Goal: Task Accomplishment & Management: Complete application form

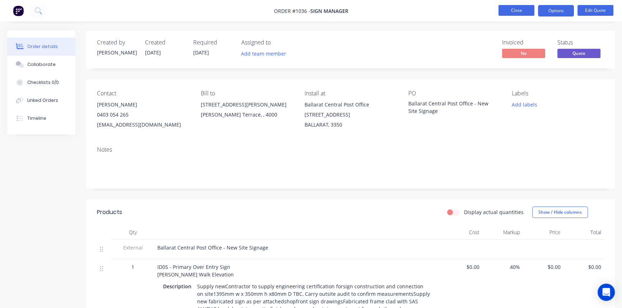
click at [515, 13] on button "Close" at bounding box center [516, 10] width 36 height 11
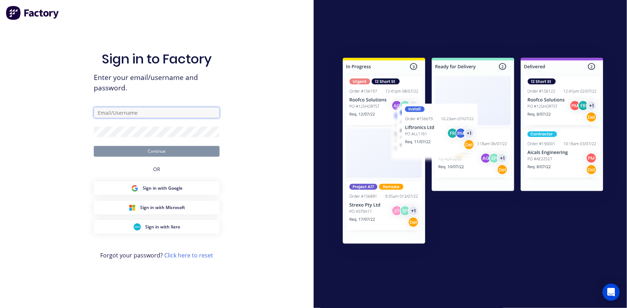
type input "luke@cityprosign.com.au"
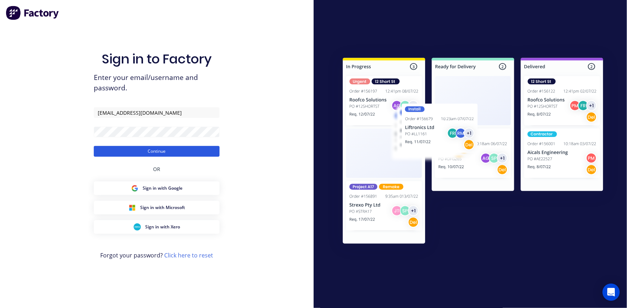
click at [172, 154] on button "Continue" at bounding box center [157, 151] width 126 height 11
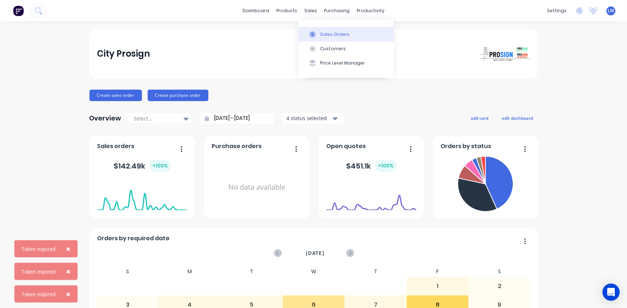
click at [320, 33] on div "Sales Orders" at bounding box center [334, 34] width 29 height 6
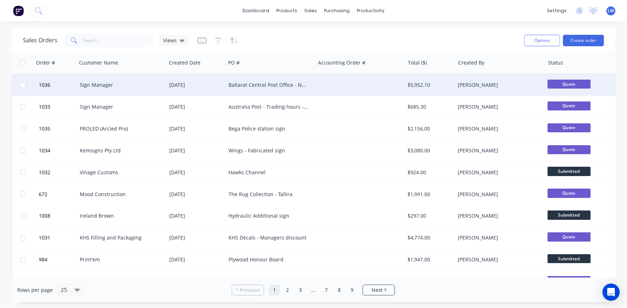
click at [270, 84] on div "Ballarat Central Post Office - New Site Signage" at bounding box center [268, 85] width 80 height 7
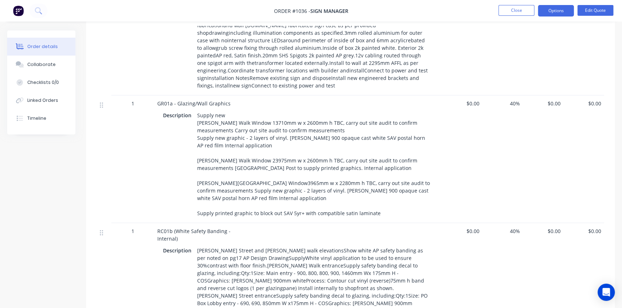
scroll to position [359, 0]
click at [467, 100] on span "$0.00" at bounding box center [462, 104] width 35 height 8
click at [474, 100] on span "$0.00" at bounding box center [462, 104] width 35 height 8
click at [596, 11] on button "Edit Quote" at bounding box center [595, 10] width 36 height 11
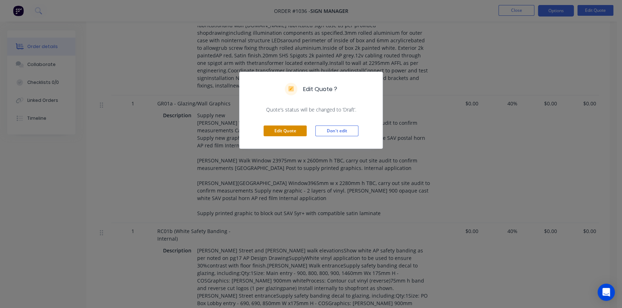
click at [293, 130] on button "Edit Quote" at bounding box center [285, 131] width 43 height 11
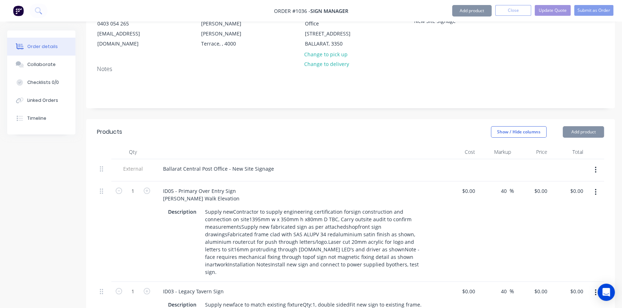
scroll to position [261, 0]
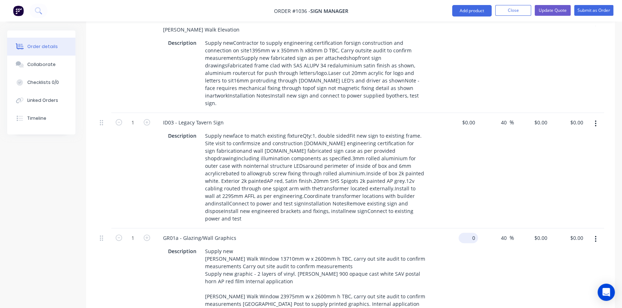
click at [468, 233] on div "0 $0.00" at bounding box center [468, 238] width 19 height 10
type input "$4,100.00"
type input "$5,740.00"
click at [491, 270] on div "40 40 %" at bounding box center [496, 294] width 36 height 131
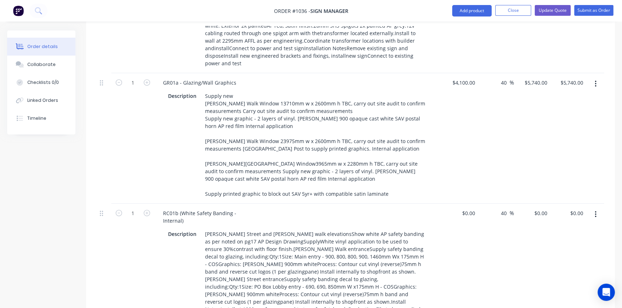
scroll to position [424, 0]
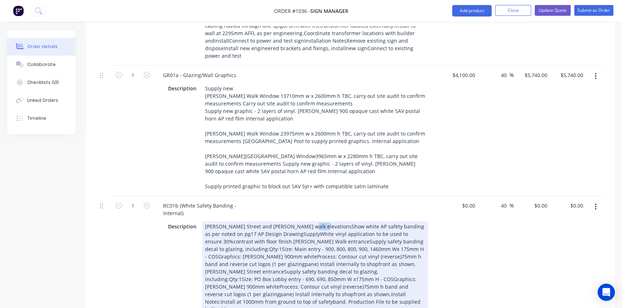
drag, startPoint x: 295, startPoint y: 200, endPoint x: 310, endPoint y: 201, distance: 14.4
click at [310, 222] on div "Curtis Street and Alfred walk elevationsShow white AP safety banding as per not…" at bounding box center [315, 268] width 226 height 93
click at [241, 222] on div "Curtis Street and Alfred walk elevations white AP safety banding as per noted o…" at bounding box center [315, 268] width 226 height 93
click at [241, 222] on div "Curtis Street and Alfred walk elevationsShow white AP safety banding as per not…" at bounding box center [315, 272] width 226 height 101
click at [220, 222] on div "Curtis Street and Alfred walk elevationsShow white AP safety banding as per not…" at bounding box center [315, 272] width 226 height 101
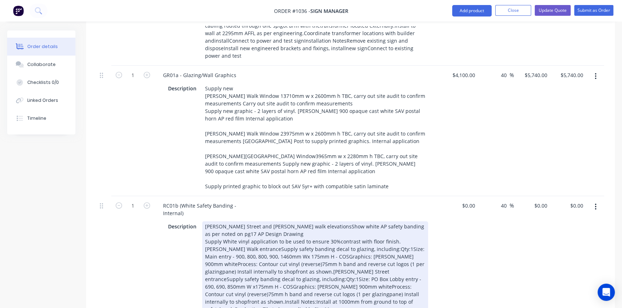
click at [394, 222] on div "Curtis Street and Alfred walk elevationsShow white AP safety banding as per not…" at bounding box center [315, 272] width 226 height 101
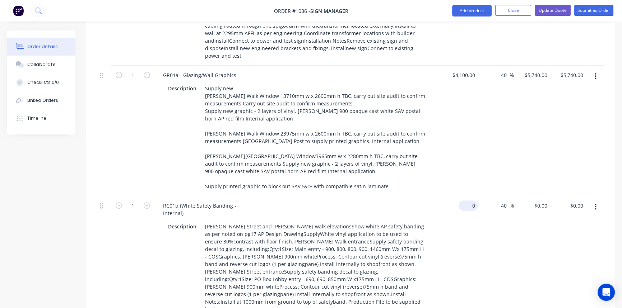
click at [469, 201] on div "0 $0.00" at bounding box center [468, 206] width 19 height 10
type input "$320.00"
type input "$448.00"
click at [481, 232] on div "40 40 %" at bounding box center [496, 257] width 36 height 123
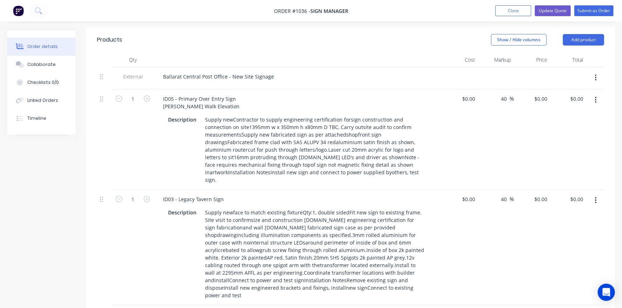
scroll to position [196, 0]
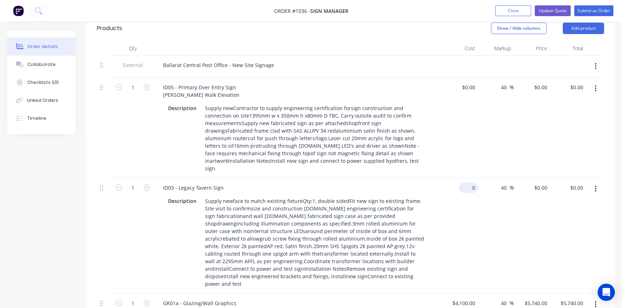
click at [466, 178] on div "0 $0.00" at bounding box center [460, 236] width 36 height 116
type input "$2,100.00"
type input "$2,940.00"
click at [484, 213] on div "40 40 %" at bounding box center [496, 236] width 36 height 116
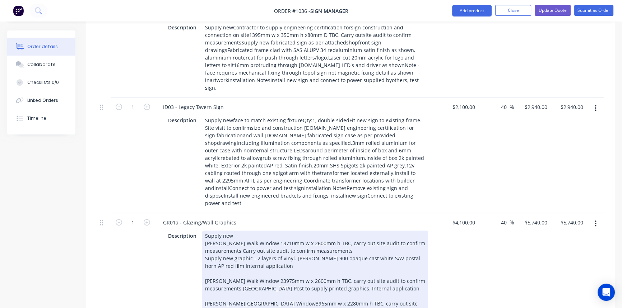
scroll to position [163, 0]
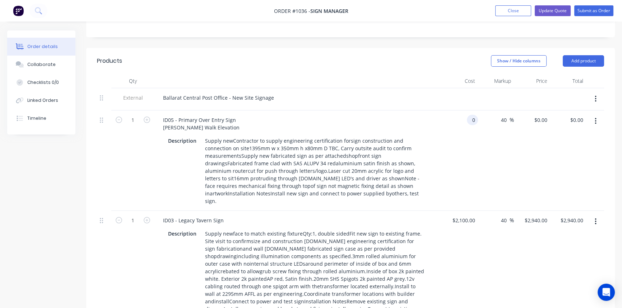
click at [469, 115] on div "0 0" at bounding box center [472, 120] width 11 height 10
type input "$1,850.00"
type input "$2,590.00"
click at [477, 149] on div "$1,850.00 1850" at bounding box center [460, 161] width 36 height 101
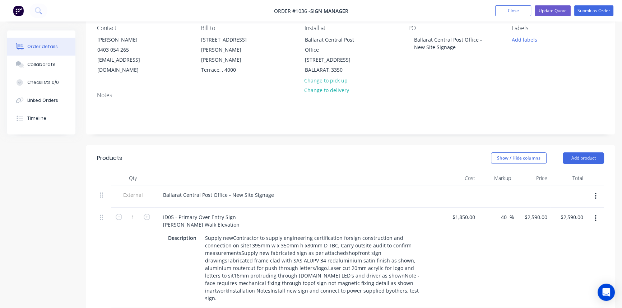
scroll to position [0, 0]
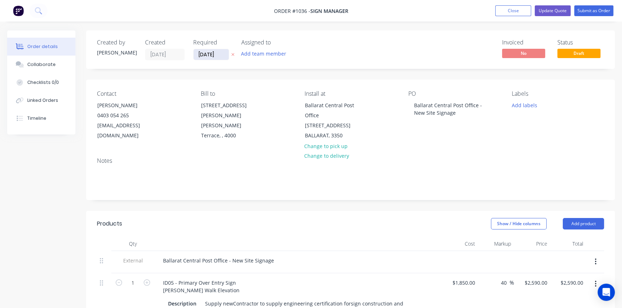
click at [215, 51] on input "11/08/25" at bounding box center [211, 54] width 35 height 11
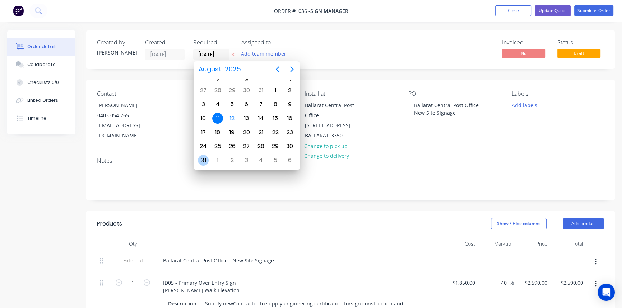
click at [209, 158] on div "31" at bounding box center [203, 161] width 14 height 14
type input "31/08/25"
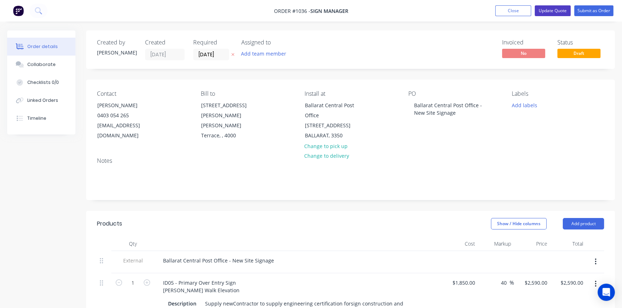
click at [558, 9] on button "Update Quote" at bounding box center [553, 10] width 36 height 11
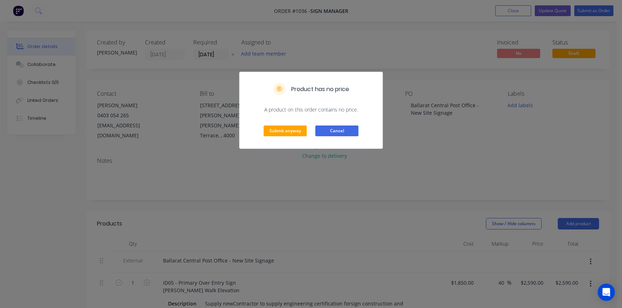
click at [338, 133] on button "Cancel" at bounding box center [336, 131] width 43 height 11
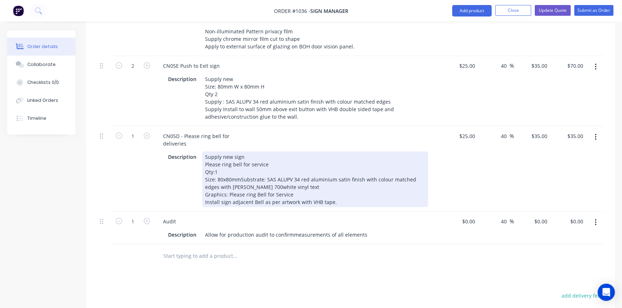
scroll to position [1815, 0]
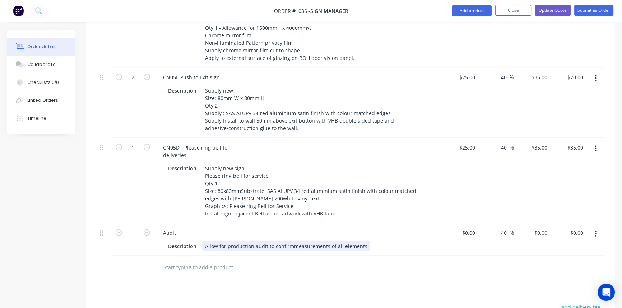
click at [366, 241] on div "Description Allow for production audit to confirmmeasurements of all elements" at bounding box center [296, 246] width 263 height 10
click at [467, 228] on div "0 $0.00" at bounding box center [468, 233] width 19 height 10
type input "$5,300.00"
type input "$7,420.00"
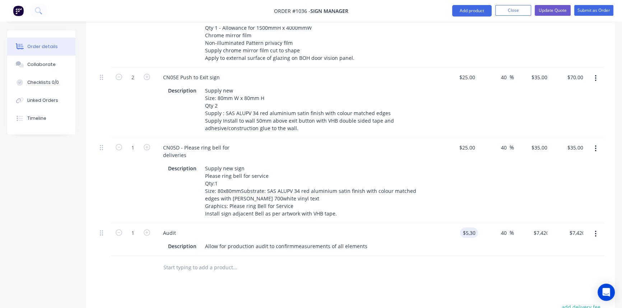
click at [506, 228] on input "40" at bounding box center [504, 233] width 9 height 10
drag, startPoint x: 506, startPoint y: 177, endPoint x: 497, endPoint y: 178, distance: 8.6
click at [499, 228] on div "40 40 %" at bounding box center [505, 233] width 17 height 10
type input "25"
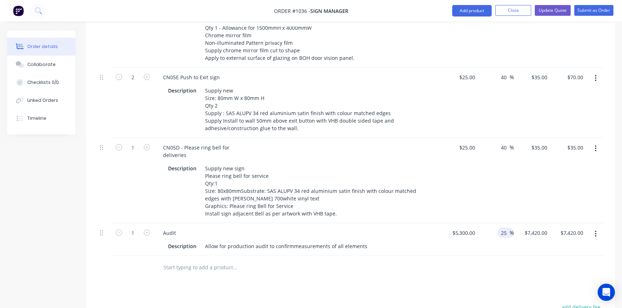
type input "$6,625.00"
drag, startPoint x: 292, startPoint y: 191, endPoint x: 303, endPoint y: 207, distance: 19.8
click at [292, 241] on div "Allow for production audit to confirmmeasurements of all elements" at bounding box center [286, 246] width 168 height 10
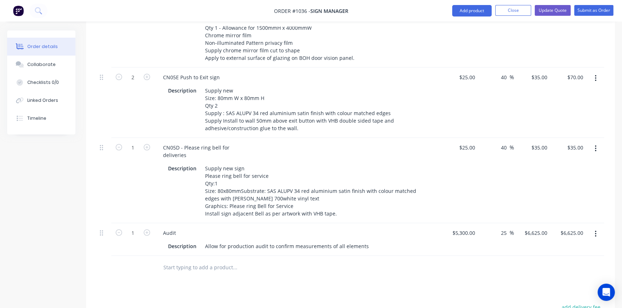
click at [366, 241] on div "Description Allow for production audit to confirm measurements of all elements" at bounding box center [296, 246] width 263 height 10
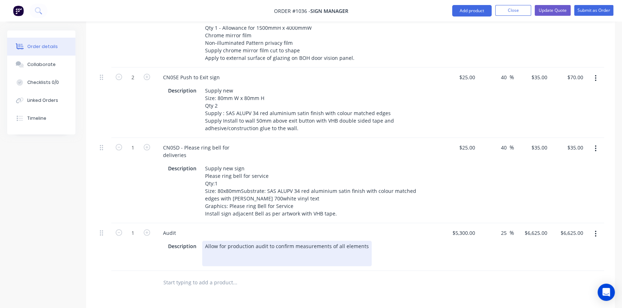
click at [248, 241] on div "Allow for production audit to confirm measurements of all elements" at bounding box center [287, 253] width 170 height 25
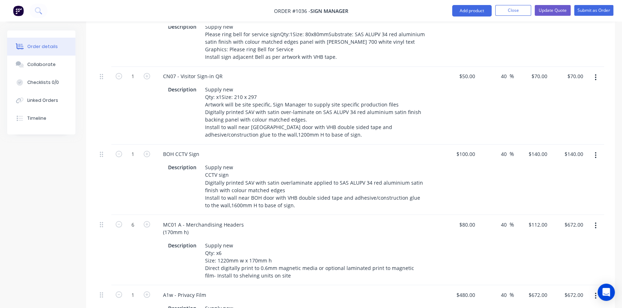
scroll to position [1521, 0]
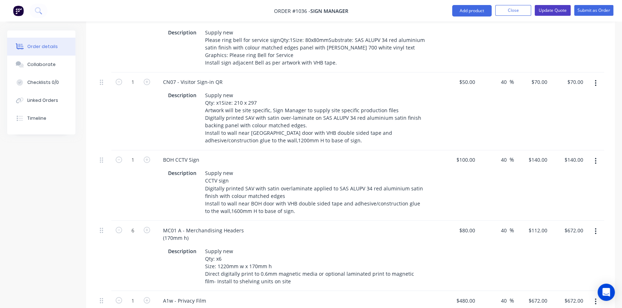
click at [558, 9] on button "Update Quote" at bounding box center [553, 10] width 36 height 11
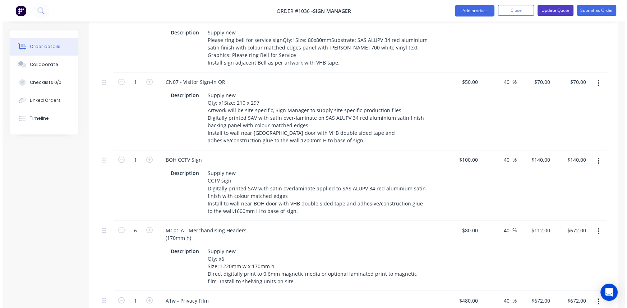
scroll to position [0, 0]
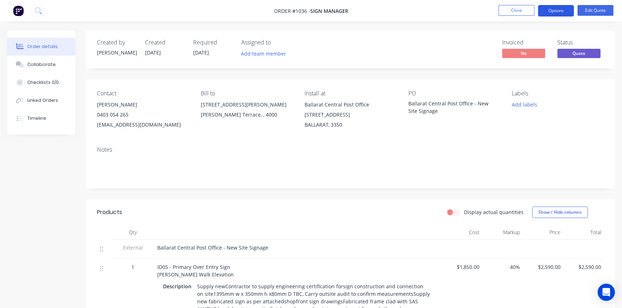
click at [554, 11] on button "Options" at bounding box center [556, 10] width 36 height 11
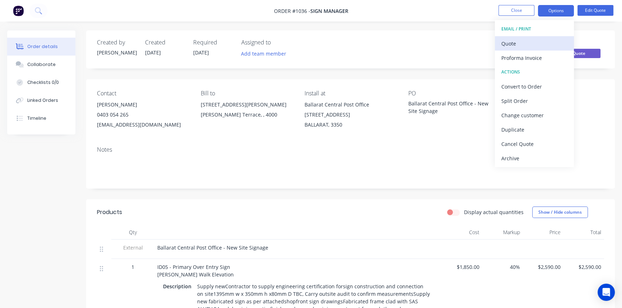
click at [531, 42] on div "Quote" at bounding box center [534, 43] width 66 height 10
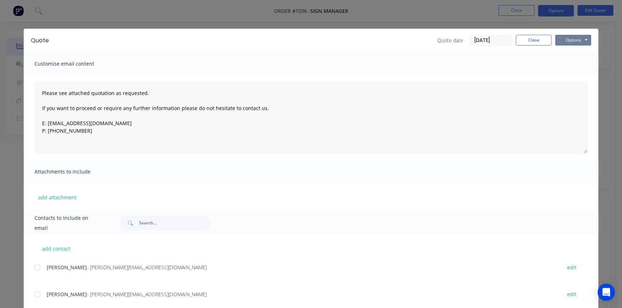
click at [574, 38] on button "Options" at bounding box center [573, 40] width 36 height 11
click at [567, 64] on button "Print" at bounding box center [578, 65] width 46 height 12
click at [530, 40] on button "Close" at bounding box center [534, 40] width 36 height 11
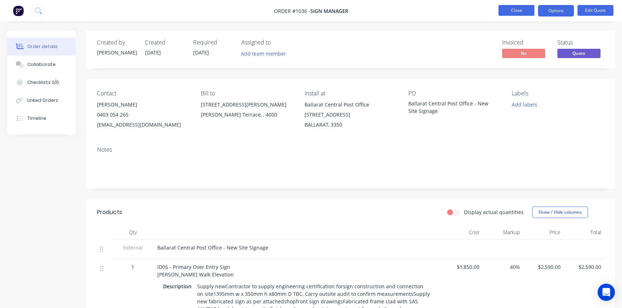
click at [516, 9] on button "Close" at bounding box center [516, 10] width 36 height 11
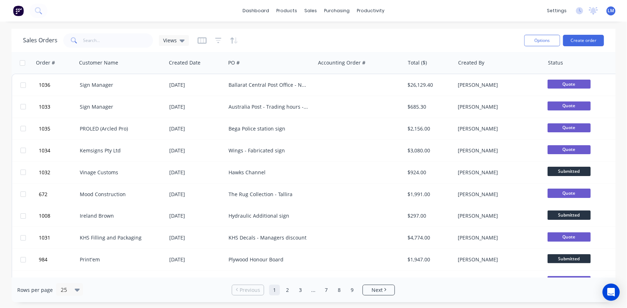
click at [14, 9] on img at bounding box center [18, 10] width 11 height 11
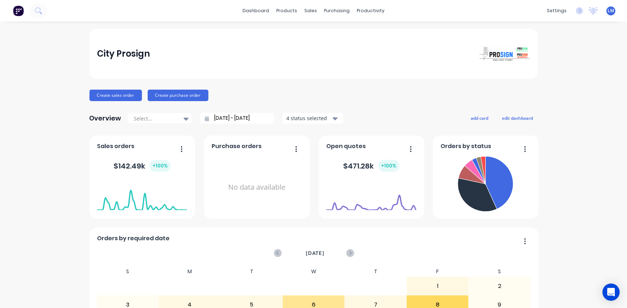
click at [608, 11] on span "LM" at bounding box center [611, 11] width 6 height 6
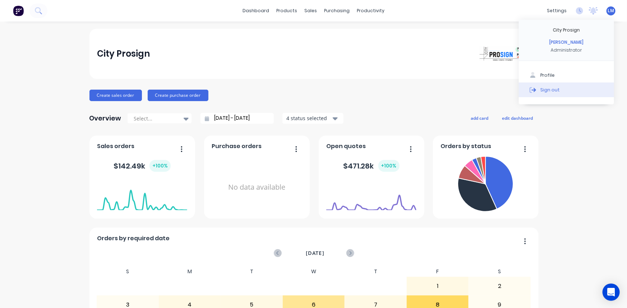
click at [556, 89] on button "Sign out" at bounding box center [566, 90] width 95 height 14
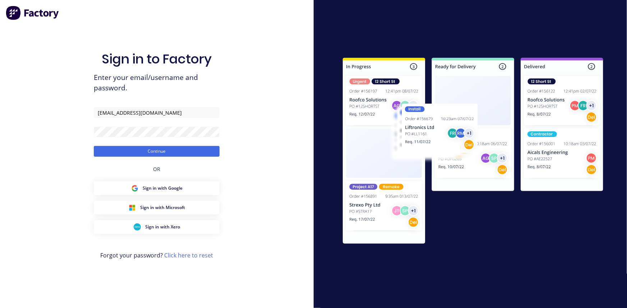
click at [277, 158] on div "Sign in to Factory Enter your email/username and password. luke@cityprosign.com…" at bounding box center [157, 154] width 314 height 308
type input "[EMAIL_ADDRESS][DOMAIN_NAME]"
click at [189, 155] on button "Continue" at bounding box center [157, 151] width 126 height 11
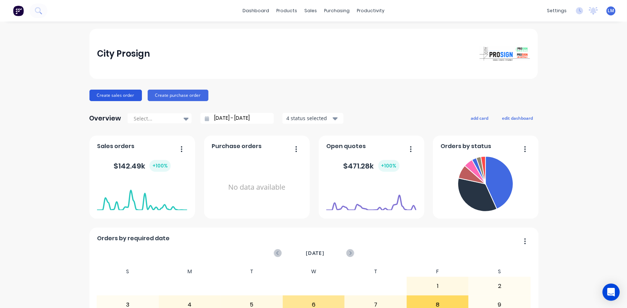
click at [101, 93] on button "Create sales order" at bounding box center [115, 95] width 52 height 11
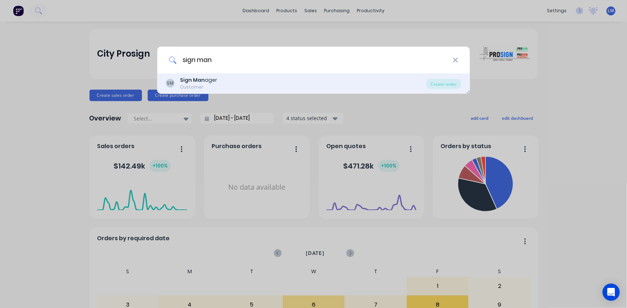
type input "sign man"
click at [216, 82] on div "SM Sign Man ager Customer" at bounding box center [296, 83] width 261 height 14
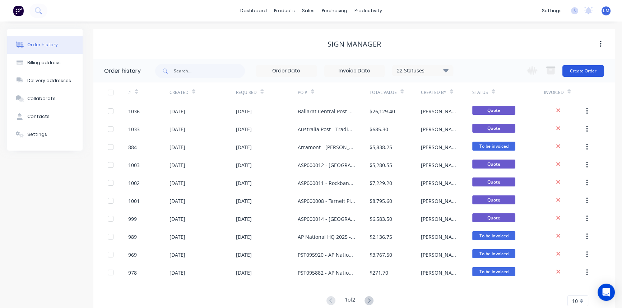
click at [593, 68] on button "Create Order" at bounding box center [583, 70] width 42 height 11
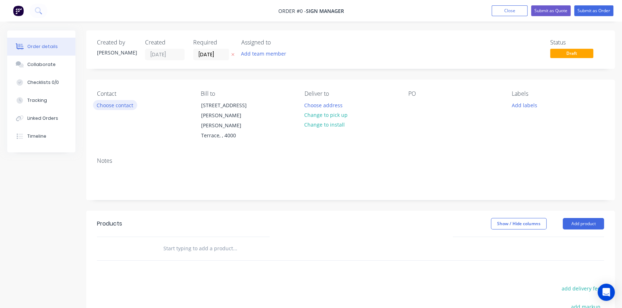
click at [121, 105] on button "Choose contact" at bounding box center [115, 105] width 44 height 10
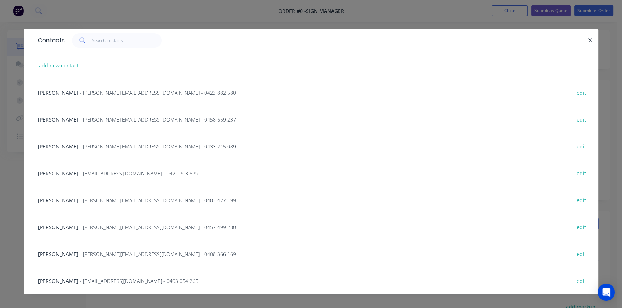
click at [80, 284] on span "- [EMAIL_ADDRESS][DOMAIN_NAME] - 0403 054 265" at bounding box center [139, 281] width 119 height 7
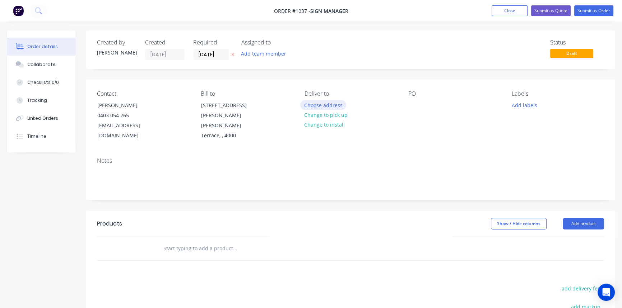
click at [333, 107] on button "Choose address" at bounding box center [323, 105] width 46 height 10
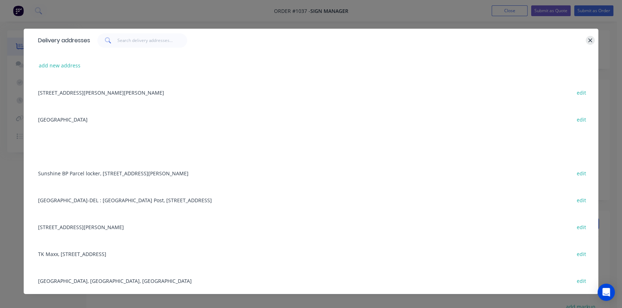
click at [586, 39] on button "button" at bounding box center [590, 40] width 9 height 9
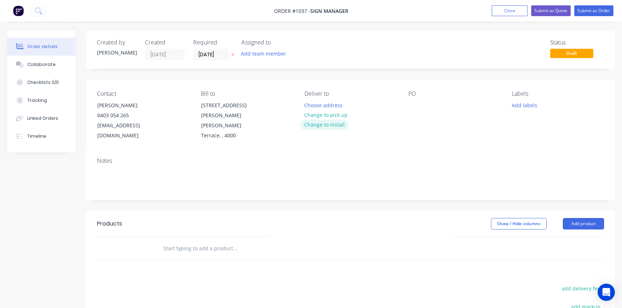
click at [320, 125] on button "Change to install" at bounding box center [324, 125] width 48 height 10
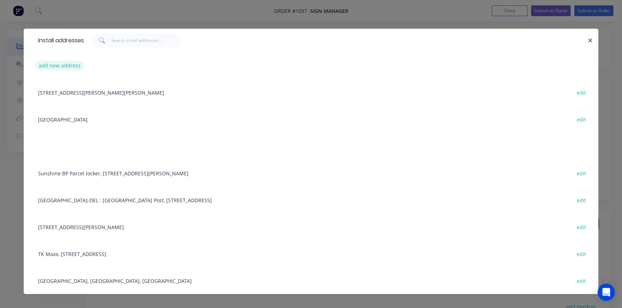
click at [52, 64] on button "add new address" at bounding box center [59, 66] width 49 height 10
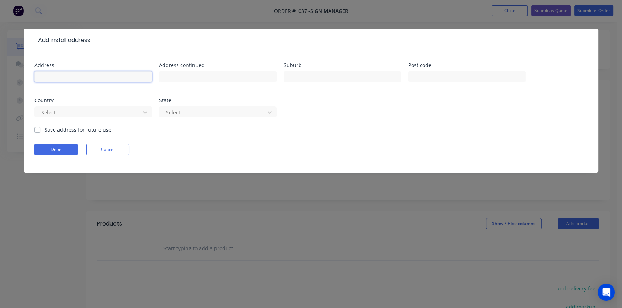
click at [89, 73] on input "text" at bounding box center [92, 76] width 117 height 11
paste input "OAKLEIGH POST SHOP"
type input "OAKLEIGH POST SHOP"
click at [189, 78] on input "text" at bounding box center [217, 76] width 117 height 11
paste input "[GEOGRAPHIC_DATA] [STREET_ADDRESS]"
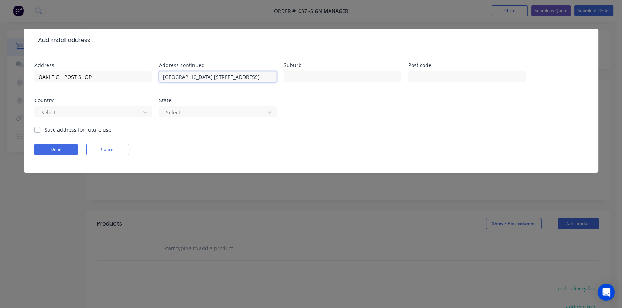
scroll to position [0, 28]
type input "[GEOGRAPHIC_DATA] [STREET_ADDRESS]"
click at [315, 79] on input "text" at bounding box center [342, 76] width 117 height 11
paste input "OAKLEIGH"
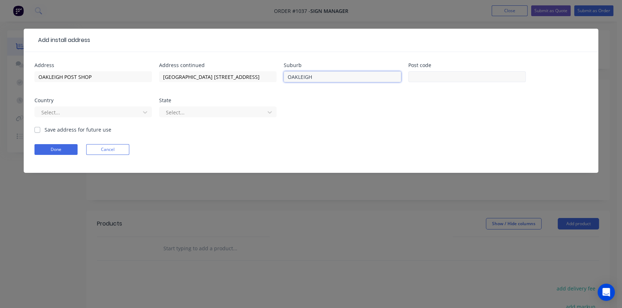
type input "OAKLEIGH"
click at [457, 79] on input "text" at bounding box center [466, 76] width 117 height 11
type input "3166"
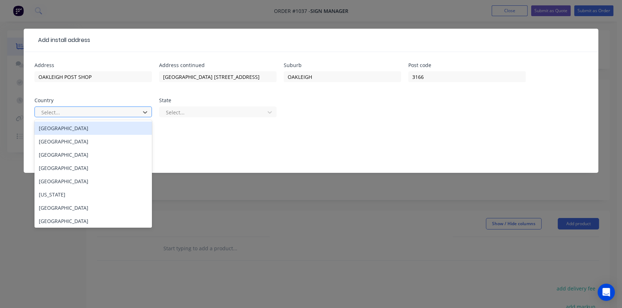
click at [101, 113] on div at bounding box center [89, 112] width 96 height 9
click at [91, 132] on div "[GEOGRAPHIC_DATA]" at bounding box center [92, 128] width 117 height 13
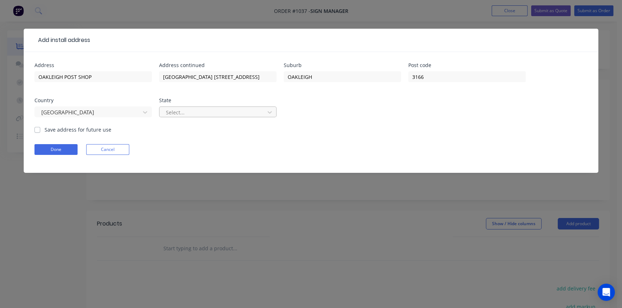
click at [196, 114] on div at bounding box center [213, 112] width 96 height 9
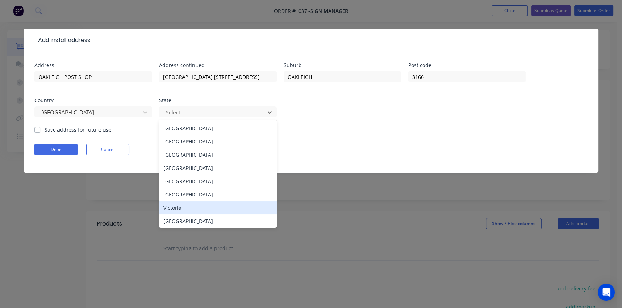
click at [180, 206] on div "Victoria" at bounding box center [217, 207] width 117 height 13
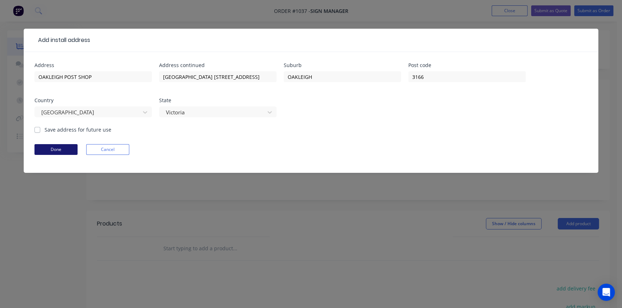
click at [48, 147] on button "Done" at bounding box center [55, 149] width 43 height 11
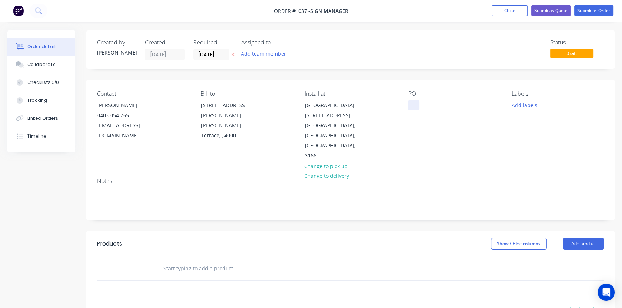
click at [410, 103] on div at bounding box center [413, 105] width 11 height 10
paste div
click at [422, 176] on div "Notes" at bounding box center [350, 196] width 529 height 48
click at [572, 243] on button "Add product" at bounding box center [583, 243] width 41 height 11
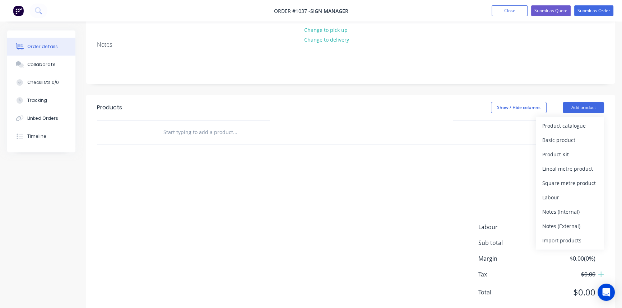
scroll to position [155, 0]
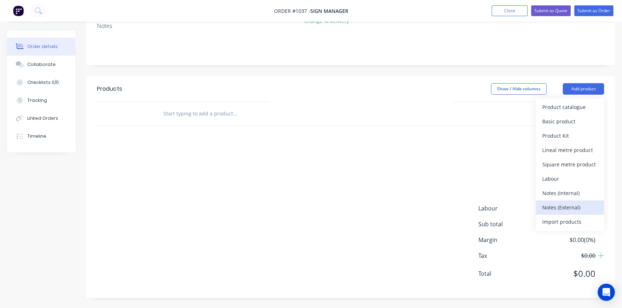
click at [572, 212] on div "Notes (External)" at bounding box center [569, 208] width 55 height 10
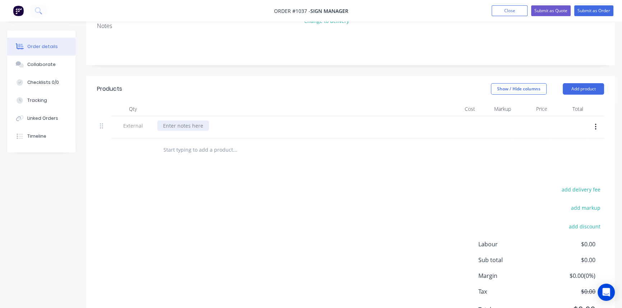
click at [202, 128] on div at bounding box center [183, 126] width 52 height 10
paste div
click at [214, 150] on input "text" at bounding box center [235, 150] width 144 height 14
click at [206, 149] on input "text" at bounding box center [235, 150] width 144 height 14
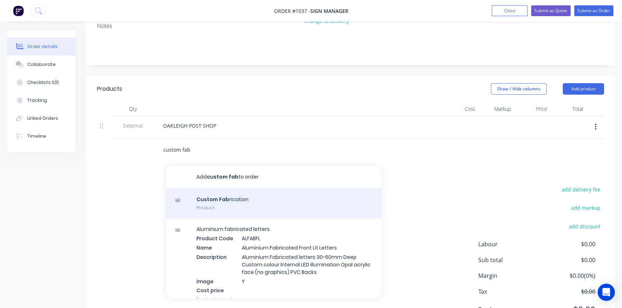
type input "custom fab"
click at [221, 199] on div "Custom Fab rication Product" at bounding box center [273, 204] width 215 height 30
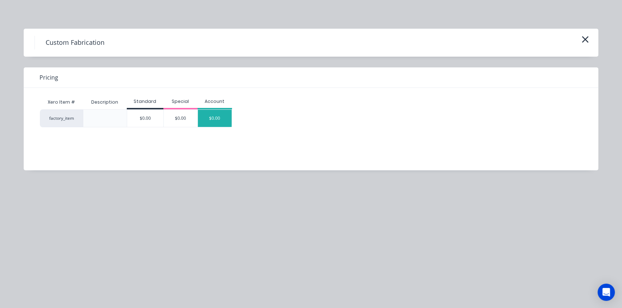
click at [223, 117] on div "$0.00" at bounding box center [215, 118] width 34 height 17
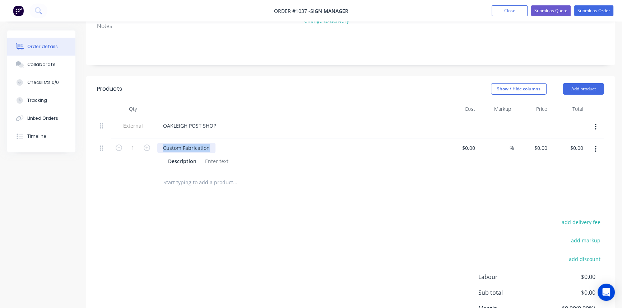
drag, startPoint x: 166, startPoint y: 147, endPoint x: 235, endPoint y: 152, distance: 69.1
click at [235, 152] on div "Custom Fabrication" at bounding box center [298, 148] width 282 height 10
paste div
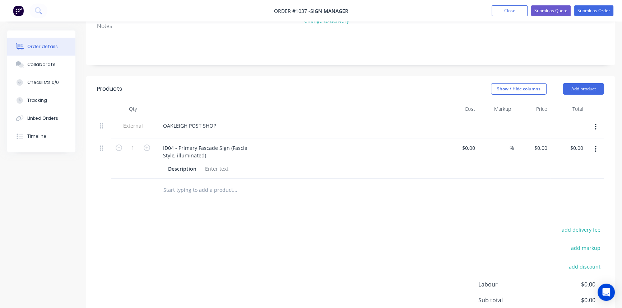
click at [295, 234] on div "add delivery fee add markup add discount Labour $0.00 Sub total $0.00 Margin $0…" at bounding box center [350, 294] width 507 height 139
click at [229, 146] on div "ID04 - Primary Fascade Sign (Fascia Style, illuminated)" at bounding box center [205, 152] width 96 height 18
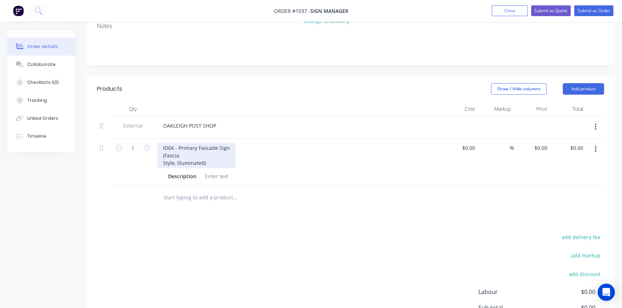
click at [193, 157] on div "ID04 - Primary Fascade Sign (Fascia Style, illuminated)" at bounding box center [196, 155] width 78 height 25
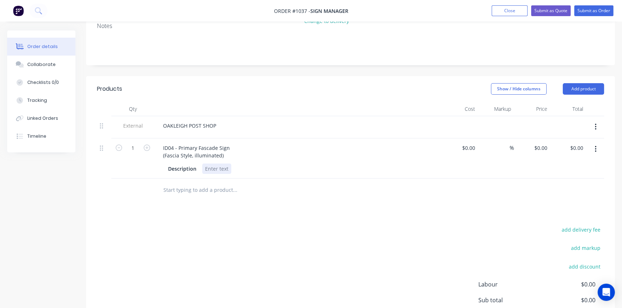
click at [203, 171] on div at bounding box center [216, 169] width 29 height 10
paste div
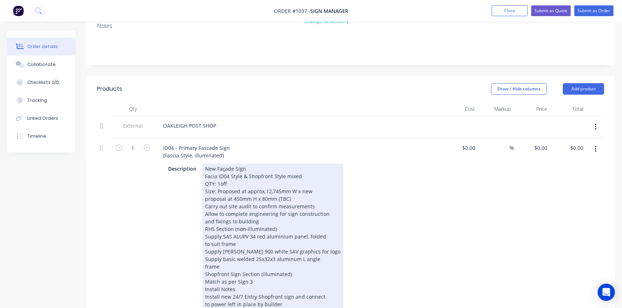
click at [399, 188] on div "Description New Façade Sign Facia ID04 Style & Shopfront Style mixed QTY: 1off …" at bounding box center [296, 252] width 263 height 176
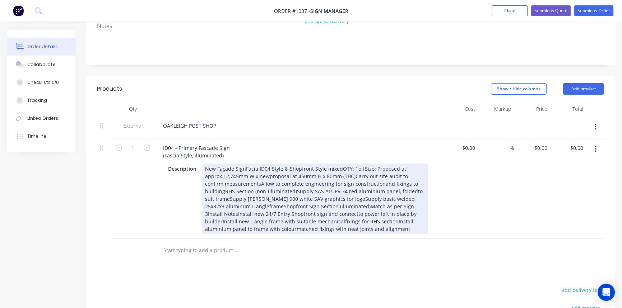
click at [243, 168] on div "New Façade SignFacia ID04 Style & Shopfront Style mixedQTY: 1offSize: Proposed …" at bounding box center [315, 199] width 226 height 71
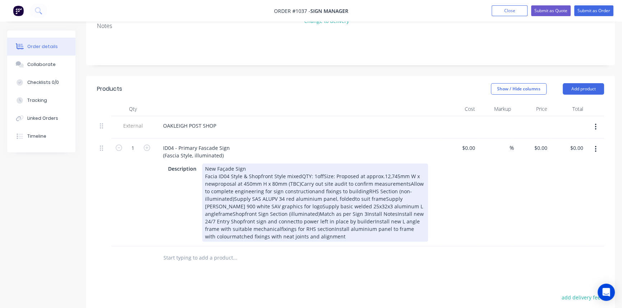
click at [298, 175] on div "New Façade Sign Facia ID04 Style & Shopfront Style mixedQTY: 1offSize: Proposed…" at bounding box center [315, 203] width 226 height 78
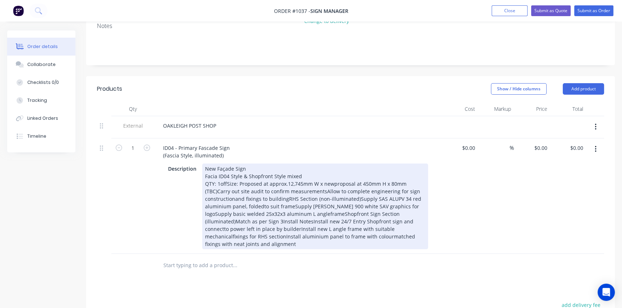
click at [332, 184] on div "New Façade Sign Facia ID04 Style & Shopfront Style mixed QTY: 1offSize: Propose…" at bounding box center [315, 207] width 226 height 86
click at [324, 191] on div "New Façade Sign Facia ID04 Style & Shopfront Style mixed QTY: 1offSize: Propose…" at bounding box center [315, 207] width 226 height 86
click at [325, 198] on div "New Façade Sign Facia ID04 Style & Shopfront Style mixed QTY: 1offSize: Propose…" at bounding box center [315, 207] width 226 height 86
click at [378, 198] on div "New Façade Sign Facia ID04 Style & Shopfront Style mixed QTY: 1offSize: Propose…" at bounding box center [315, 207] width 226 height 86
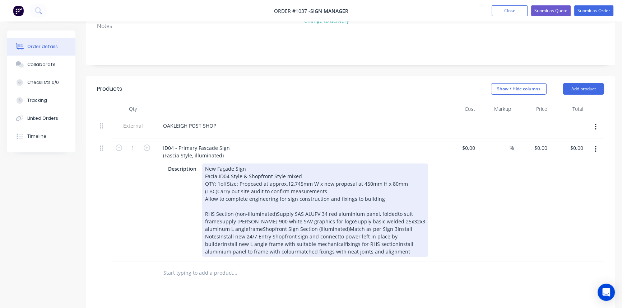
click at [391, 213] on div "New Façade Sign Facia ID04 Style & Shopfront Style mixed QTY: 1offSize: Propose…" at bounding box center [315, 210] width 226 height 93
click at [220, 220] on div "New Façade Sign Facia ID04 Style & Shopfront Style mixed QTY: 1offSize: Propose…" at bounding box center [315, 210] width 226 height 93
click at [206, 222] on div "New Façade Sign Facia ID04 Style & Shopfront Style mixed QTY: 1offSize: Propose…" at bounding box center [315, 210] width 226 height 93
click at [309, 222] on div "New Façade Sign Facia ID04 Style & Shopfront Style mixed QTY: 1offSize: Propose…" at bounding box center [315, 210] width 226 height 93
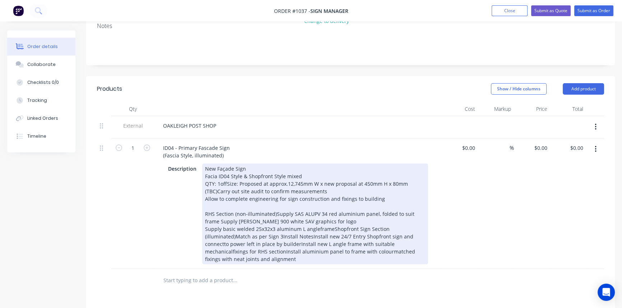
click at [330, 228] on div "New Façade Sign Facia ID04 Style & Shopfront Style mixed QTY: 1offSize: Propose…" at bounding box center [315, 214] width 226 height 101
click at [316, 228] on div "New Façade Sign Facia ID04 Style & Shopfront Style mixed QTY: 1offSize: Propose…" at bounding box center [315, 214] width 226 height 101
click at [332, 228] on div "New Façade Sign Facia ID04 Style & Shopfront Style mixed QTY: 1offSize: Propose…" at bounding box center [315, 214] width 226 height 101
click at [362, 236] on div "New Façade Sign Facia ID04 Style & Shopfront Style mixed QTY: 1offSize: Propose…" at bounding box center [315, 214] width 226 height 101
click at [320, 241] on div "New Façade Sign Facia ID04 Style & Shopfront Style mixed QTY: 1offSize: Propose…" at bounding box center [315, 214] width 226 height 101
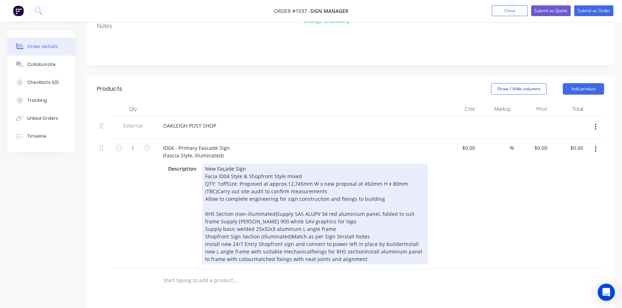
click at [395, 243] on div "New Façade Sign Facia ID04 Style & Shopfront Style mixed QTY: 1offSize: Propose…" at bounding box center [315, 214] width 226 height 101
click at [322, 251] on div "New Façade Sign Facia ID04 Style & Shopfront Style mixed QTY: 1offSize: Propose…" at bounding box center [315, 214] width 226 height 101
click at [375, 251] on div "New Façade Sign Facia ID04 Style & Shopfront Style mixed QTY: 1offSize: Propose…" at bounding box center [315, 214] width 226 height 101
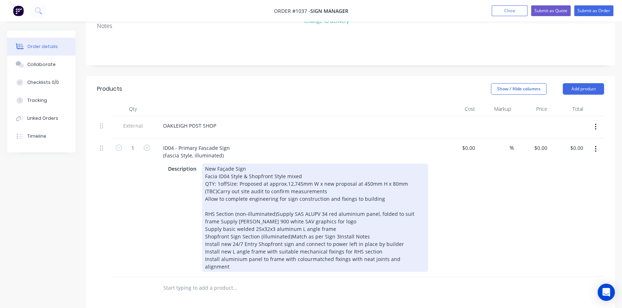
click at [309, 260] on div "New Façade Sign Facia ID04 Style & Shopfront Style mixed QTY: 1offSize: Propose…" at bounding box center [315, 218] width 226 height 108
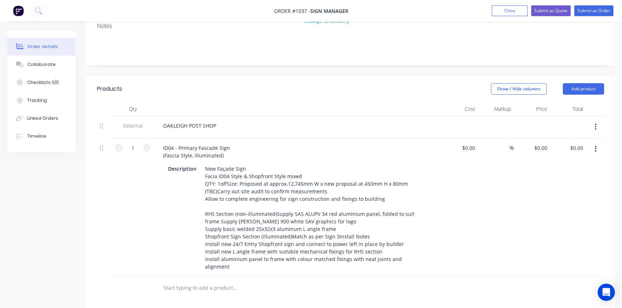
click at [336, 281] on div at bounding box center [264, 288] width 215 height 14
click at [594, 152] on button "button" at bounding box center [595, 149] width 17 height 13
click at [519, 153] on div "$0.00 $0.00" at bounding box center [532, 208] width 36 height 138
click at [504, 148] on input at bounding box center [505, 148] width 8 height 10
type input "40"
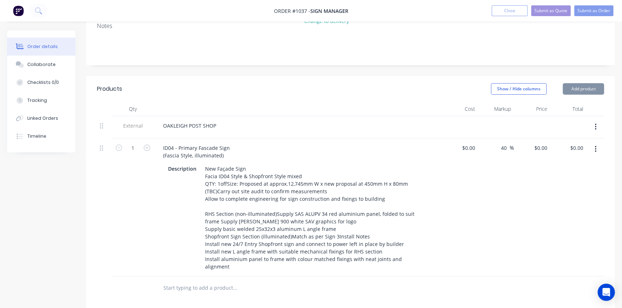
click at [500, 189] on div "40 40 %" at bounding box center [496, 208] width 36 height 138
click at [595, 150] on icon "button" at bounding box center [596, 149] width 2 height 8
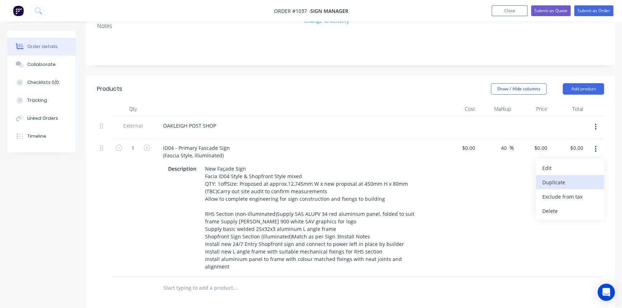
click at [569, 179] on div "Duplicate" at bounding box center [569, 182] width 55 height 10
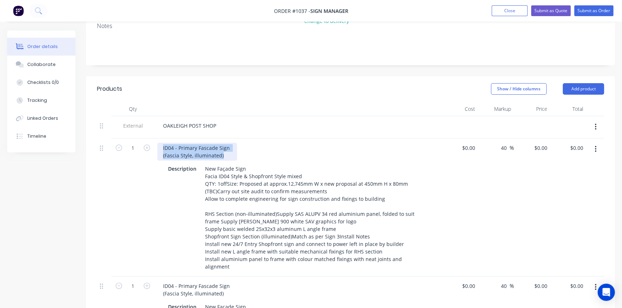
drag, startPoint x: 161, startPoint y: 148, endPoint x: 240, endPoint y: 156, distance: 79.4
click at [238, 156] on div "ID04 - Primary Fascade Sign (Fascia Style, illuminated)" at bounding box center [298, 152] width 282 height 18
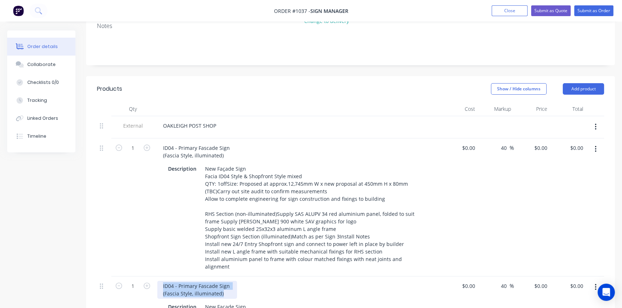
drag, startPoint x: 162, startPoint y: 278, endPoint x: 231, endPoint y: 287, distance: 69.8
click at [231, 287] on div "ID04 - Primary Fascade Sign (Fascia Style, illuminated)" at bounding box center [197, 290] width 80 height 18
paste div
click at [363, 281] on div "ID06 - Under Awning Sign" at bounding box center [298, 286] width 282 height 10
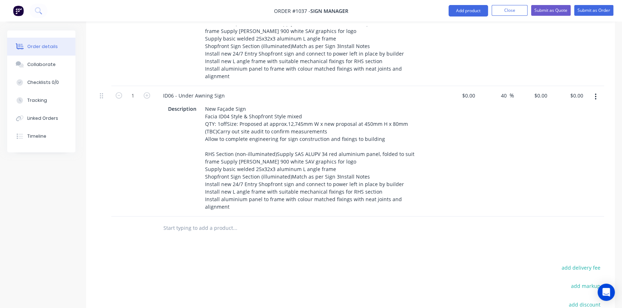
scroll to position [351, 0]
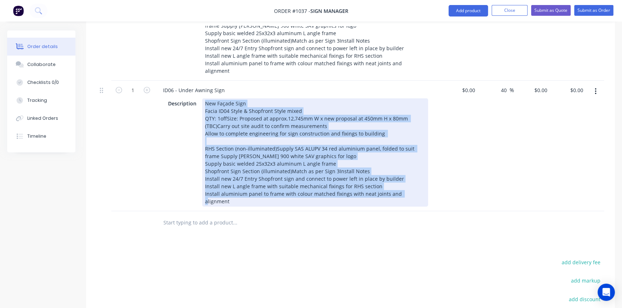
drag, startPoint x: 204, startPoint y: 94, endPoint x: 428, endPoint y: 185, distance: 241.5
click at [428, 185] on div "New Façade Sign Facia ID04 Style & Shopfront Style mixed QTY: 1offSize: Propose…" at bounding box center [315, 152] width 226 height 108
paste div
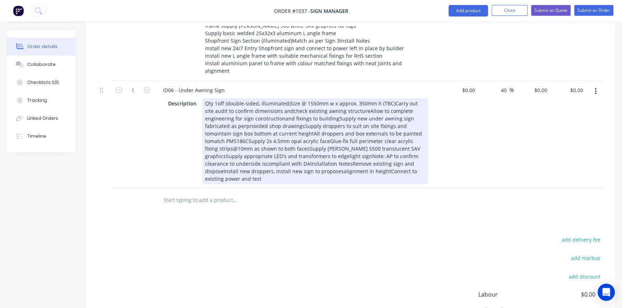
click at [421, 250] on div "Products Show / Hide columns Add product Qty Cost Markup Price Total External O…" at bounding box center [350, 132] width 529 height 505
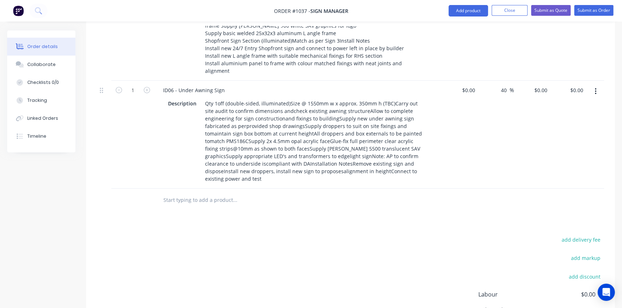
click at [595, 88] on icon "button" at bounding box center [596, 92] width 2 height 8
click at [554, 120] on div "Duplicate" at bounding box center [569, 125] width 55 height 10
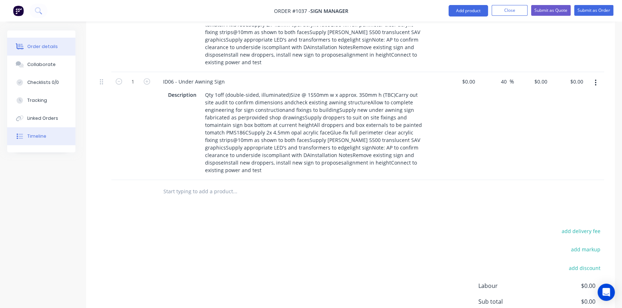
scroll to position [482, 0]
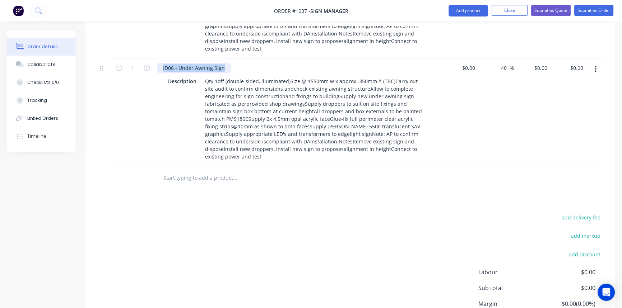
drag, startPoint x: 224, startPoint y: 51, endPoint x: 129, endPoint y: 46, distance: 94.9
click at [129, 59] on div "1 ID06 - Under Awning Sign Description Qty 1off (double-sided, illuminated)Size…" at bounding box center [350, 113] width 507 height 108
paste div
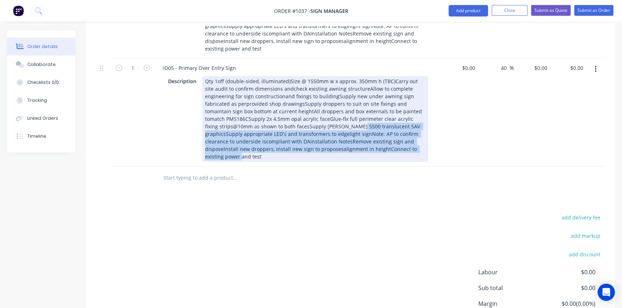
drag, startPoint x: 204, startPoint y: 65, endPoint x: 438, endPoint y: 141, distance: 246.0
click at [438, 141] on div "ID05 - Primary Over Entry Sign Description Qty 1off (double-sided, illuminated)…" at bounding box center [297, 113] width 287 height 108
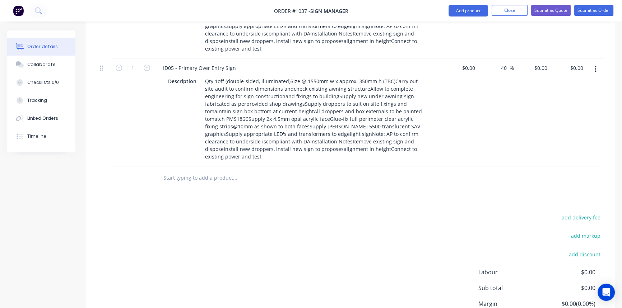
click at [436, 167] on div at bounding box center [350, 178] width 507 height 23
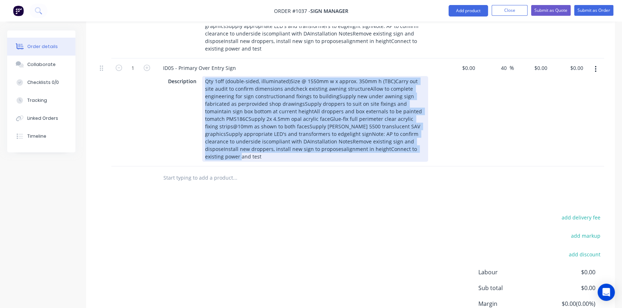
drag, startPoint x: 205, startPoint y: 67, endPoint x: 450, endPoint y: 139, distance: 256.0
click at [450, 139] on div "1 ID05 - Primary Over Entry Sign Description Qty 1off (double-sided, illuminate…" at bounding box center [350, 113] width 507 height 108
paste div
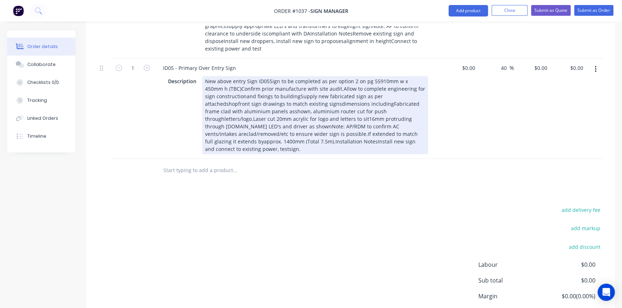
click at [432, 183] on div "Products Show / Hide columns Add product Qty Cost Markup Price Total External O…" at bounding box center [350, 52] width 529 height 605
click at [266, 76] on div "New above entry Sign ID05Sign to be completed as per option 2 on pg 55910mm w x…" at bounding box center [315, 115] width 226 height 78
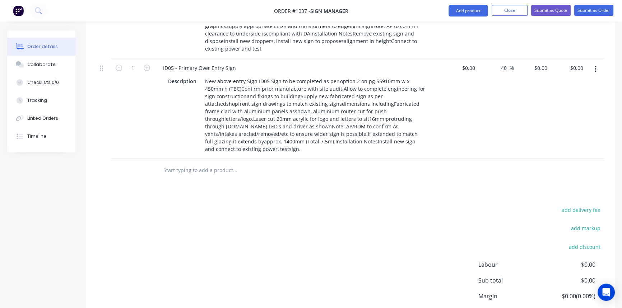
click at [407, 167] on div "Products Show / Hide columns Add product Qty Cost Markup Price Total External O…" at bounding box center [350, 52] width 529 height 605
click at [596, 66] on icon "button" at bounding box center [595, 69] width 1 height 6
click at [570, 97] on div "Duplicate" at bounding box center [569, 102] width 55 height 10
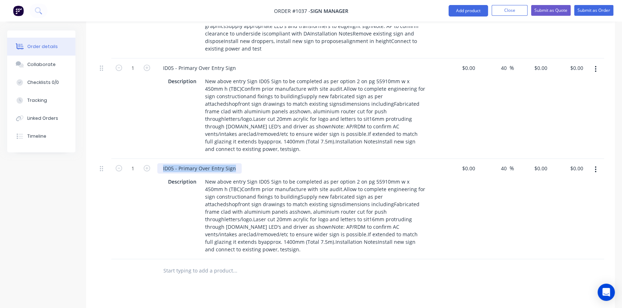
drag, startPoint x: 236, startPoint y: 147, endPoint x: 151, endPoint y: 145, distance: 85.1
click at [151, 159] on div "1 ID05 - Primary Over Entry Sign Description New above entry Sign ID05 Sign to …" at bounding box center [350, 209] width 507 height 101
paste div
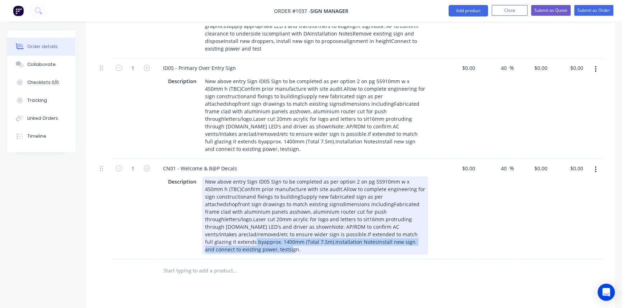
drag, startPoint x: 204, startPoint y: 158, endPoint x: 402, endPoint y: 228, distance: 210.1
click at [402, 228] on div "CN01 - Welcome & B@P Decals Description New above entry Sign ID05 Sign to be co…" at bounding box center [297, 209] width 287 height 101
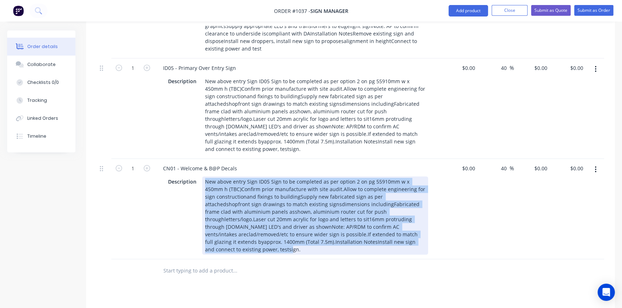
drag, startPoint x: 215, startPoint y: 165, endPoint x: 396, endPoint y: 226, distance: 190.2
click at [396, 226] on div "CN01 - Welcome & B@P Decals Description New above entry Sign ID05 Sign to be co…" at bounding box center [297, 209] width 287 height 101
paste div
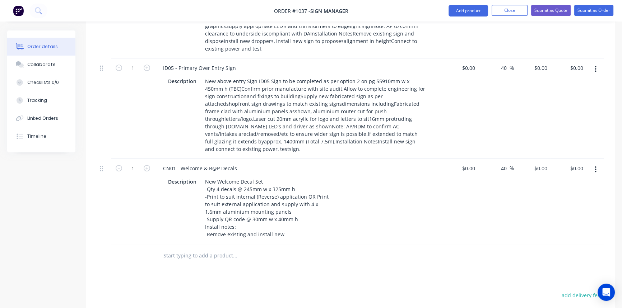
click at [396, 240] on div "Products Show / Hide columns Add product Qty Cost Markup Price Total External O…" at bounding box center [350, 95] width 529 height 691
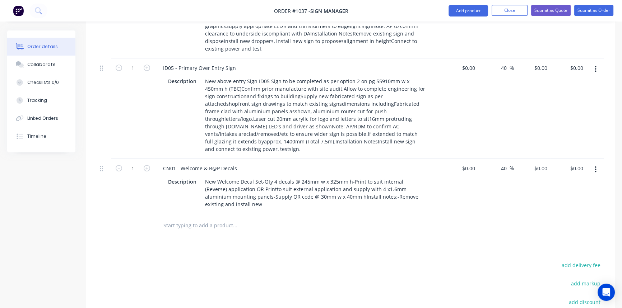
click at [595, 167] on icon "button" at bounding box center [595, 170] width 1 height 6
click at [575, 198] on div "Duplicate" at bounding box center [569, 203] width 55 height 10
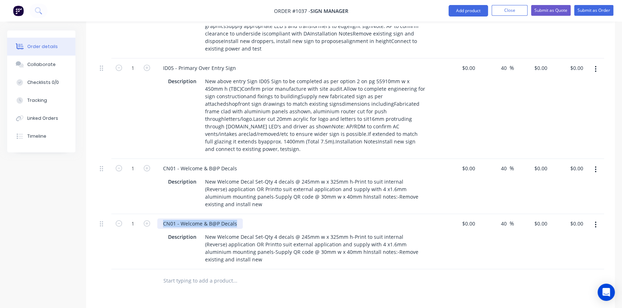
drag, startPoint x: 238, startPoint y: 200, endPoint x: 156, endPoint y: 201, distance: 82.3
click at [156, 214] on div "CN01 - Welcome & B@P Decals Description New Welcome Decal Set-Qty 4 decals @ 24…" at bounding box center [297, 241] width 287 height 55
paste div
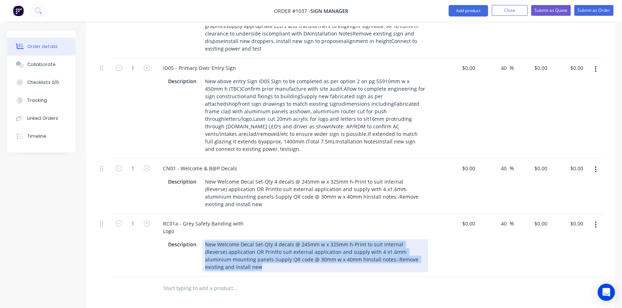
drag, startPoint x: 204, startPoint y: 220, endPoint x: 241, endPoint y: 251, distance: 48.1
click at [241, 251] on div "RC01a - Grey Safety Banding with Logo Description New Welcome Decal Set-Qty 4 d…" at bounding box center [297, 245] width 287 height 63
paste div
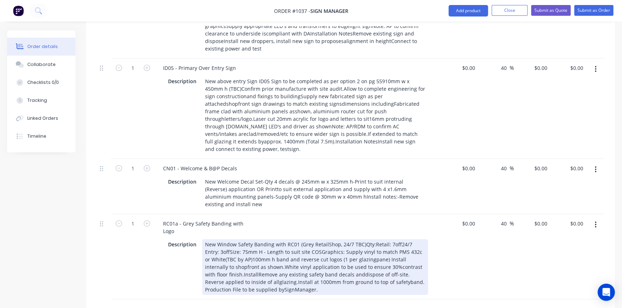
click at [390, 271] on div "Description New Window Safety Banding with RC01 (Grey RetailShop, 24/7 TBC)Qty:…" at bounding box center [296, 268] width 263 height 56
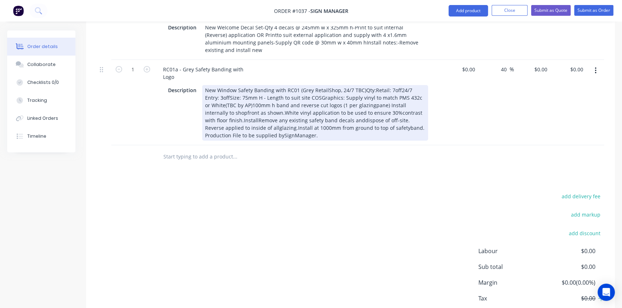
scroll to position [645, 0]
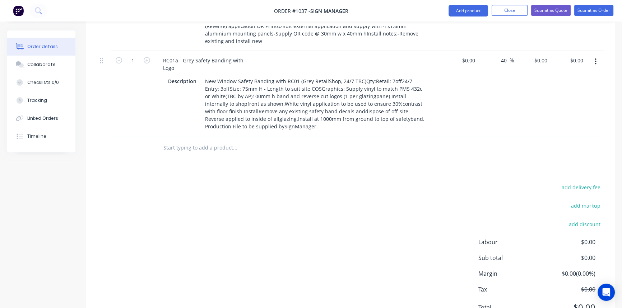
click at [595, 59] on icon "button" at bounding box center [595, 62] width 1 height 6
click at [562, 90] on div "Duplicate" at bounding box center [569, 95] width 55 height 10
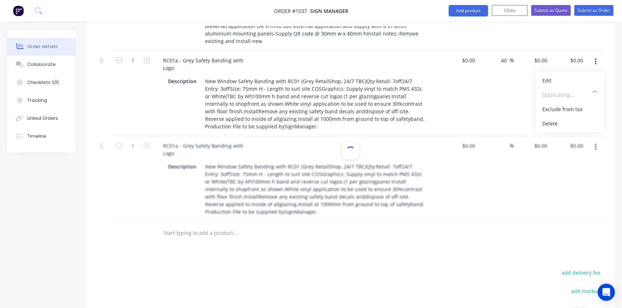
type input "40"
drag, startPoint x: 162, startPoint y: 122, endPoint x: 178, endPoint y: 135, distance: 20.6
click at [178, 141] on div "RC01a - Grey Safety Banding with Logo" at bounding box center [203, 150] width 92 height 18
paste div
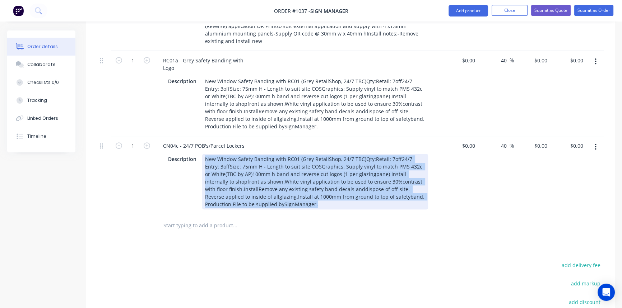
drag, startPoint x: 203, startPoint y: 135, endPoint x: 269, endPoint y: 187, distance: 83.3
click at [269, 187] on div "CN04c - 24/7 POB's/Parcel Lockers Description New Window Safety Banding with RC…" at bounding box center [297, 175] width 287 height 78
paste div
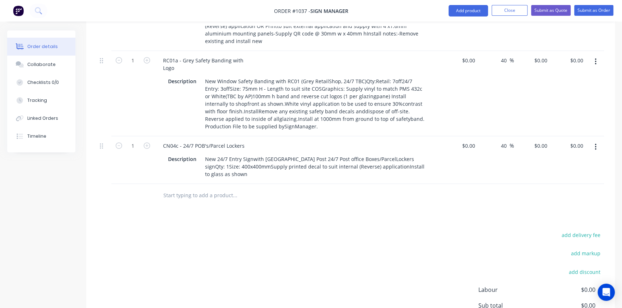
click at [593, 141] on button "button" at bounding box center [595, 147] width 17 height 13
drag, startPoint x: 573, startPoint y: 159, endPoint x: 538, endPoint y: 157, distance: 35.2
click at [573, 175] on div "Duplicate" at bounding box center [569, 180] width 55 height 10
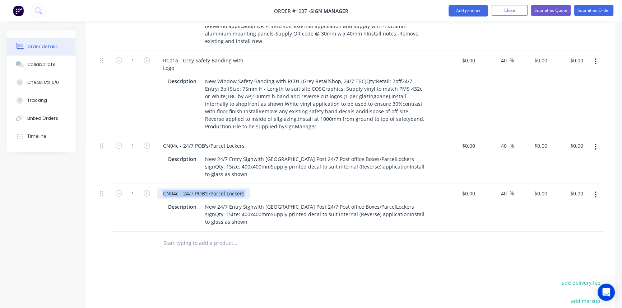
drag, startPoint x: 161, startPoint y: 170, endPoint x: 267, endPoint y: 171, distance: 105.9
click at [267, 189] on div "CN04c - 24/7 POB's/Parcel Lockers" at bounding box center [298, 194] width 282 height 10
paste div
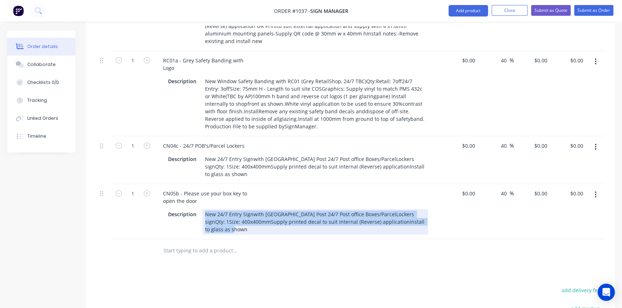
drag, startPoint x: 203, startPoint y: 190, endPoint x: 227, endPoint y: 207, distance: 29.8
click at [227, 209] on div "New 24/7 Entry Signwith [GEOGRAPHIC_DATA] Post 24/7 Post office Boxes/ParcelLoc…" at bounding box center [315, 221] width 226 height 25
paste div
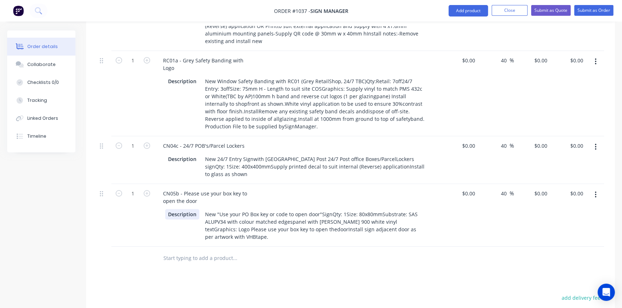
click at [175, 214] on div "Description New "Use your PO Box key or code to open door"SignQty: 1Size: 80x80…" at bounding box center [296, 225] width 263 height 33
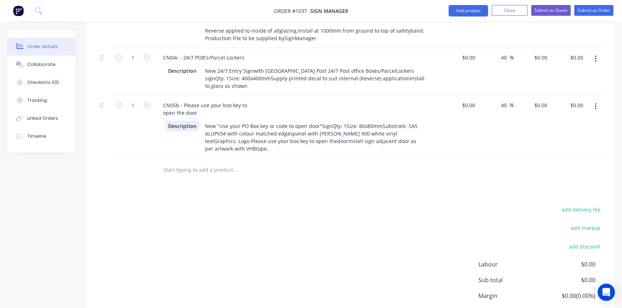
scroll to position [743, 0]
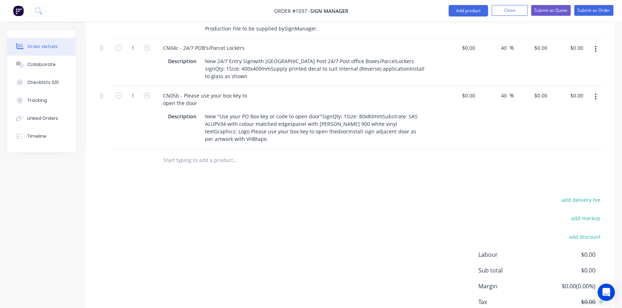
click at [595, 93] on icon "button" at bounding box center [596, 97] width 2 height 8
click at [579, 125] on div "Duplicate" at bounding box center [569, 130] width 55 height 10
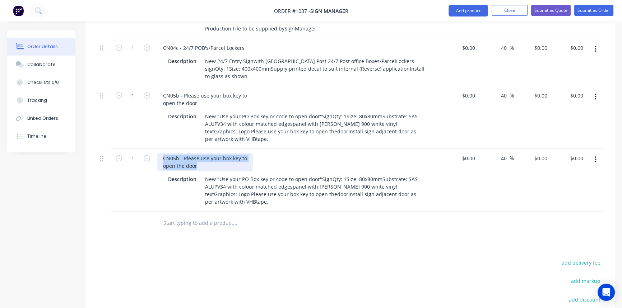
drag, startPoint x: 162, startPoint y: 136, endPoint x: 205, endPoint y: 148, distance: 44.6
click at [205, 153] on div "CN05b - Please use your box key to open the door" at bounding box center [205, 162] width 96 height 18
paste div
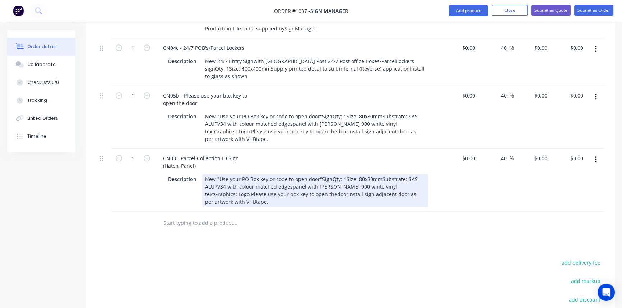
drag, startPoint x: 204, startPoint y: 155, endPoint x: 230, endPoint y: 184, distance: 38.6
click at [230, 184] on div "New "Use your PO Box key or code to open door"SignQty: 1Size: 80x80mmSubstrate:…" at bounding box center [315, 190] width 226 height 33
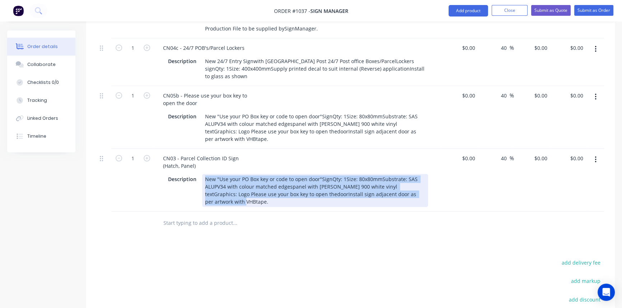
drag, startPoint x: 215, startPoint y: 179, endPoint x: 200, endPoint y: 155, distance: 28.3
click at [200, 174] on div "Description New "Use your PO Box key or code to open door"SignQty: 1Size: 80x80…" at bounding box center [296, 190] width 263 height 33
paste div
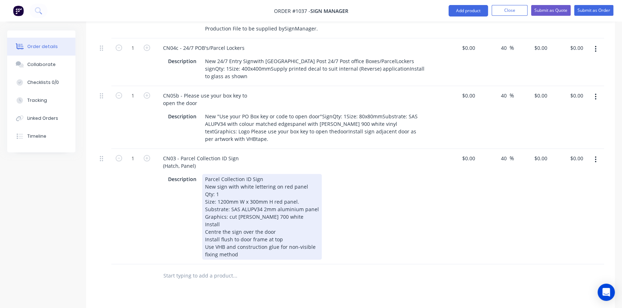
drag, startPoint x: 354, startPoint y: 236, endPoint x: 369, endPoint y: 237, distance: 15.1
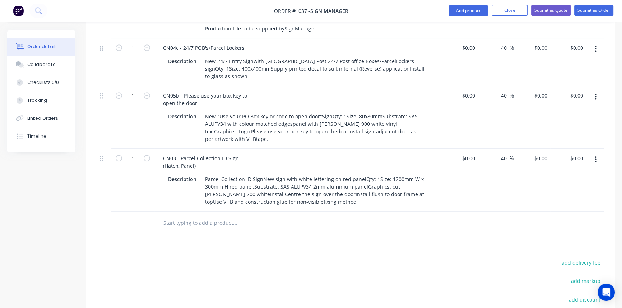
click at [593, 153] on button "button" at bounding box center [595, 159] width 17 height 13
click at [571, 188] on div "Duplicate" at bounding box center [569, 193] width 55 height 10
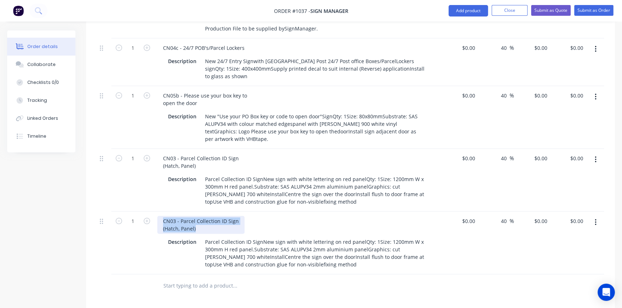
drag, startPoint x: 161, startPoint y: 198, endPoint x: 210, endPoint y: 212, distance: 50.8
click at [210, 212] on div "CN03 - Parcel Collection ID Sign (Hatch, Panel) Description Parcel Collection I…" at bounding box center [297, 243] width 287 height 63
paste div
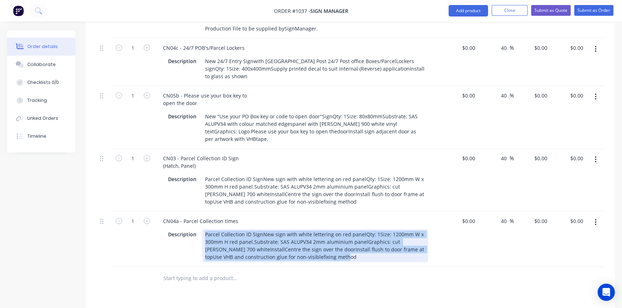
drag, startPoint x: 204, startPoint y: 212, endPoint x: 336, endPoint y: 240, distance: 134.7
click at [336, 240] on div "CN04a - Parcel Collection times Description Parcel Collection ID SignNew sign w…" at bounding box center [297, 239] width 287 height 55
paste div
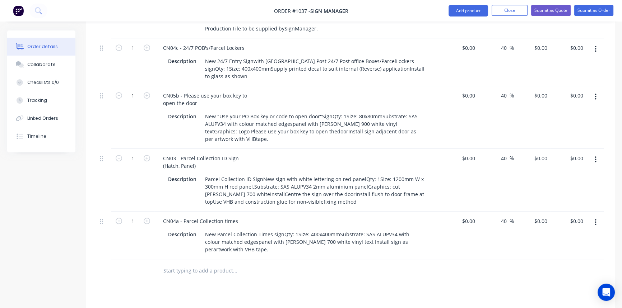
click at [593, 216] on button "button" at bounding box center [595, 222] width 17 height 13
click at [570, 251] on div "Duplicate" at bounding box center [569, 256] width 55 height 10
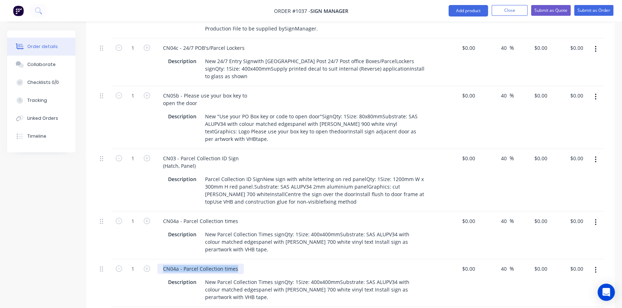
drag, startPoint x: 161, startPoint y: 238, endPoint x: 252, endPoint y: 243, distance: 91.0
click at [252, 260] on div "CN04a - Parcel Collection times Description New Parcel Collection Times signQty…" at bounding box center [297, 284] width 287 height 48
paste div
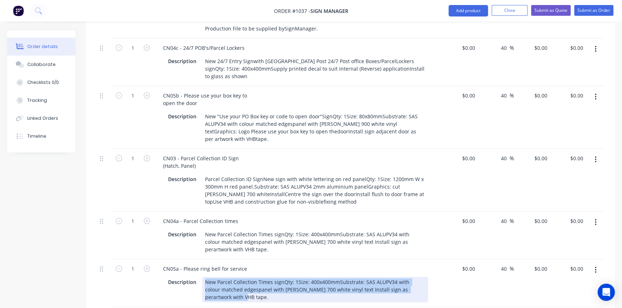
drag, startPoint x: 238, startPoint y: 260, endPoint x: 437, endPoint y: 264, distance: 198.6
click at [437, 276] on div "Description New Parcel Collection Times signQty: 1Size: 400x400mmSubstrate: SAS…" at bounding box center [298, 289] width 282 height 27
paste div
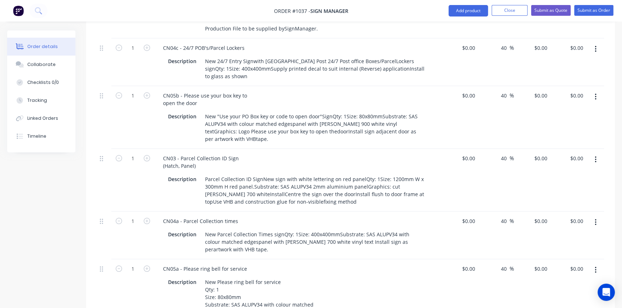
click at [461, 271] on div "$0.00 $0.00" at bounding box center [460, 302] width 36 height 85
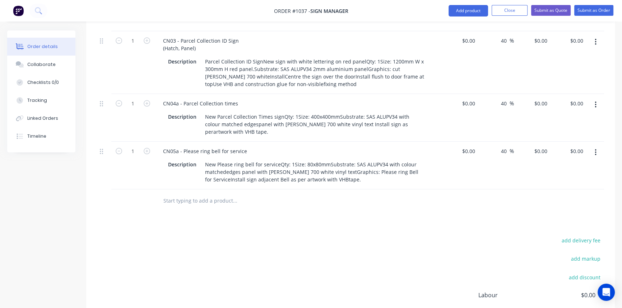
scroll to position [873, 0]
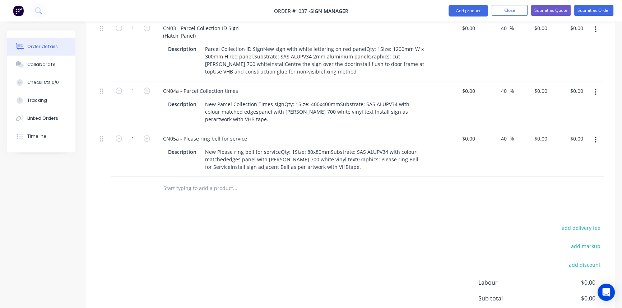
click at [594, 134] on button "button" at bounding box center [595, 140] width 17 height 13
click at [572, 168] on div "Duplicate" at bounding box center [569, 173] width 55 height 10
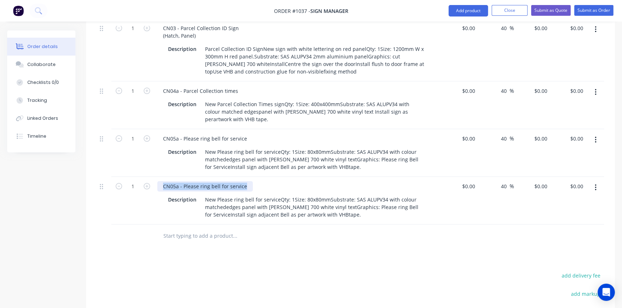
drag, startPoint x: 162, startPoint y: 157, endPoint x: 262, endPoint y: 157, distance: 100.2
click at [262, 181] on div "CN05a - Please ring bell for service" at bounding box center [298, 186] width 282 height 10
paste div
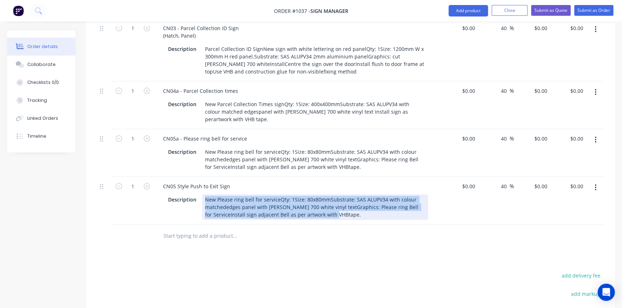
drag, startPoint x: 204, startPoint y: 167, endPoint x: 330, endPoint y: 190, distance: 127.8
click at [330, 190] on div "CN05 Style Push to Exit Sign Description New Please ring bell for serviceQty: 1…" at bounding box center [297, 201] width 287 height 48
paste div
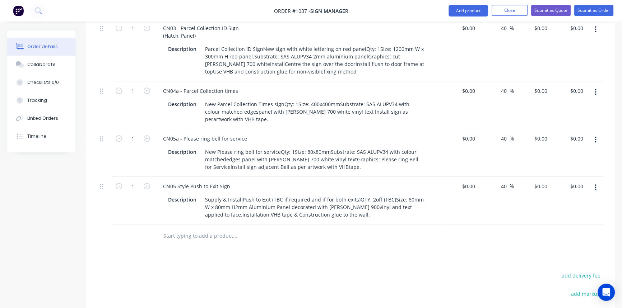
click at [593, 181] on button "button" at bounding box center [595, 187] width 17 height 13
click at [582, 216] on div "Duplicate" at bounding box center [569, 221] width 55 height 10
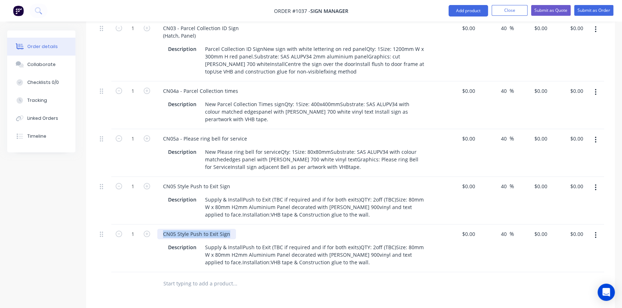
drag, startPoint x: 173, startPoint y: 203, endPoint x: 250, endPoint y: 206, distance: 76.5
click at [250, 229] on div "CN05 Style Push to Exit Sign" at bounding box center [298, 234] width 282 height 10
paste div
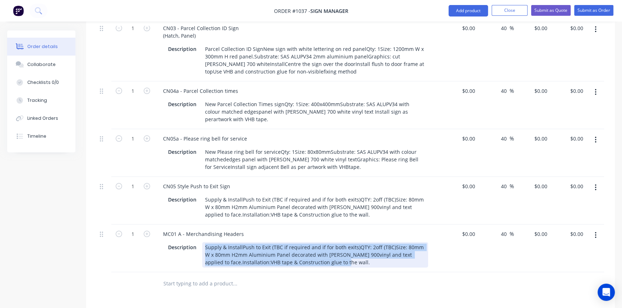
drag, startPoint x: 204, startPoint y: 215, endPoint x: 354, endPoint y: 240, distance: 151.8
click at [352, 238] on div "MC01 A - Merchandising Headers Description Supply & InstallPush to Exit (TBC if…" at bounding box center [297, 249] width 287 height 48
paste div
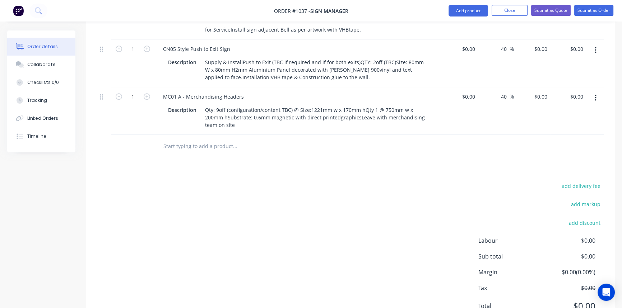
scroll to position [1013, 0]
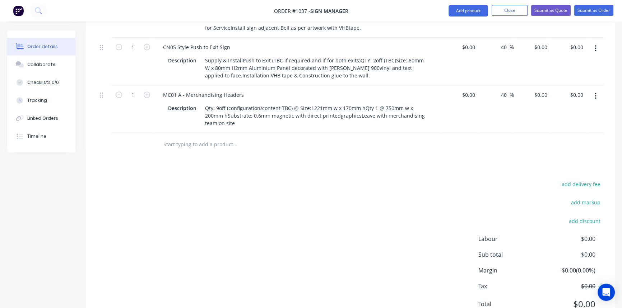
click at [594, 90] on button "button" at bounding box center [595, 96] width 17 height 13
click at [567, 124] on div "Duplicate" at bounding box center [569, 129] width 55 height 10
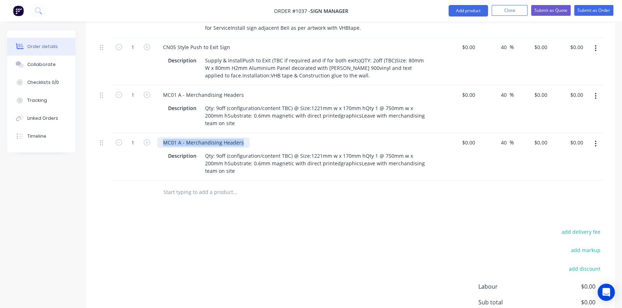
drag, startPoint x: 163, startPoint y: 112, endPoint x: 254, endPoint y: 114, distance: 91.6
click at [255, 138] on div "MC01 A - Merchandising Headers" at bounding box center [298, 143] width 282 height 10
paste div
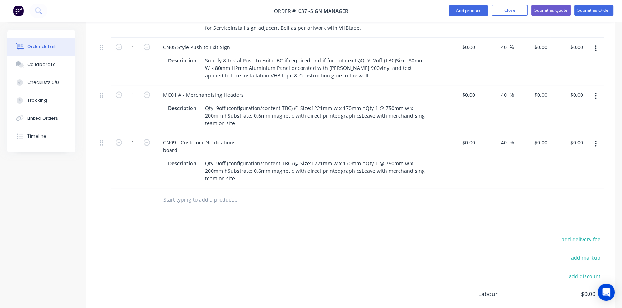
click at [200, 235] on div "add delivery fee add markup add discount Labour $0.00 Sub total $0.00 Margin $0…" at bounding box center [350, 304] width 507 height 139
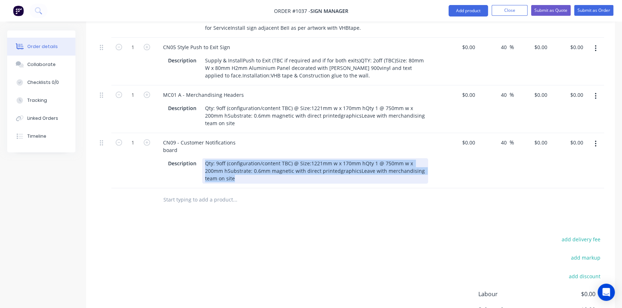
drag, startPoint x: 203, startPoint y: 131, endPoint x: 278, endPoint y: 154, distance: 78.2
click at [278, 154] on div "CN09 - Customer Notifications board Description Qty: 9off (configuration/conten…" at bounding box center [297, 160] width 287 height 55
paste div
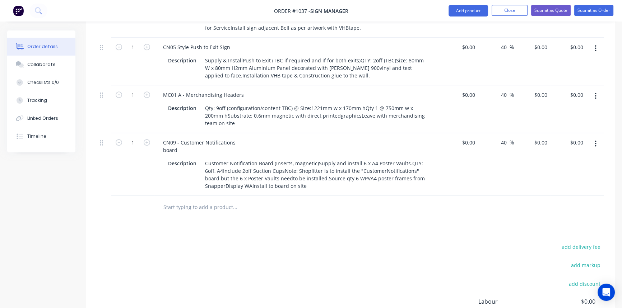
click at [596, 138] on button "button" at bounding box center [595, 144] width 17 height 13
click at [578, 172] on div "Duplicate" at bounding box center [569, 177] width 55 height 10
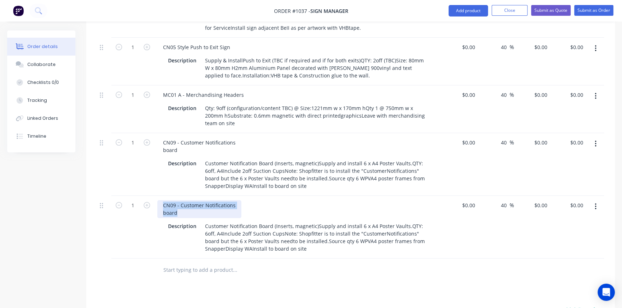
drag, startPoint x: 164, startPoint y: 178, endPoint x: 177, endPoint y: 187, distance: 15.5
click at [177, 196] on div "CN09 - Customer Notifications board Description Customer Notification Board (In…" at bounding box center [297, 227] width 287 height 63
click at [178, 196] on div "CN09 - Customer Notifications board Description Customer Notification Board (In…" at bounding box center [297, 227] width 287 height 63
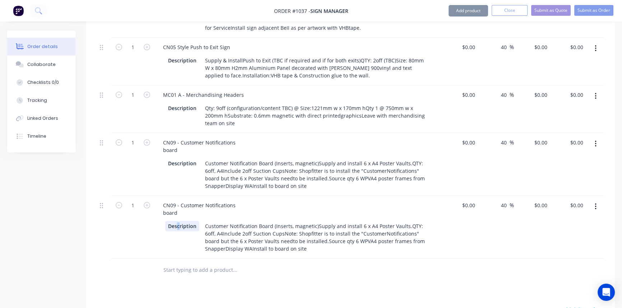
paste div
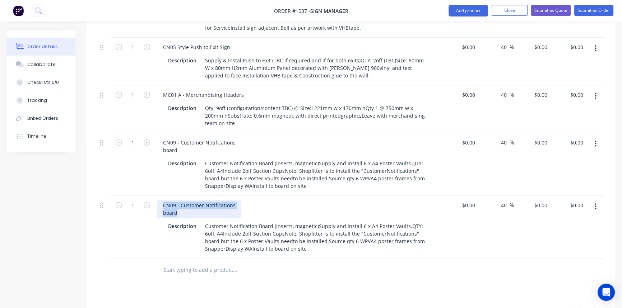
drag, startPoint x: 179, startPoint y: 182, endPoint x: 158, endPoint y: 174, distance: 23.1
click at [158, 200] on div "CN09 - Customer Notifications board" at bounding box center [199, 209] width 84 height 18
paste div
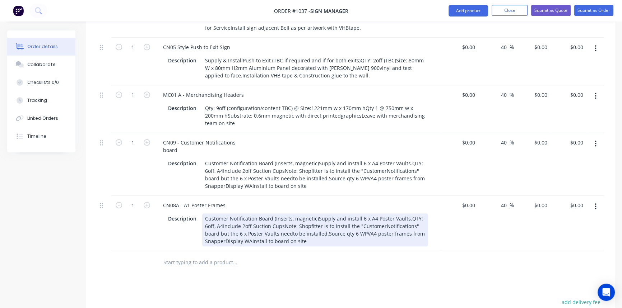
drag, startPoint x: 203, startPoint y: 185, endPoint x: 329, endPoint y: 213, distance: 129.2
click at [328, 214] on div "Customer Notification Board (Inserts, magnetic)Supply and install 6 x A4 Poster…" at bounding box center [315, 230] width 226 height 33
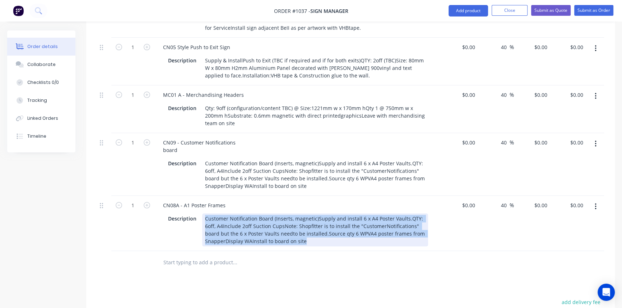
drag, startPoint x: 307, startPoint y: 211, endPoint x: 203, endPoint y: 190, distance: 106.7
click at [203, 214] on div "Customer Notification Board (Inserts, magnetic)Supply and install 6 x A4 Poster…" at bounding box center [315, 230] width 226 height 33
paste div
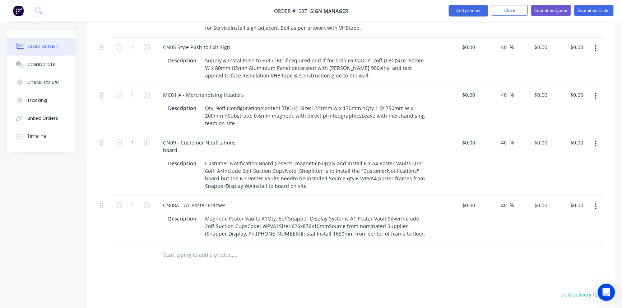
click at [595, 204] on icon "button" at bounding box center [595, 207] width 1 height 6
click at [570, 235] on div "Duplicate" at bounding box center [569, 240] width 55 height 10
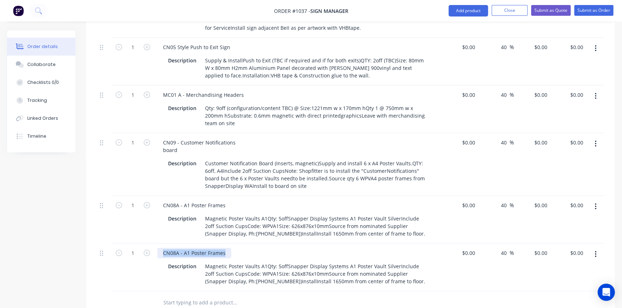
drag, startPoint x: 161, startPoint y: 220, endPoint x: 261, endPoint y: 227, distance: 100.8
click at [261, 244] on div "CN08A - A1 Poster Frames Description Magnetic Poster Vaults A1Qty: 5offSnapper …" at bounding box center [297, 268] width 287 height 48
paste div
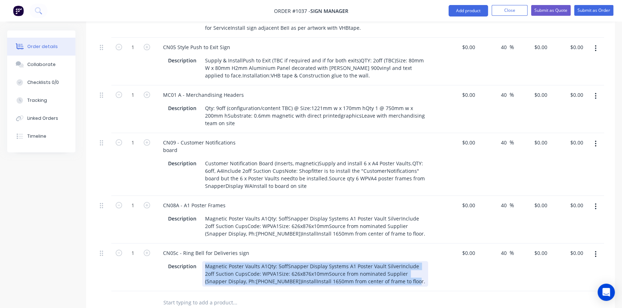
drag, startPoint x: 204, startPoint y: 234, endPoint x: 403, endPoint y: 250, distance: 199.6
click at [403, 261] on div "Magnetic Poster Vaults A1Qty: 5offSnapper Display Systems A1 Poster Vault Silve…" at bounding box center [315, 273] width 226 height 25
paste div
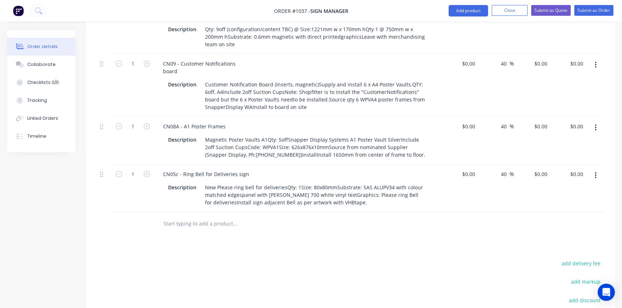
scroll to position [1111, 0]
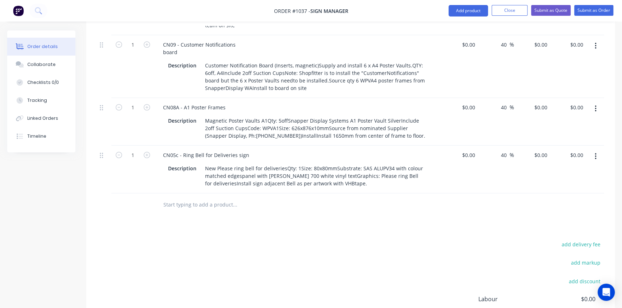
click at [594, 150] on button "button" at bounding box center [595, 156] width 17 height 13
click at [557, 185] on div "Duplicate" at bounding box center [569, 190] width 55 height 10
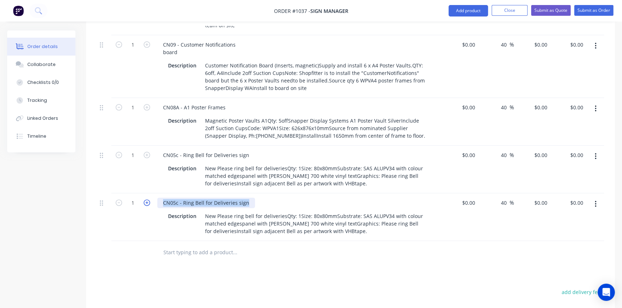
drag, startPoint x: 233, startPoint y: 172, endPoint x: 144, endPoint y: 171, distance: 89.1
click at [144, 194] on div "1 CN05c - Ring Bell for Deliveries sign Description New Please ring bell for de…" at bounding box center [350, 218] width 507 height 48
paste div
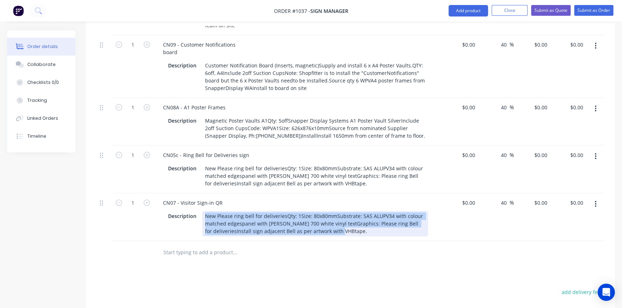
drag, startPoint x: 205, startPoint y: 184, endPoint x: 375, endPoint y: 205, distance: 171.3
click at [373, 205] on div "CN07 - Visitor Sign-in QR Description New Please ring bell for deliveriesQty: 1…" at bounding box center [297, 218] width 287 height 48
paste div
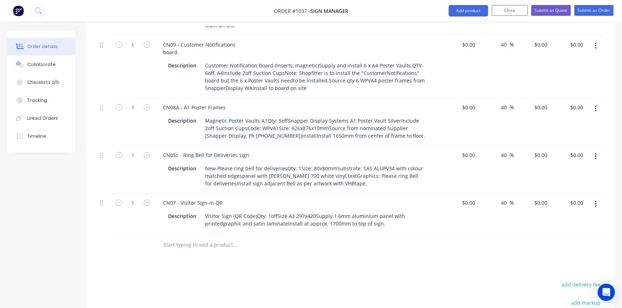
click at [596, 198] on button "button" at bounding box center [595, 204] width 17 height 13
click at [575, 232] on div "Duplicate" at bounding box center [569, 237] width 55 height 10
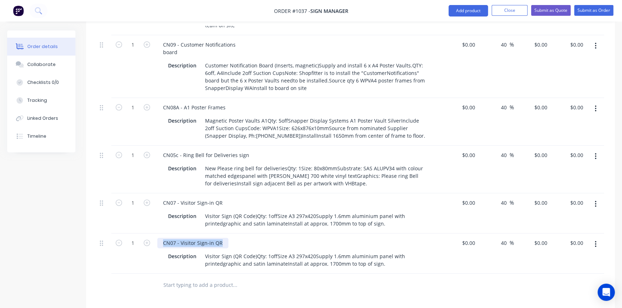
drag, startPoint x: 163, startPoint y: 212, endPoint x: 237, endPoint y: 213, distance: 74.0
click at [237, 238] on div "CN07 - Visitor Sign-in QR" at bounding box center [298, 243] width 282 height 10
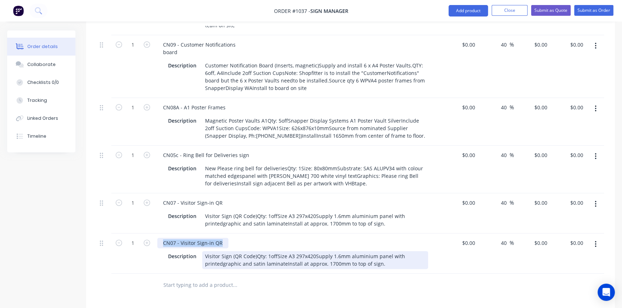
paste div
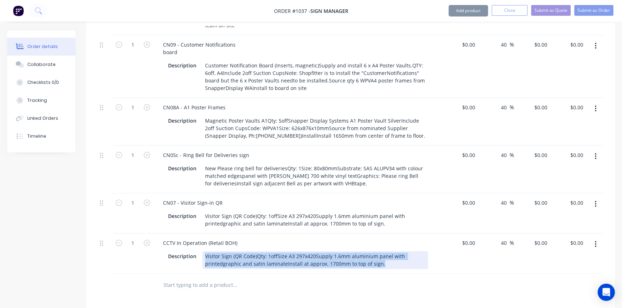
drag, startPoint x: 205, startPoint y: 223, endPoint x: 406, endPoint y: 252, distance: 203.2
click at [404, 242] on div "CCTV In Operation (Retail BOH) Description Visitor Sign (QR Code)Qty: 1offSize …" at bounding box center [297, 254] width 287 height 40
paste div
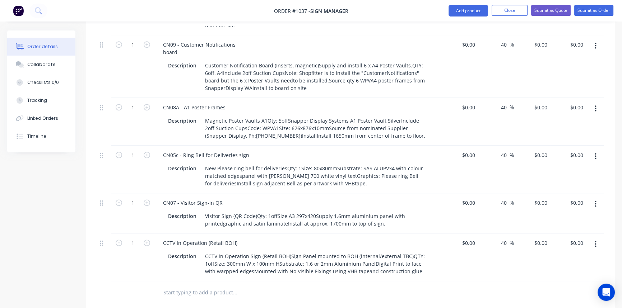
click at [595, 241] on icon "button" at bounding box center [596, 245] width 2 height 8
click at [565, 273] on div "Duplicate" at bounding box center [569, 278] width 55 height 10
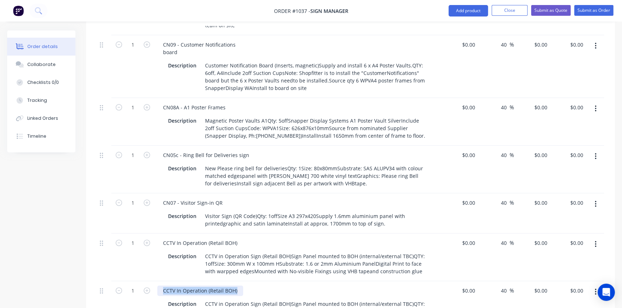
drag, startPoint x: 238, startPoint y: 259, endPoint x: 145, endPoint y: 250, distance: 93.7
click at [145, 282] on div "1 CCTV In Operation (Retail BOH) Description CCTV in Operation Sign (Retail BOH…" at bounding box center [350, 306] width 507 height 48
paste div
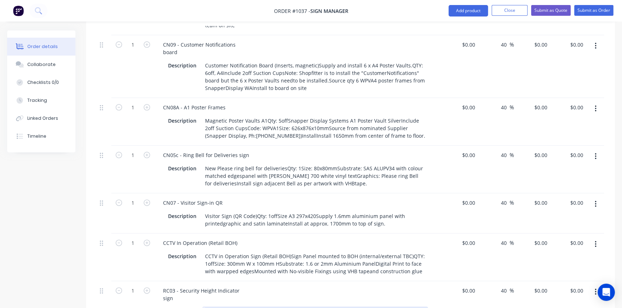
drag, startPoint x: 205, startPoint y: 280, endPoint x: 431, endPoint y: 299, distance: 227.0
paste div
click at [465, 287] on div "$0.00 $0.00" at bounding box center [460, 306] width 36 height 48
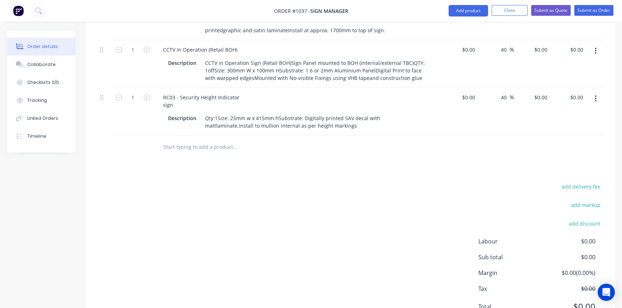
scroll to position [1307, 0]
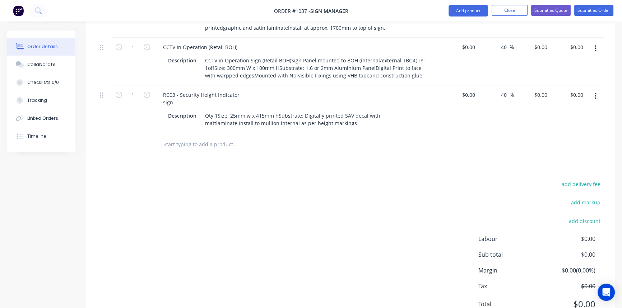
click at [596, 90] on button "button" at bounding box center [595, 96] width 17 height 13
click at [571, 124] on div "Duplicate" at bounding box center [569, 129] width 55 height 10
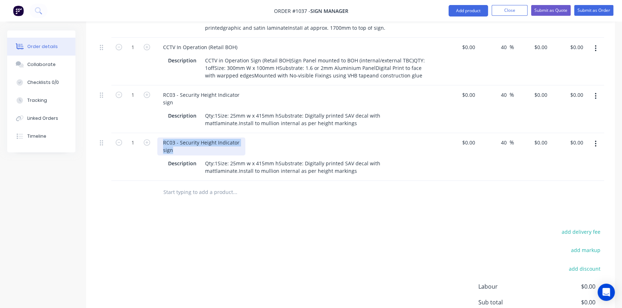
drag, startPoint x: 163, startPoint y: 111, endPoint x: 178, endPoint y: 119, distance: 17.7
click at [178, 138] on div "RC03 - Security Height Indicator sign" at bounding box center [201, 147] width 88 height 18
paste div
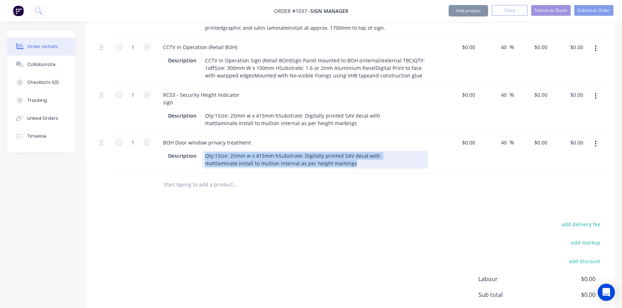
drag, startPoint x: 205, startPoint y: 125, endPoint x: 319, endPoint y: 133, distance: 114.9
click at [319, 151] on div "Qty:1Size: 25mm w x 415mm hSubstrate: Digitally printed SAV decal with mattlami…" at bounding box center [315, 160] width 226 height 18
paste div
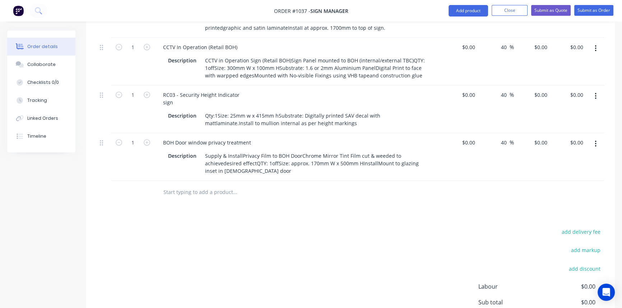
click at [596, 138] on button "button" at bounding box center [595, 144] width 17 height 13
click at [563, 172] on div "Duplicate" at bounding box center [569, 177] width 55 height 10
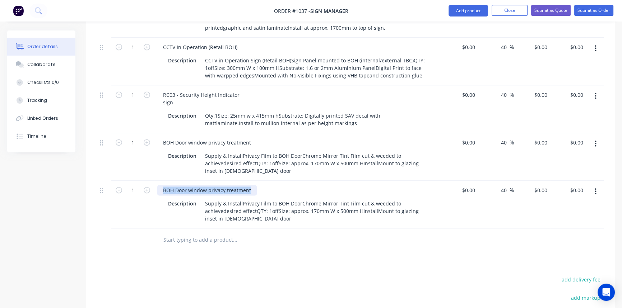
drag, startPoint x: 181, startPoint y: 159, endPoint x: 268, endPoint y: 164, distance: 86.7
click at [268, 185] on div "BOH Door window privacy treatment" at bounding box center [298, 190] width 282 height 10
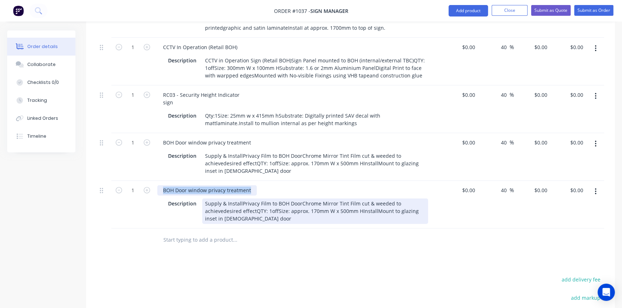
paste div
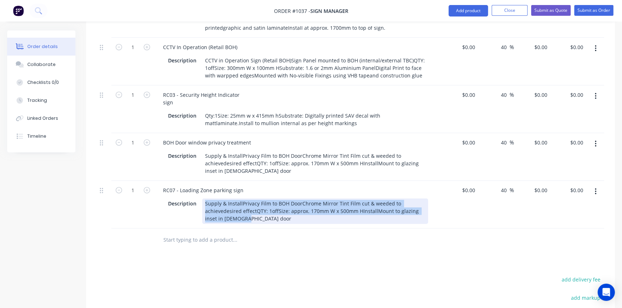
drag, startPoint x: 203, startPoint y: 171, endPoint x: 245, endPoint y: 194, distance: 47.3
click at [245, 194] on div "RC07 - Loading Zone parking sign Description Supply & InstallPrivacy Film to BO…" at bounding box center [297, 205] width 287 height 48
paste div
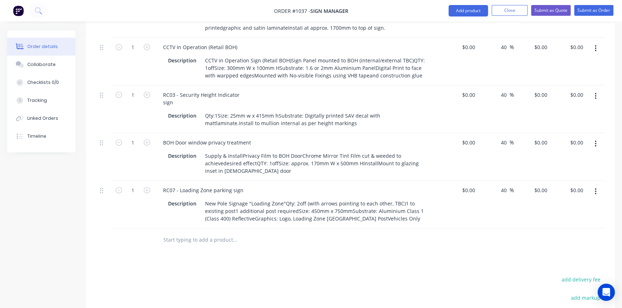
drag, startPoint x: 316, startPoint y: 245, endPoint x: 319, endPoint y: 247, distance: 4.0
click at [591, 185] on button "button" at bounding box center [595, 191] width 17 height 13
drag, startPoint x: 567, startPoint y: 194, endPoint x: 491, endPoint y: 190, distance: 76.2
click at [567, 220] on div "Duplicate" at bounding box center [569, 225] width 55 height 10
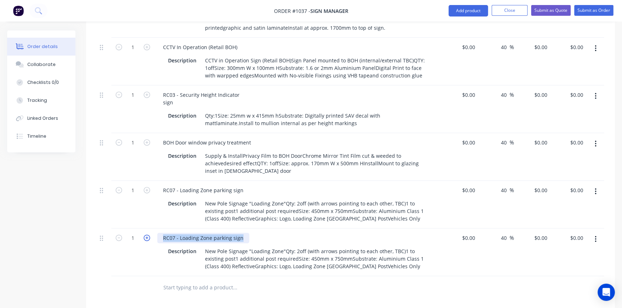
drag, startPoint x: 242, startPoint y: 207, endPoint x: 149, endPoint y: 207, distance: 93.4
click at [149, 229] on div "1 RC07 - Loading Zone parking sign Description New Pole Signage "Loading Zone"Q…" at bounding box center [350, 253] width 507 height 48
paste div
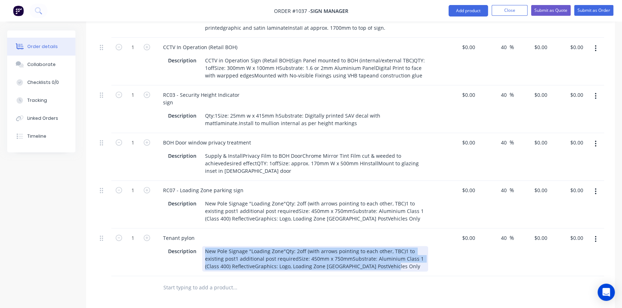
drag, startPoint x: 204, startPoint y: 220, endPoint x: 397, endPoint y: 250, distance: 195.1
paste div
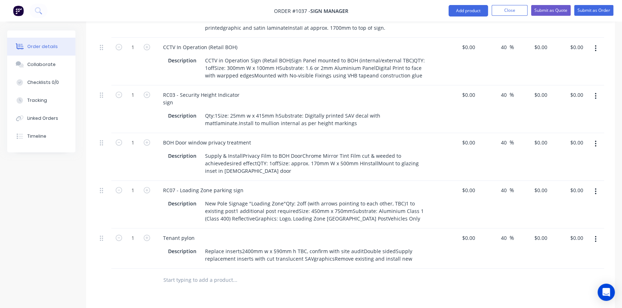
click at [474, 233] on input at bounding box center [469, 238] width 17 height 10
type input "$2,200.00"
type input "$3,080.00"
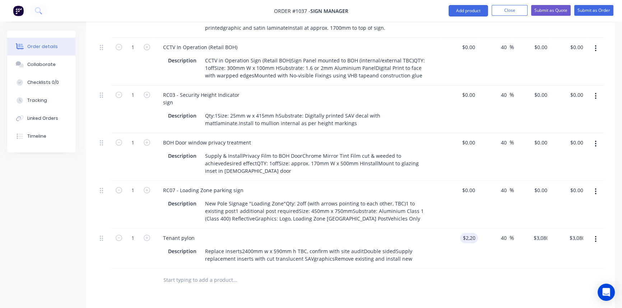
click at [469, 185] on div "$0.00" at bounding box center [468, 190] width 19 height 10
type input "$570.00"
type input "$798.00"
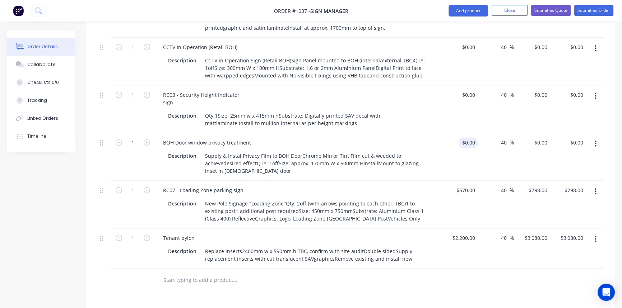
type input "$0.00"
type input "570"
type input "0"
type input "$570.00"
click at [470, 138] on input "0" at bounding box center [474, 143] width 8 height 10
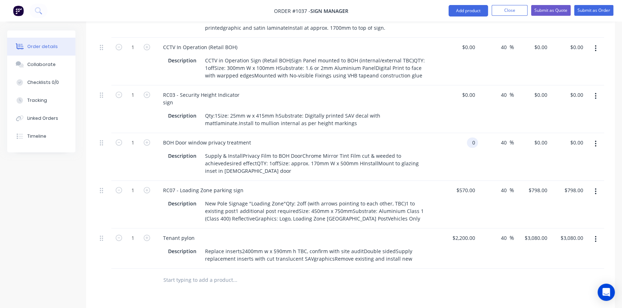
type input "$0.00"
type input "570"
type input "0"
type input "$570.00"
type input "$0.00"
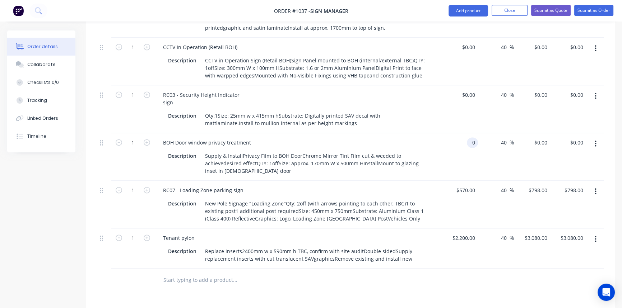
type input "570"
type input "0"
type input "$570.00"
type input "$0.00"
type input "570"
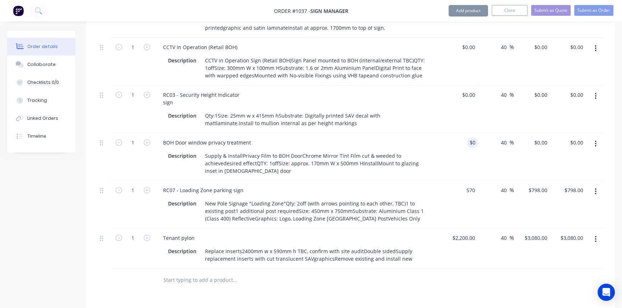
type input "0"
type input "$570.00"
type input "$0.00"
type input "570"
type input "0"
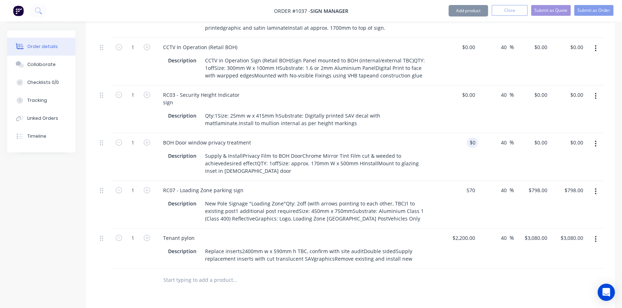
type input "$570.00"
type input "$0.00"
type input "570"
type input "0"
type input "$570.00"
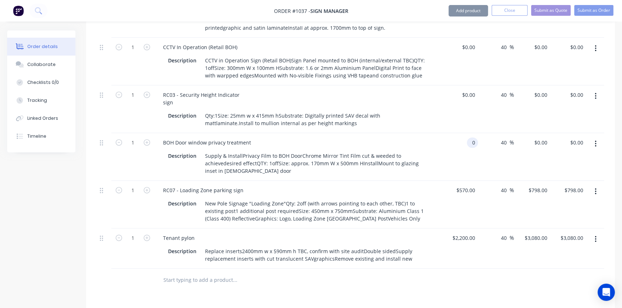
type input "$0.00"
type input "570"
type input "0"
type input "$570.00"
type input "$0.00"
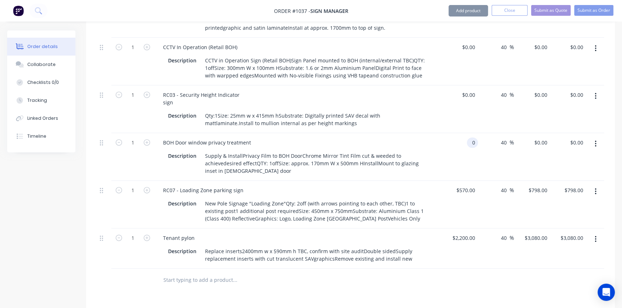
type input "570"
type input "0"
type input "$570.00"
type input "$0.00"
type input "570"
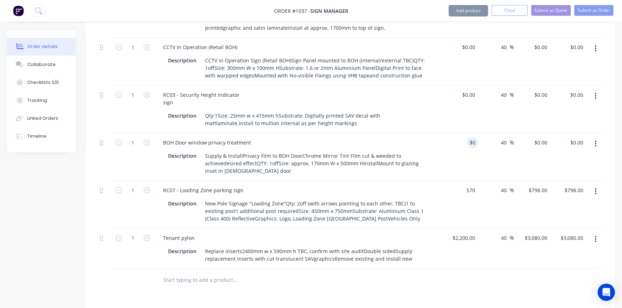
type input "0"
type input "$570.00"
type input "$0.00"
type input "570"
type input "0"
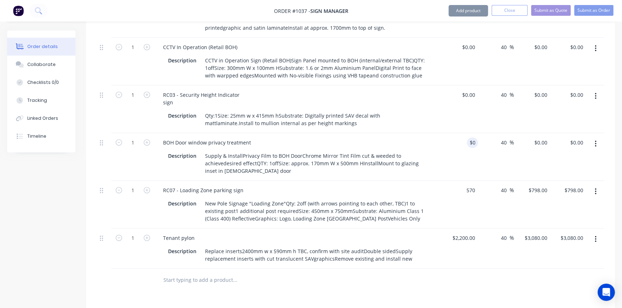
type input "$570.00"
type input "$0.00"
type input "570"
type input "0"
type input "$570.00"
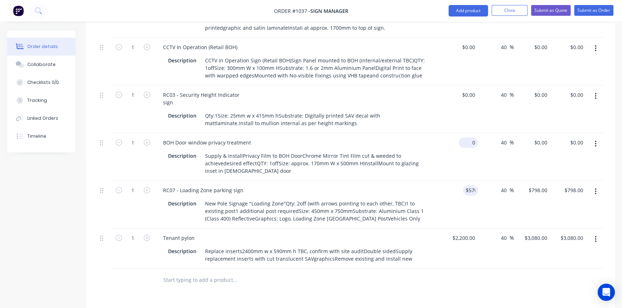
type input "$0.00"
type input "570"
type input "0"
type input "$570.00"
type input "$0.00"
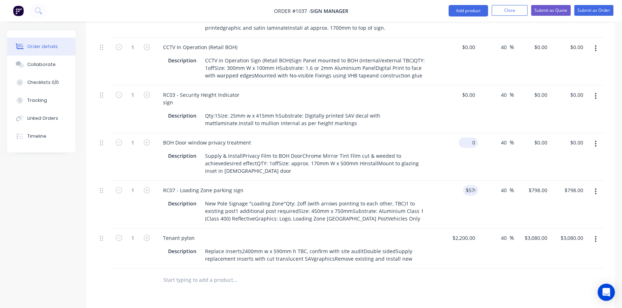
type input "570"
type input "0"
type input "$570.00"
type input "$0.00"
type input "570"
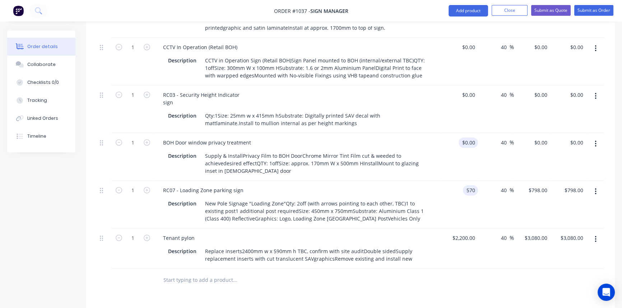
type input "0"
type input "$570.00"
type input "$0.00"
type input "570"
type input "0"
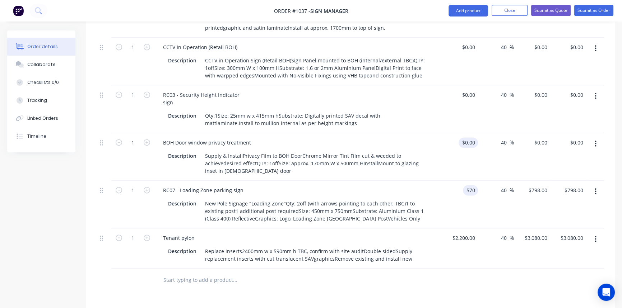
type input "$570.00"
type input "$0.00"
type input "570"
type input "0"
type input "$570.00"
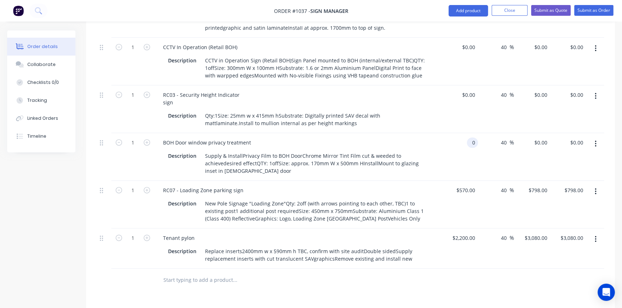
type input "$0.00"
type input "570"
type input "0"
type input "$570.00"
type input "$0.00"
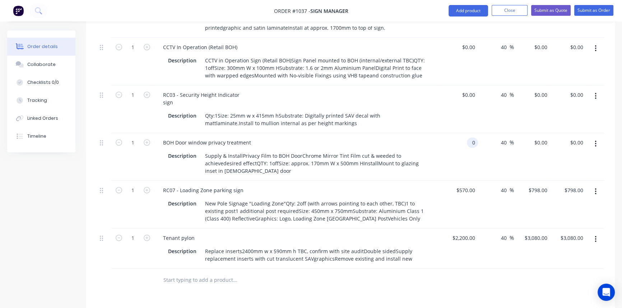
type input "570"
type input "0"
type input "$570.00"
type input "$0.00"
type input "570"
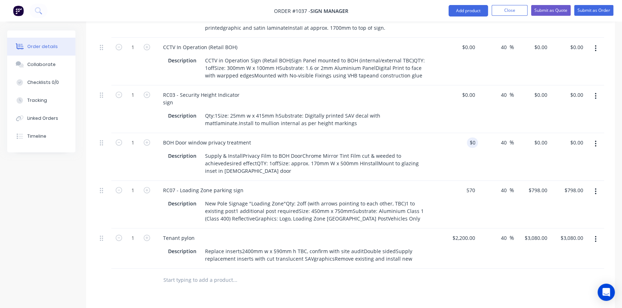
type input "0"
type input "$570.00"
type input "$0.00"
type input "570"
type input "0"
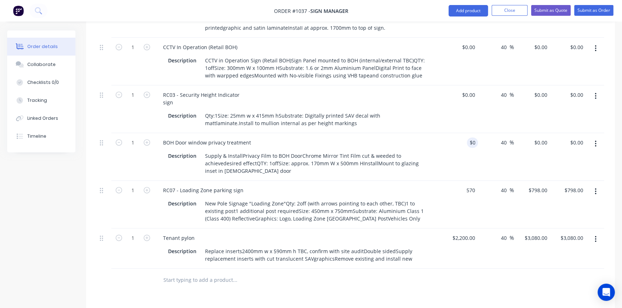
type input "$570.00"
type input "$0.00"
type input "570"
type input "0"
type input "$570.00"
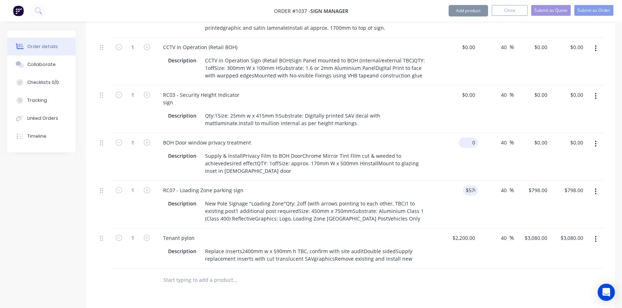
type input "$0.00"
type input "570"
type input "0"
type input "$570.00"
type input "$0.00"
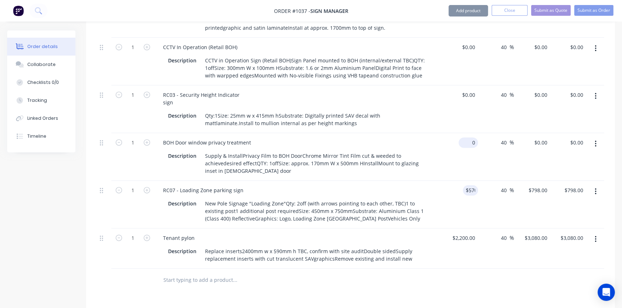
type input "570"
type input "0"
type input "$570.00"
type input "$0.00"
type input "570"
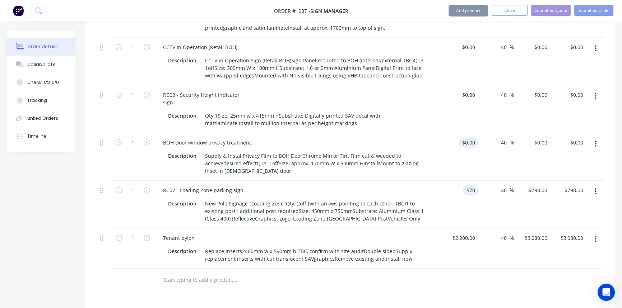
type input "0"
type input "$570.00"
type input "$0.00"
type input "570"
type input "0"
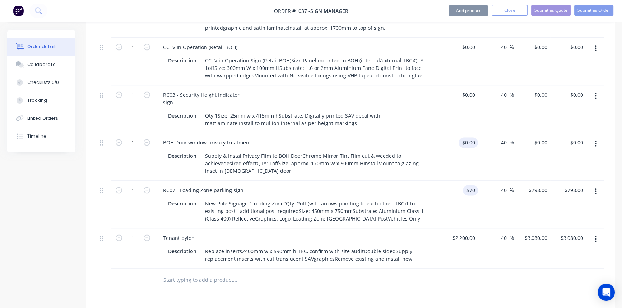
type input "$570.00"
type input "$0.00"
type input "570"
type input "0"
type input "$570.00"
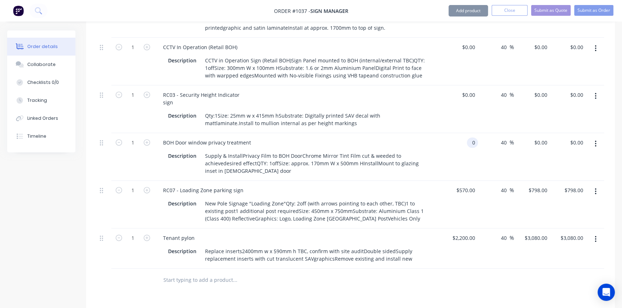
type input "$0.00"
type input "570"
type input "0"
type input "$570.00"
type input "$0.00"
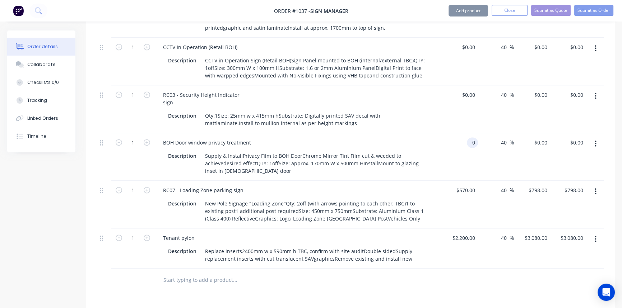
type input "570"
type input "0"
type input "$570.00"
type input "$0.00"
type input "570"
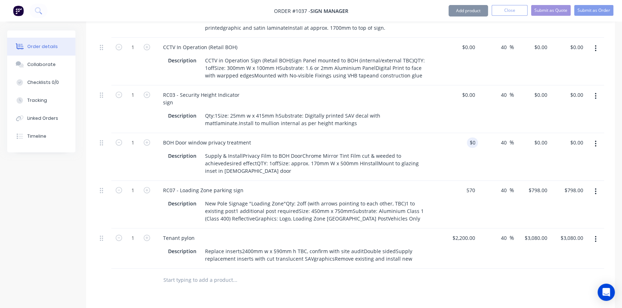
type input "0"
type input "$570.00"
type input "$0.00"
type input "570"
type input "0"
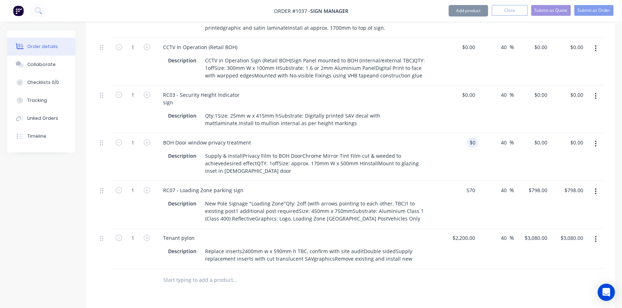
type input "$570.00"
type input "$0.00"
type input "570"
type input "0"
type input "$570.00"
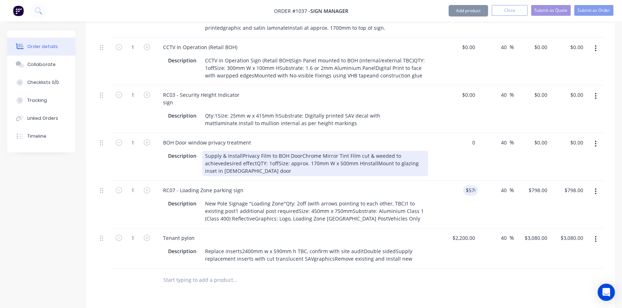
type input "$0.00"
type input "570"
type input "0"
type input "$570.00"
type input "$0.00"
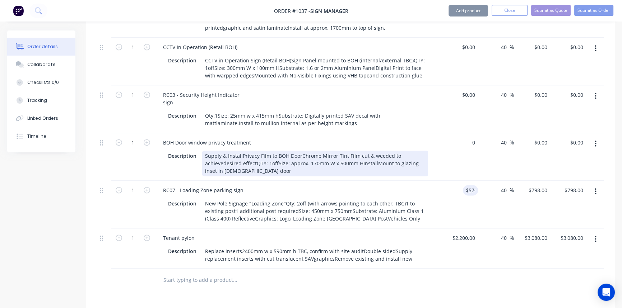
type input "570"
type input "0"
type input "$570.00"
type input "$0.00"
type input "570"
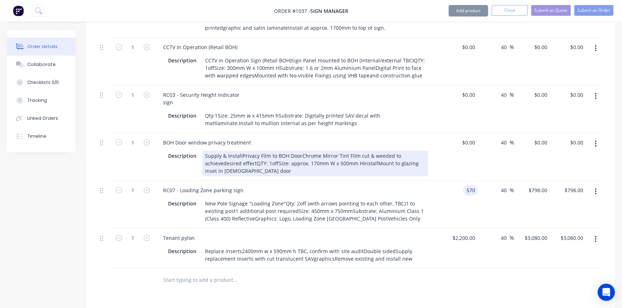
type input "0"
type input "$570.00"
type input "$0.00"
type input "570"
type input "0"
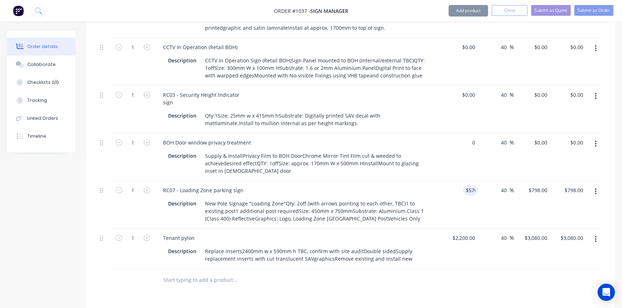
click at [449, 137] on div "0 $0.00" at bounding box center [460, 157] width 36 height 48
click at [547, 9] on button "Submit as Quote" at bounding box center [551, 10] width 40 height 11
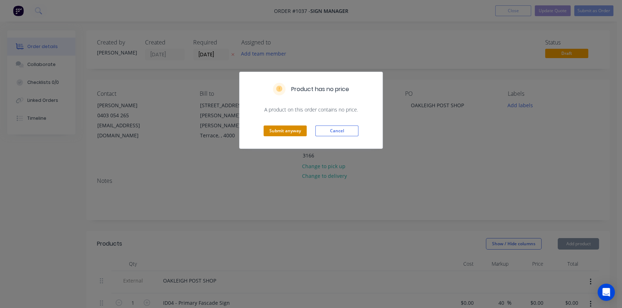
click at [292, 129] on button "Submit anyway" at bounding box center [285, 131] width 43 height 11
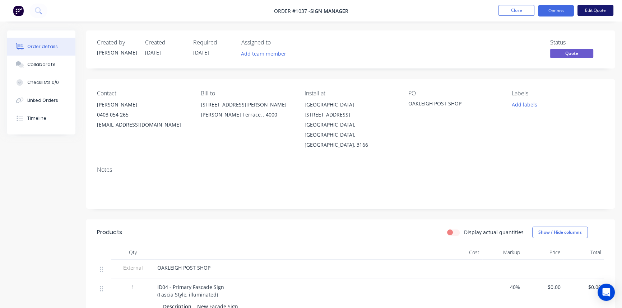
click at [592, 10] on button "Edit Quote" at bounding box center [595, 10] width 36 height 11
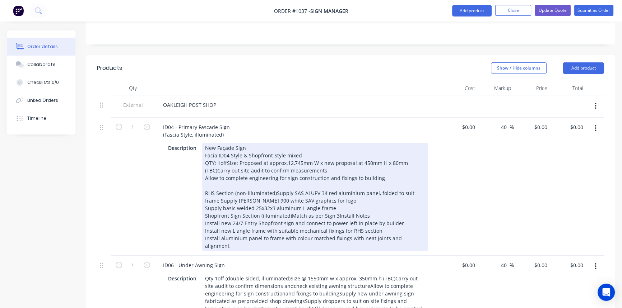
scroll to position [130, 0]
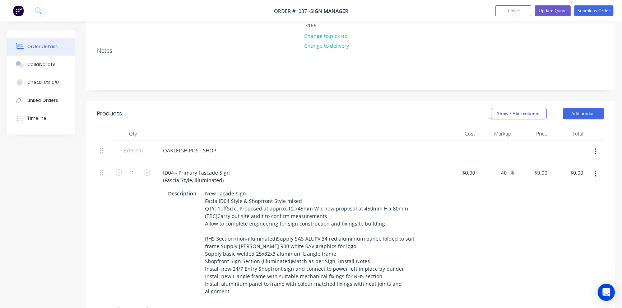
click at [507, 251] on div "40 40 %" at bounding box center [496, 232] width 36 height 138
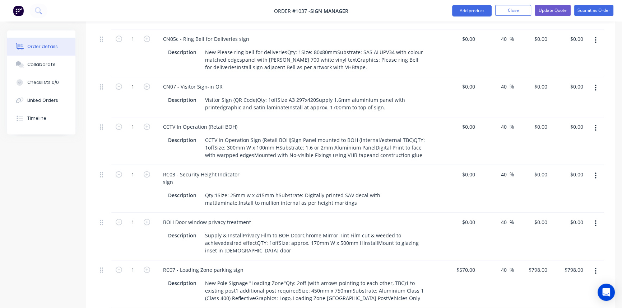
scroll to position [1246, 0]
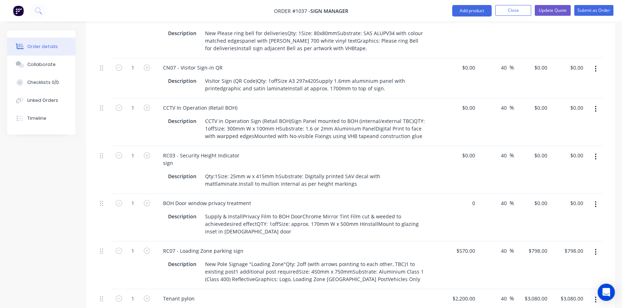
click at [466, 194] on div "0 $0.00" at bounding box center [460, 218] width 36 height 48
type input "$90.00"
type input "$126.00"
click at [468, 196] on div "$90.00 90" at bounding box center [460, 218] width 36 height 48
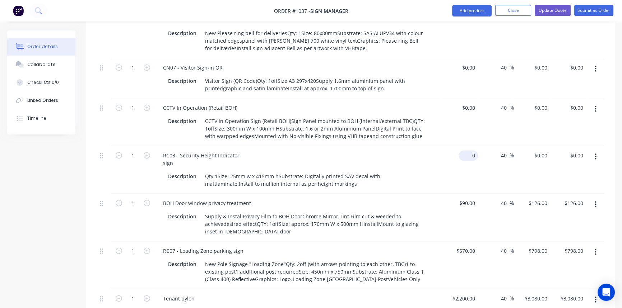
click at [469, 150] on input "0" at bounding box center [469, 155] width 17 height 10
type input "$30.00"
type input "$42.00"
click at [450, 146] on div "$30.00 30" at bounding box center [460, 170] width 36 height 48
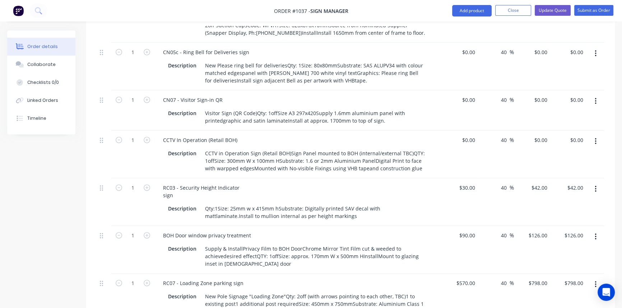
scroll to position [1181, 0]
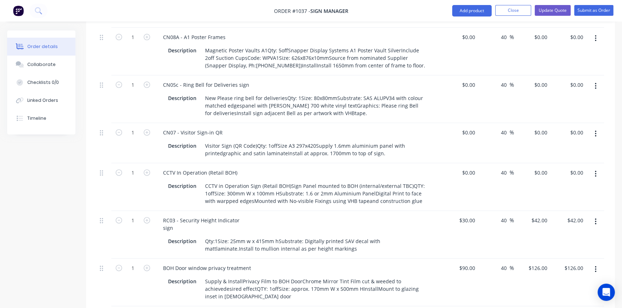
click at [453, 163] on div "$0.00 $0.00" at bounding box center [460, 187] width 36 height 48
click at [469, 168] on div "0 0" at bounding box center [472, 173] width 11 height 10
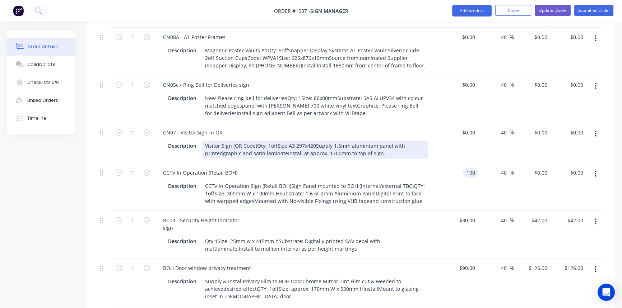
type input "$100.00"
type input "$140.00"
click at [436, 139] on div "Description Visitor Sign (QR Code)Qty: 1offSize A3 297x420Supply 1.6mm aluminiu…" at bounding box center [298, 148] width 282 height 19
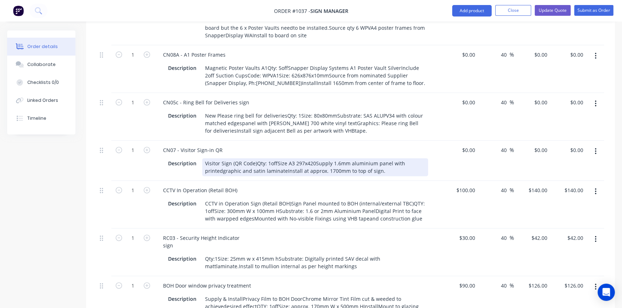
scroll to position [1148, 0]
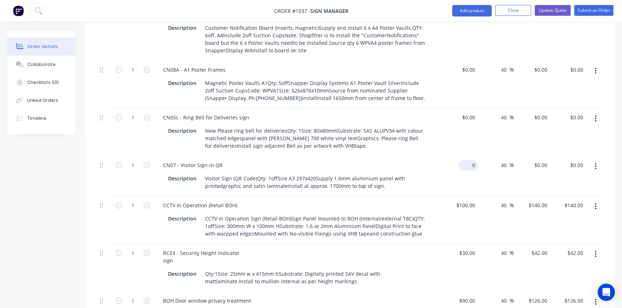
click at [470, 160] on input "0" at bounding box center [469, 165] width 17 height 10
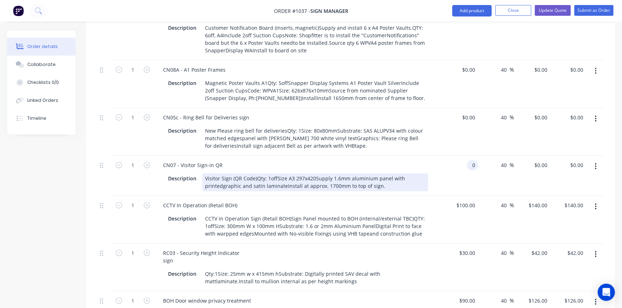
type input "$0.00"
click at [255, 173] on div "Visitor Sign (QR Code)Qty: 1offSize A3 297x420Supply 1.6mm aluminium panel with…" at bounding box center [315, 182] width 226 height 18
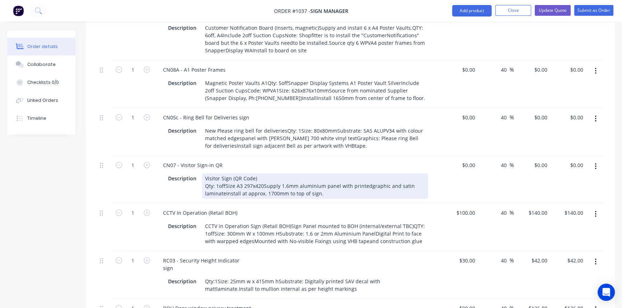
click at [367, 173] on div "Visitor Sign (QR Code) Qty: 1offSize A3 297x420Supply 1.6mm aluminium panel wit…" at bounding box center [315, 185] width 226 height 25
click at [225, 173] on div "Visitor Sign (QR Code) Qty: 1offSize A3 297x420Supply 1.6mm aluminium panel wit…" at bounding box center [315, 185] width 226 height 25
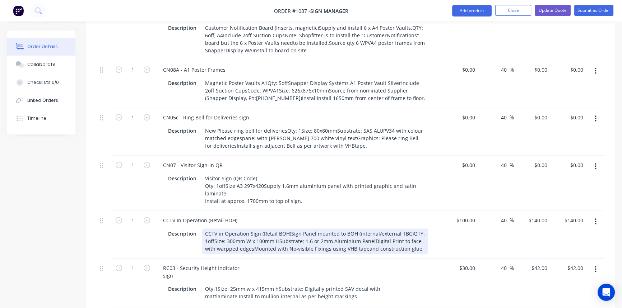
click at [407, 229] on div "CCTV in Operation Sign (Retail BOH)Sign Panel mounted to BOH (internal/external…" at bounding box center [315, 241] width 226 height 25
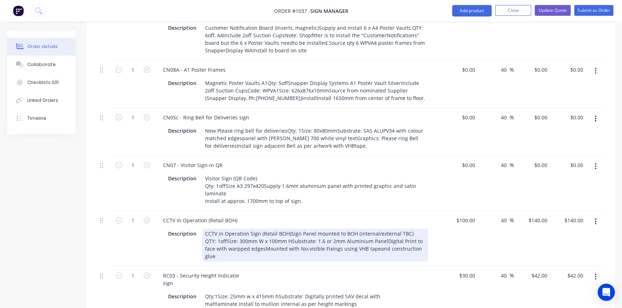
click at [291, 229] on div "CCTV in Operation Sign (Retail BOH)Sign Panel mounted to BOH (internal/external…" at bounding box center [315, 245] width 226 height 33
click at [298, 229] on div "CCTV in Operation Sign (Retail BOH)Sign Panel mounted to BOH (internal/external…" at bounding box center [315, 245] width 226 height 33
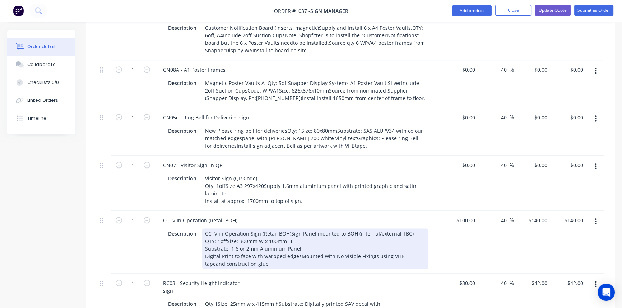
click at [297, 229] on div "CCTV in Operation Sign (Retail BOH)Sign Panel mounted to BOH (internal/external…" at bounding box center [315, 249] width 226 height 41
click at [315, 233] on div "CCTV in Operation Sign (Retail BOH)Sign Panel mounted to BOH (internal/external…" at bounding box center [309, 249] width 214 height 41
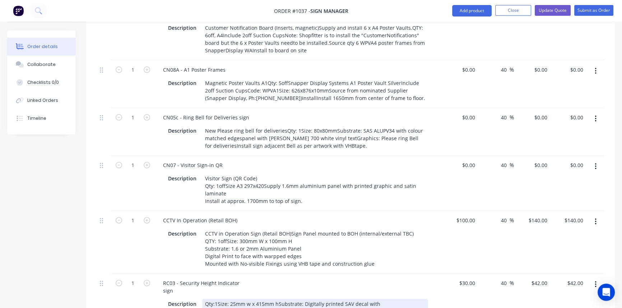
click at [216, 299] on div "Qty:1Size: 25mm w x 415mm hSubstrate: Digitally printed SAV decal with mattlami…" at bounding box center [315, 308] width 226 height 18
click at [265, 299] on div "Qty:1 Size: 25mm w x 415mm hSubstrate: Digitally printed SAV decal with mattlam…" at bounding box center [315, 311] width 226 height 25
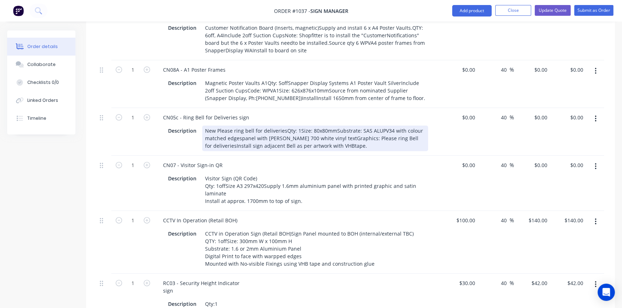
click at [283, 126] on div "New Please ring bell for deliveriesQty: 1Size: 80x80mmSubstrate: SAS ALUPV34 wi…" at bounding box center [315, 138] width 226 height 25
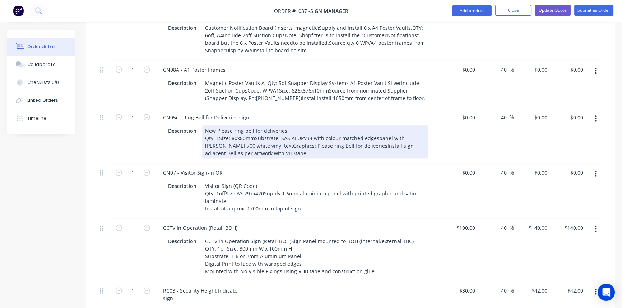
click at [375, 126] on div "New Please ring bell for deliveries Qty: 1Size: 80x80mmSubstrate: SAS ALUPV34 w…" at bounding box center [315, 142] width 226 height 33
click at [219, 126] on div "New Please ring bell for deliveries Qty: 1Size: 80x80mmSubstrate: SAS ALUPV34 w…" at bounding box center [315, 142] width 226 height 33
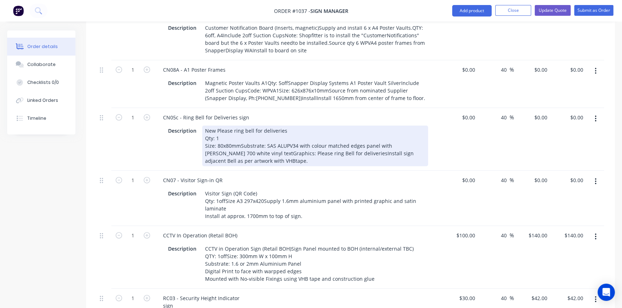
click at [226, 126] on div "New Please ring bell for deliveries Qty: 1 Size: 80x80mmSubstrate: SAS ALUPV34 …" at bounding box center [315, 146] width 226 height 41
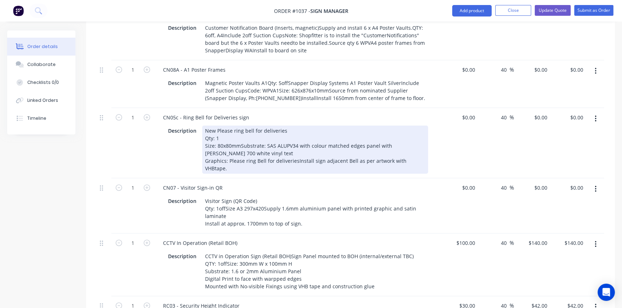
click at [294, 130] on div "New Please ring bell for deliveries Qty: 1 Size: 80x80mmSubstrate: SAS ALUPV34 …" at bounding box center [315, 150] width 226 height 48
click at [318, 137] on div "New Please ring bell for deliveries Qty: 1 Size: 80x80mmSubstrate: SAS ALUPV34 …" at bounding box center [315, 150] width 226 height 48
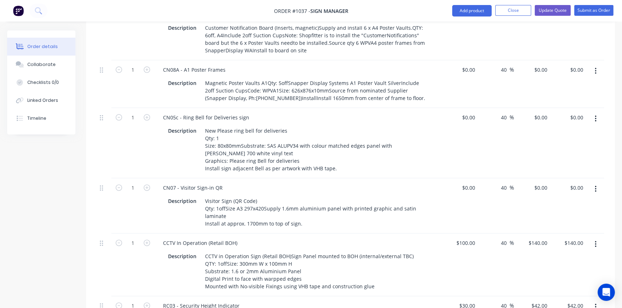
click at [381, 178] on div "CN07 - Visitor Sign-in QR Description Visitor Sign (QR Code) Qty: 1offSize A3 2…" at bounding box center [297, 205] width 287 height 55
click at [470, 112] on input "0" at bounding box center [474, 117] width 8 height 10
type input "$25.00"
type input "$35.00"
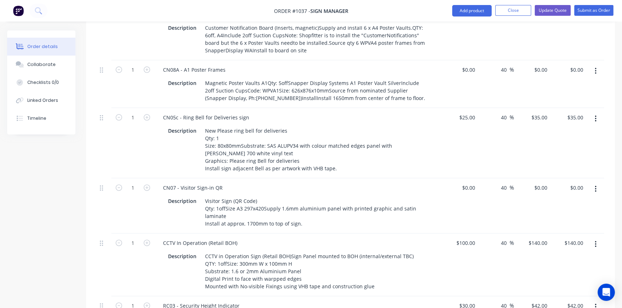
click at [486, 144] on div "40 40 %" at bounding box center [496, 143] width 36 height 70
click at [465, 178] on div "0 $0.00" at bounding box center [460, 205] width 36 height 55
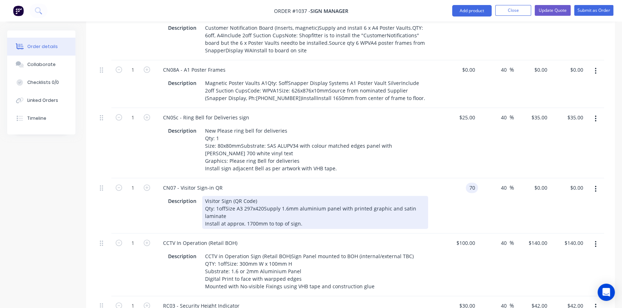
type input "$70.00"
type input "$98.00"
click at [438, 195] on div "Description Visitor Sign (QR Code) Qty: 1offSize A3 297x420Supply 1.6mm alumini…" at bounding box center [298, 212] width 282 height 34
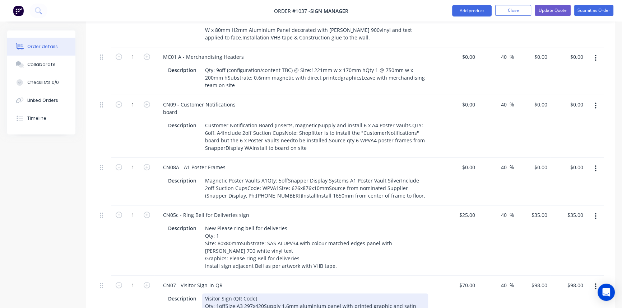
scroll to position [1050, 0]
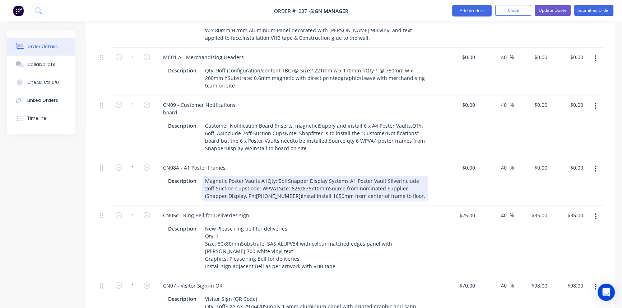
click at [265, 176] on div "Magnetic Poster Vaults A1Qty: 5offSnapper Display Systems A1 Poster Vault Silve…" at bounding box center [315, 188] width 226 height 25
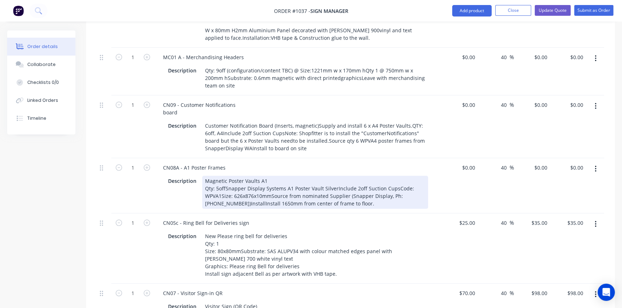
click at [225, 176] on div "Magnetic Poster Vaults A1 Qty: 5offSnapper Display Systems A1 Poster Vault Silv…" at bounding box center [315, 192] width 226 height 33
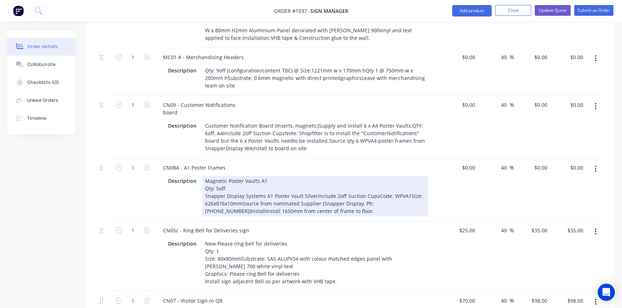
click at [314, 176] on div "Magnetic Poster Vaults A1 Qty: 5off Snapper Display Systems A1 Poster Vault Sil…" at bounding box center [315, 196] width 226 height 41
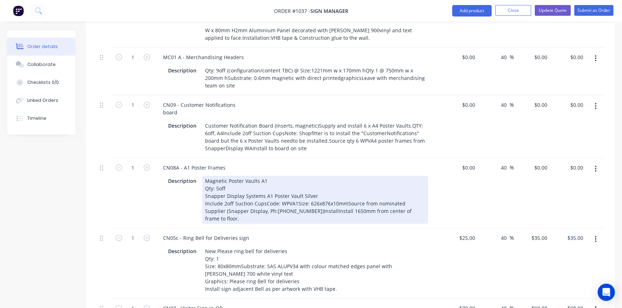
click at [264, 176] on div "Magnetic Poster Vaults A1 Qty: 5off Snapper Display Systems A1 Poster Vault Sil…" at bounding box center [315, 200] width 226 height 48
drag, startPoint x: 224, startPoint y: 187, endPoint x: 237, endPoint y: 188, distance: 12.6
click at [237, 188] on div "Magnetic Poster Vaults A1 Qty: 5off Snapper Display Systems A1 Poster Vault Sil…" at bounding box center [315, 200] width 226 height 48
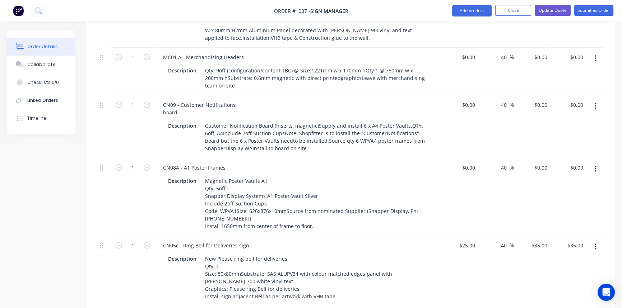
click at [319, 241] on div "CN05c - Ring Bell for Deliveries sign" at bounding box center [298, 246] width 282 height 10
click at [150, 164] on icon "button" at bounding box center [147, 167] width 6 height 6
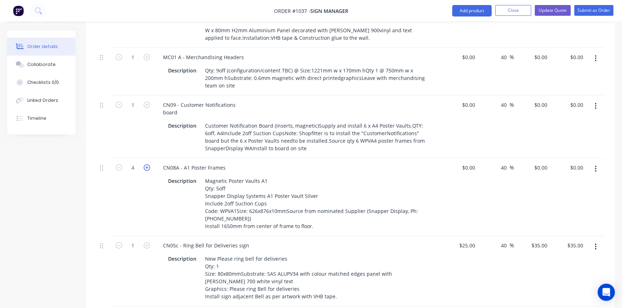
type input "5"
click at [470, 163] on input "0" at bounding box center [469, 168] width 17 height 10
click at [470, 163] on input "0" at bounding box center [474, 168] width 8 height 10
type input "$120.00"
type input "$168.00"
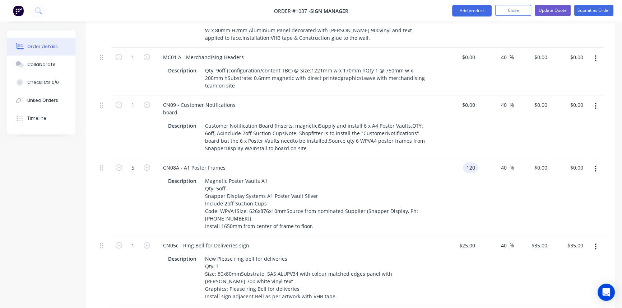
type input "$840.00"
click at [466, 158] on div "$120.00 $120.00" at bounding box center [460, 197] width 36 height 78
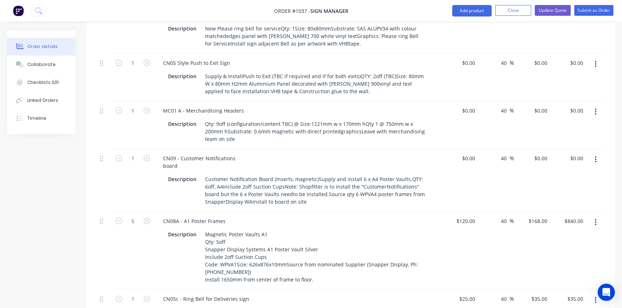
scroll to position [985, 0]
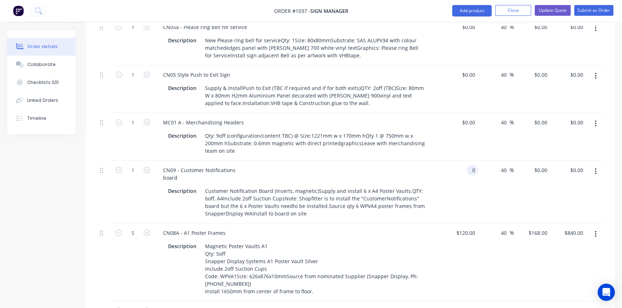
click at [469, 165] on div "0 0" at bounding box center [472, 170] width 11 height 10
type input "$48.00"
type input "$67.20"
click at [147, 119] on icon "button" at bounding box center [147, 122] width 6 height 6
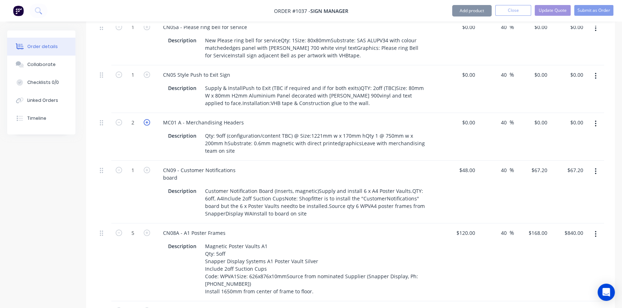
click at [147, 119] on icon "button" at bounding box center [147, 122] width 6 height 6
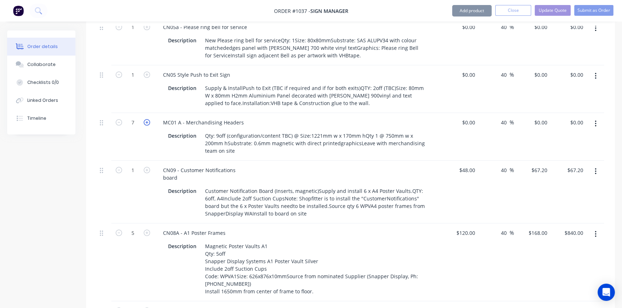
click at [147, 119] on icon "button" at bounding box center [147, 122] width 6 height 6
type input "9"
click at [149, 167] on icon "button" at bounding box center [147, 170] width 6 height 6
type input "2"
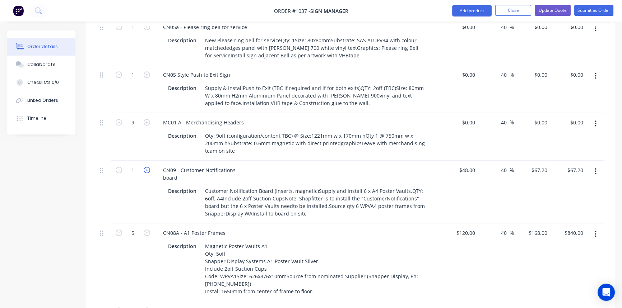
type input "$134.40"
click at [149, 167] on icon "button" at bounding box center [147, 170] width 6 height 6
type input "3"
type input "$201.60"
click at [149, 167] on icon "button" at bounding box center [147, 170] width 6 height 6
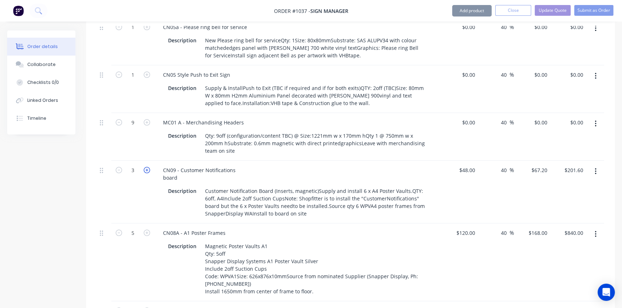
type input "4"
type input "$268.80"
click at [149, 167] on icon "button" at bounding box center [147, 170] width 6 height 6
type input "5"
type input "$336.00"
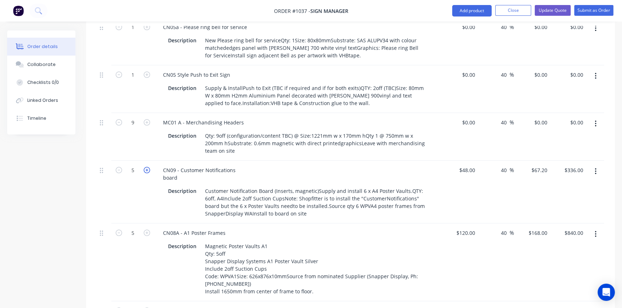
click at [149, 167] on icon "button" at bounding box center [147, 170] width 6 height 6
type input "6"
type input "$403.20"
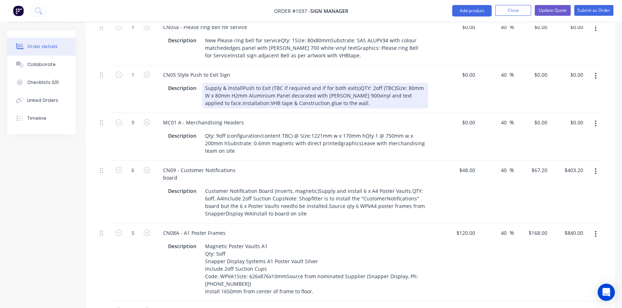
click at [353, 83] on div "Supply & InstallPush to Exit (TBC if required and if for both exits)QTY: 2off (…" at bounding box center [315, 95] width 226 height 25
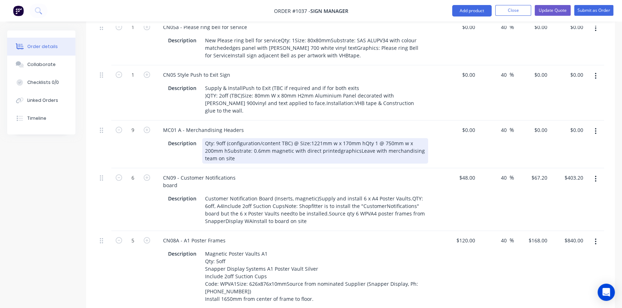
click at [297, 138] on div "Qty: 9off (configuration/content TBC) @ Size:1221mm w x 170mm hQty 1 @ 750mm w …" at bounding box center [315, 150] width 226 height 25
click at [269, 138] on div "Qty: 9off (configuration/content TBC) @ Size:1221mm w x 170mm hQty 1 @ 750mm w …" at bounding box center [315, 150] width 226 height 25
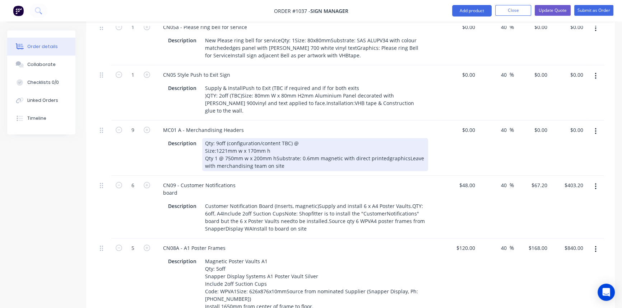
click at [384, 138] on div "Qty: 9off (configuration/content TBC) @ Size:1221mm w x 170mm h Qty 1 @ 750mm w…" at bounding box center [315, 154] width 226 height 33
click at [405, 138] on div "Qty: 9off (configuration/content TBC) @ Size:1221mm w x 170mm h Qty 1 @ 750mm w…" at bounding box center [315, 154] width 226 height 33
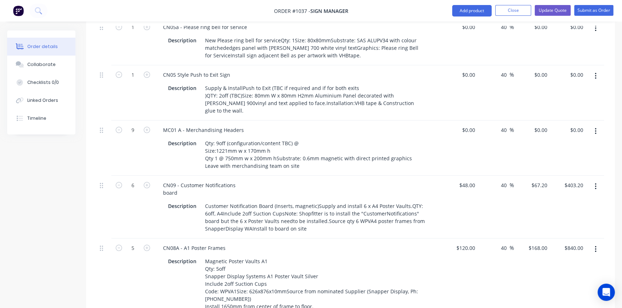
click at [418, 180] on div "CN09 - Customer Notifications board" at bounding box center [298, 189] width 282 height 18
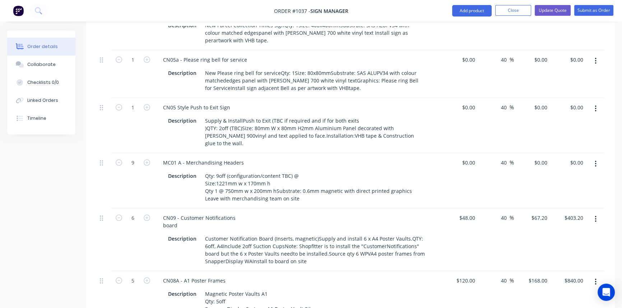
scroll to position [920, 0]
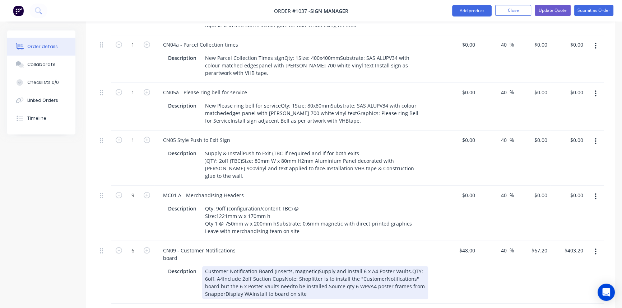
click at [316, 266] on div "Customer Notification Board (Inserts, magnetic)Supply and install 6 x A4 Poster…" at bounding box center [315, 282] width 226 height 33
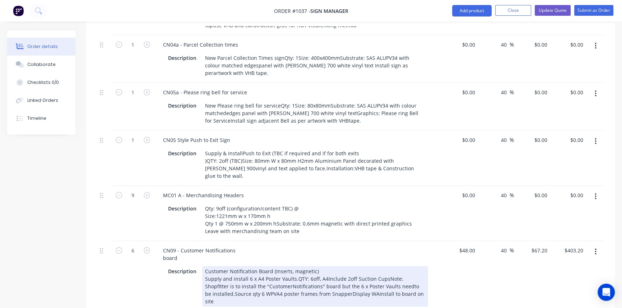
click at [294, 266] on div "Customer Notification Board (Inserts, magnetic) Supply and install 6 x A4 Poste…" at bounding box center [315, 286] width 226 height 41
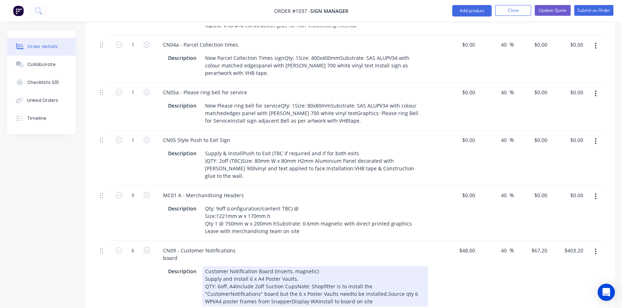
click at [394, 266] on div "Customer Notification Board (Inserts, magnetic) Supply and install 6 x A4 Poste…" at bounding box center [315, 286] width 226 height 41
click at [322, 266] on div "Customer Notification Board (Inserts, magnetic) Supply and install 6 x A4 Poste…" at bounding box center [315, 286] width 226 height 41
click at [359, 266] on div "Customer Notification Board (Inserts, magnetic) Supply and install 6 x A4 Poste…" at bounding box center [315, 286] width 226 height 41
click at [319, 266] on div "Customer Notification Board (Inserts, magnetic) Supply and install 6 x A4 Poste…" at bounding box center [315, 286] width 226 height 41
click at [347, 266] on div "Customer Notification Board (Inserts, magnetic) Supply and install 6 x A4 Poste…" at bounding box center [315, 286] width 226 height 41
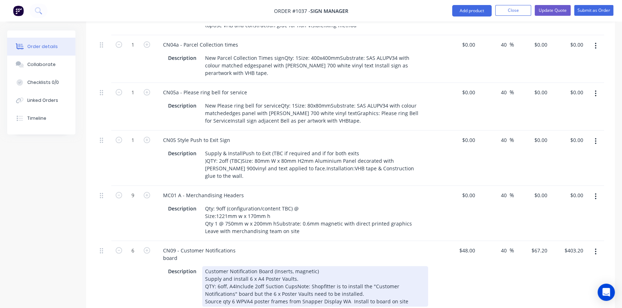
scroll to position [887, 0]
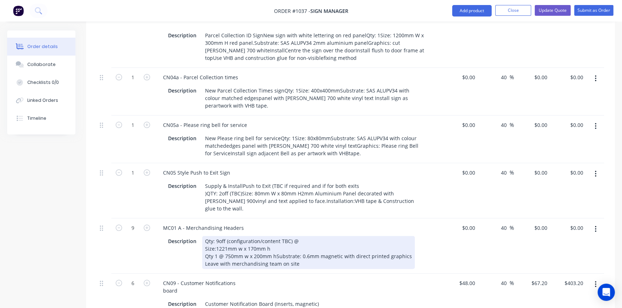
click at [275, 236] on div "Qty: 9off (configuration/content TBC) @ Size:1221mm w x 170mm h Qty 1 @ 750mm w…" at bounding box center [308, 252] width 213 height 33
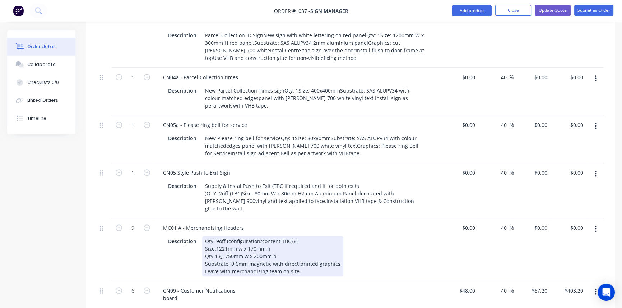
click at [346, 236] on div "Description Qty: 9off (configuration/content TBC) @ Size:1221mm w x 170mm h Qty…" at bounding box center [296, 256] width 263 height 41
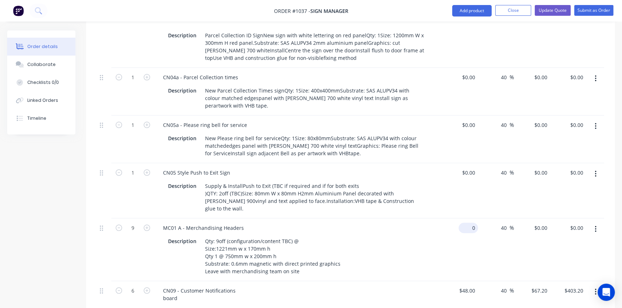
click at [467, 223] on div "0 $0.00" at bounding box center [468, 228] width 19 height 10
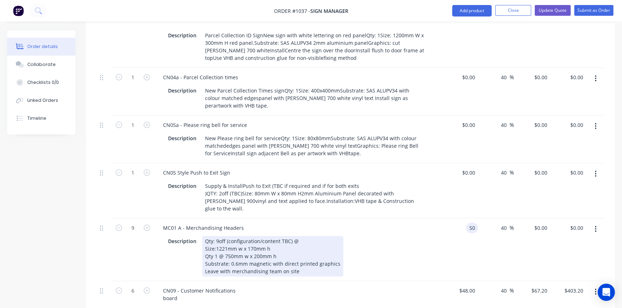
type input "$50.00"
type input "$70.00"
type input "$630.00"
click at [424, 236] on div "Description Qty: 9off (configuration/content TBC) @ Size:1221mm w x 170mm h Qty…" at bounding box center [296, 256] width 263 height 41
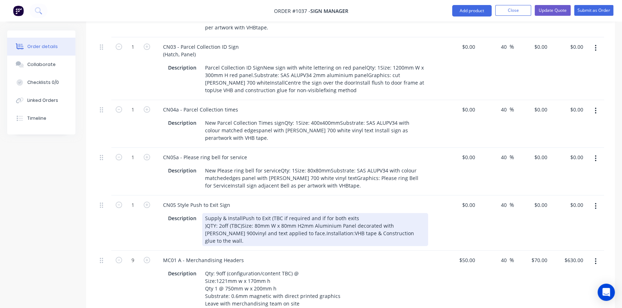
click at [241, 213] on div "Supply & InstallPush to Exit (TBC if required and if for both exits )QTY: 2off …" at bounding box center [315, 229] width 226 height 33
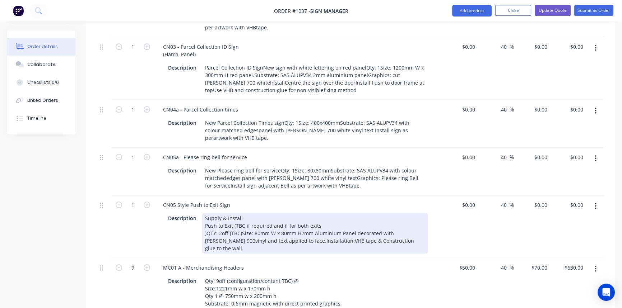
click at [241, 213] on div "Supply & Install Push to Exit (TBC if required and if for both exits )QTY: 2off…" at bounding box center [315, 233] width 226 height 41
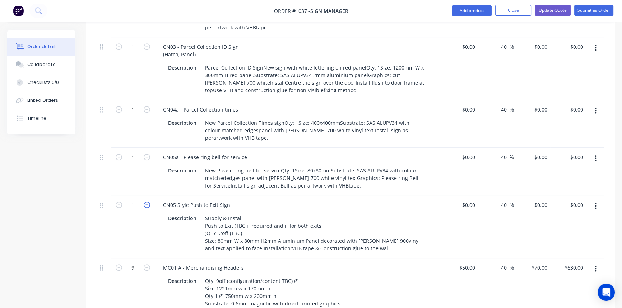
click at [147, 202] on icon "button" at bounding box center [147, 205] width 6 height 6
type input "2"
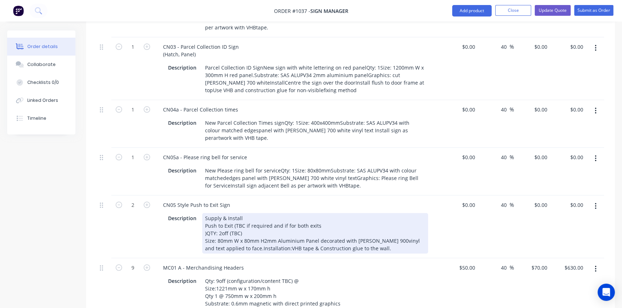
click at [317, 213] on div "Supply & Install Push to Exit (TBC if required and if for both exits )QTY: 2off…" at bounding box center [315, 233] width 226 height 41
click at [241, 217] on div "Supply & Install Push to Exit (TBC if required and if for both exits ) QTY: 2of…" at bounding box center [315, 233] width 226 height 41
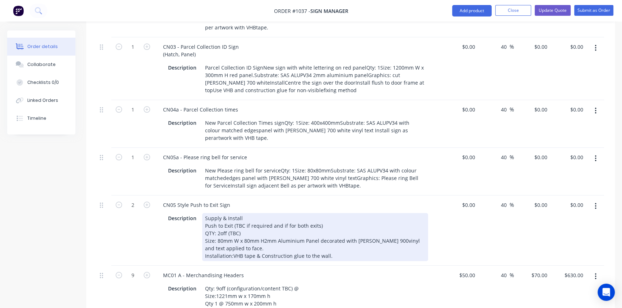
click at [232, 225] on div "Supply & Install Push to Exit (TBC if required and if for both exits ) QTY: 2of…" at bounding box center [315, 237] width 226 height 48
click at [398, 234] on div "CN05 Style Push to Exit Sign Description Supply & Install Push to Exit (TBC if …" at bounding box center [297, 231] width 287 height 70
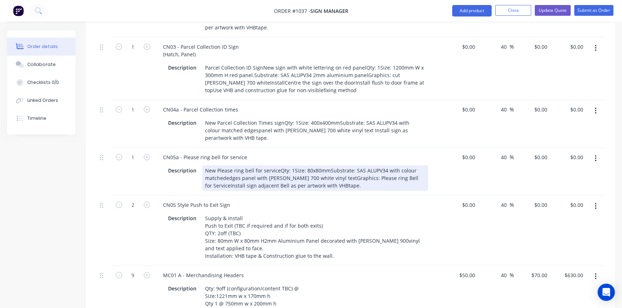
click at [277, 166] on div "New Please ring bell for serviceQty: 1Size: 80x80mmSubstrate: SAS ALUPV34 with …" at bounding box center [315, 178] width 226 height 25
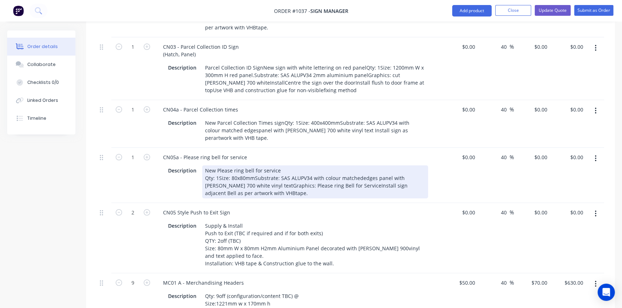
click at [218, 166] on div "New Please ring bell for service Qty: 1Size: 80x80mmSubstrate: SAS ALUPV34 with…" at bounding box center [315, 182] width 226 height 33
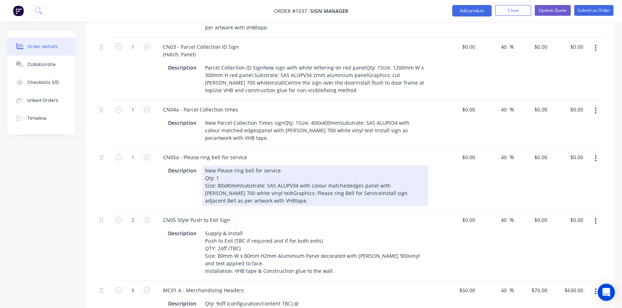
click at [340, 166] on div "New Please ring bell for service Qty: 1 Size: 80x80mmSubstrate: SAS ALUPV34 wit…" at bounding box center [315, 186] width 226 height 41
click at [310, 166] on div "New Please ring bell for service Qty: 1 Size: 80x80mmSubstrate: SAS ALUPV34 wit…" at bounding box center [315, 186] width 226 height 41
click at [225, 166] on div "New Please ring bell for service Qty: 1 Size: 80x80mmSubstrate: SAS ALUPV34 wit…" at bounding box center [315, 186] width 226 height 41
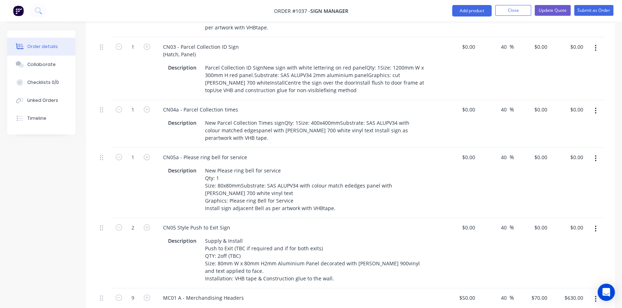
click at [354, 218] on div "CN05 Style Push to Exit Sign Description Supply & Install Push to Exit (TBC if …" at bounding box center [297, 253] width 287 height 70
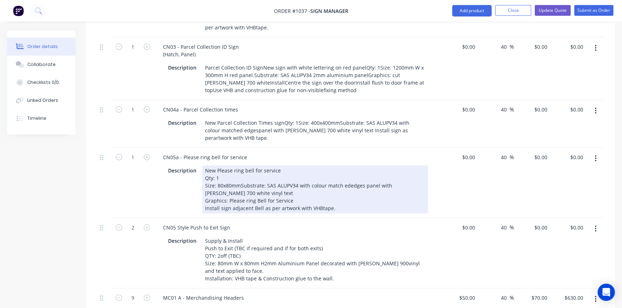
click at [345, 166] on div "New Please ring bell for service Qty: 1 Size: 80x80mmSubstrate: SAS ALUPV34 wit…" at bounding box center [315, 190] width 226 height 48
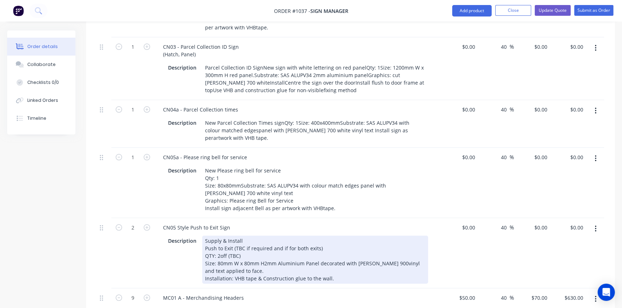
click at [389, 218] on div "CN05 Style Push to Exit Sign Description Supply & Install Push to Exit (TBC if …" at bounding box center [297, 253] width 287 height 70
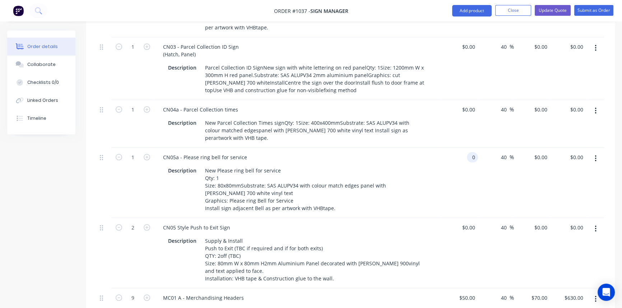
click at [473, 152] on input "0" at bounding box center [474, 157] width 8 height 10
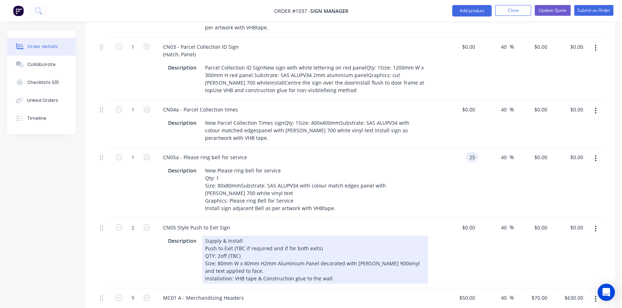
type input "$25.00"
type input "$35.00"
click at [438, 218] on div "CN05 Style Push to Exit Sign Description Supply & Install Push to Exit (TBC if …" at bounding box center [297, 253] width 287 height 70
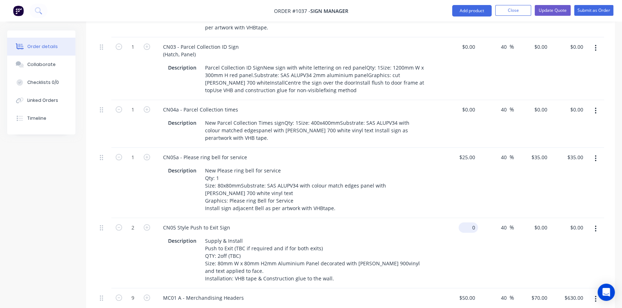
click at [471, 223] on input "0" at bounding box center [469, 228] width 17 height 10
type input "$25.00"
type input "$35.00"
type input "$70.00"
click at [462, 227] on div "$25.00 $25.00" at bounding box center [460, 253] width 36 height 70
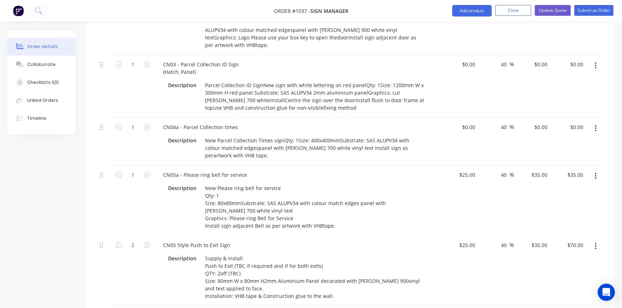
scroll to position [822, 0]
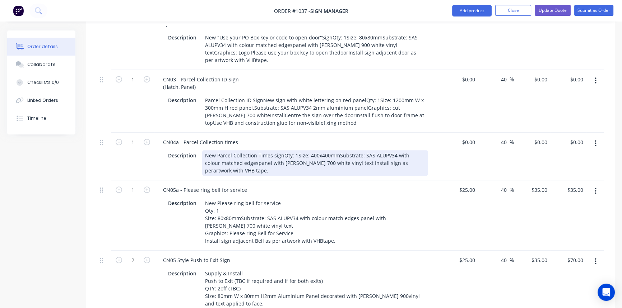
click at [281, 150] on div "New Parcel Collection Times signQty: 1Size: 400x400mmSubstrate: SAS ALUPV34 wit…" at bounding box center [315, 162] width 226 height 25
click at [379, 150] on div "New Parcel Collection Times sign Qty: 1Size: 400x400mmSubstrate: SAS ALUPV34 wi…" at bounding box center [315, 162] width 226 height 25
click at [290, 150] on div "New Parcel Collection Times sign Qty: 1Size: 400x400mmSubstrate: SAS ALUPV34 wi…" at bounding box center [315, 162] width 226 height 25
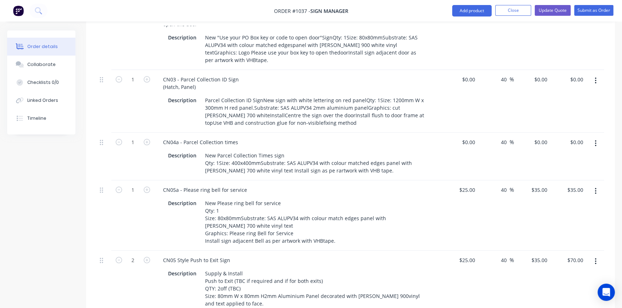
click at [377, 185] on div "CN05a - Please ring bell for service" at bounding box center [298, 190] width 282 height 10
click at [474, 137] on input "0" at bounding box center [469, 142] width 17 height 10
type input "$80.00"
type input "$112.00"
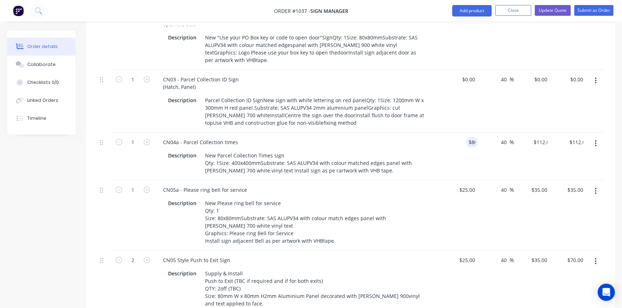
click at [452, 94] on div "$0.00 $0.00" at bounding box center [460, 101] width 36 height 63
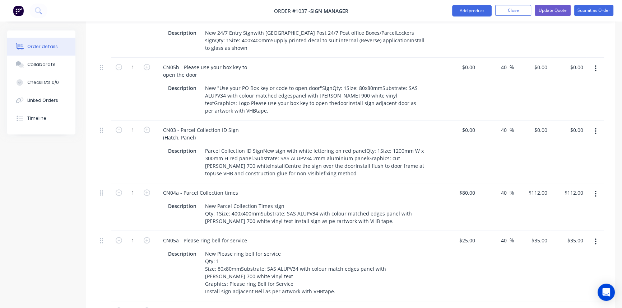
scroll to position [757, 0]
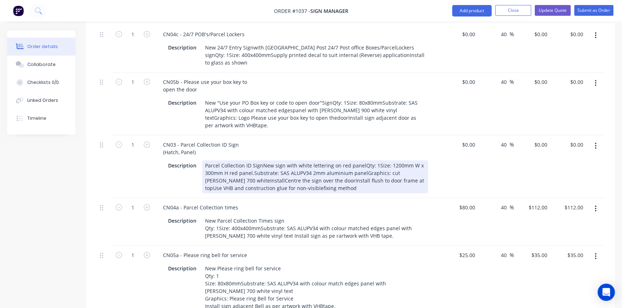
click at [359, 161] on div "Parcel Collection ID SignNew sign with white lettering on red panelQty: 1Size: …" at bounding box center [315, 177] width 226 height 33
click at [261, 161] on div "Parcel Collection ID SignNew sign with white lettering on red panel Qty: 1Size:…" at bounding box center [315, 177] width 226 height 33
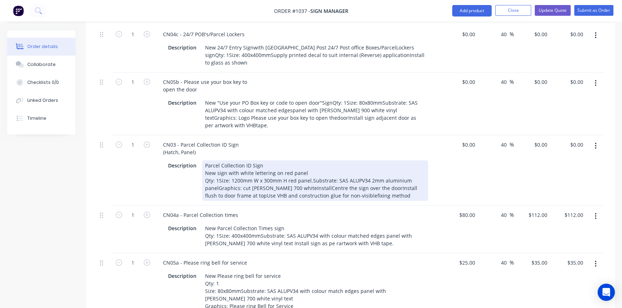
click at [310, 161] on div "Parcel Collection ID Sign New sign with white lettering on red panel Qty: 1Size…" at bounding box center [315, 181] width 226 height 41
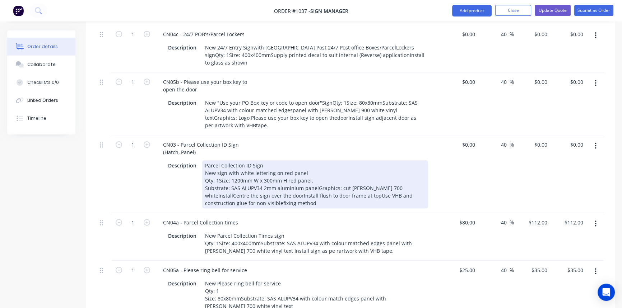
click at [316, 165] on div "Parcel Collection ID Sign New sign with white lettering on red panel Qty: 1Size…" at bounding box center [315, 185] width 226 height 48
click at [288, 172] on div "Parcel Collection ID Sign New sign with white lettering on red panel Qty: 1Size…" at bounding box center [315, 185] width 226 height 48
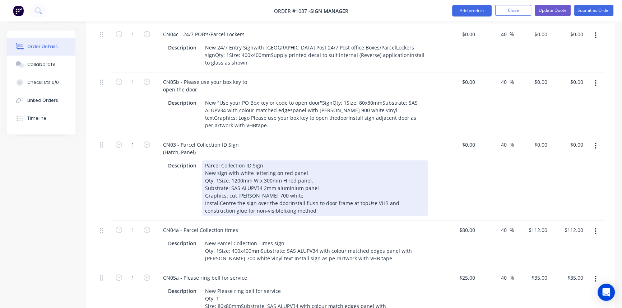
click at [218, 181] on div "Parcel Collection ID Sign New sign with white lettering on red panel Qty: 1Size…" at bounding box center [315, 189] width 226 height 56
click at [288, 180] on div "Parcel Collection ID Sign New sign with white lettering on red panel Qty: 1Size…" at bounding box center [315, 189] width 226 height 56
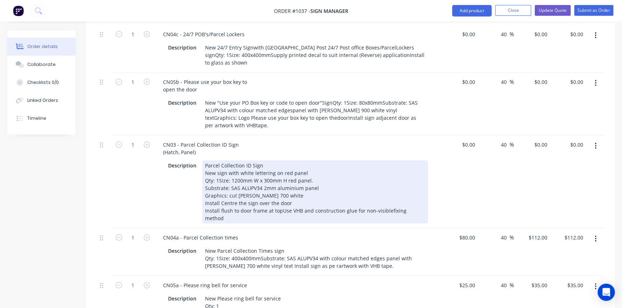
click at [280, 187] on div "Parcel Collection ID Sign New sign with white lettering on red panel Qty: 1Size…" at bounding box center [315, 192] width 226 height 63
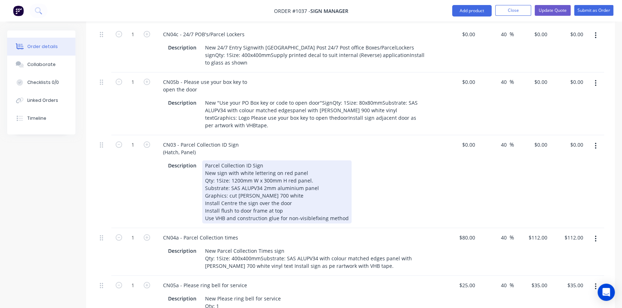
click at [310, 195] on div "Parcel Collection ID Sign New sign with white lettering on red panel Qty: 1Size…" at bounding box center [276, 192] width 149 height 63
click at [412, 164] on div "Description Parcel Collection ID Sign New sign with white lettering on red pane…" at bounding box center [296, 192] width 263 height 63
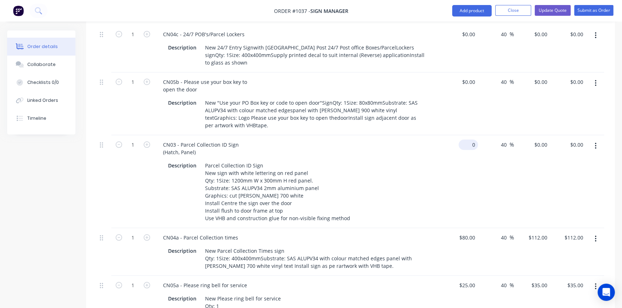
click at [468, 140] on div "0 $0.00" at bounding box center [468, 145] width 19 height 10
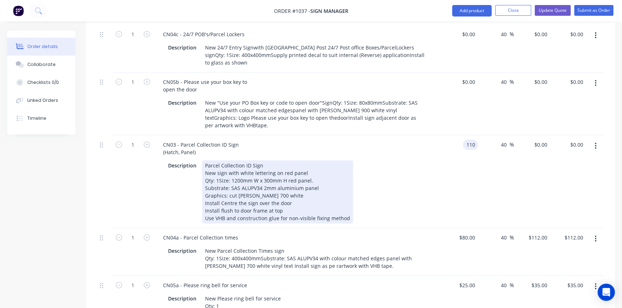
type input "$110.00"
type input "$154.00"
click at [421, 163] on div "Description Parcel Collection ID Sign New sign with white lettering on red pane…" at bounding box center [296, 192] width 263 height 63
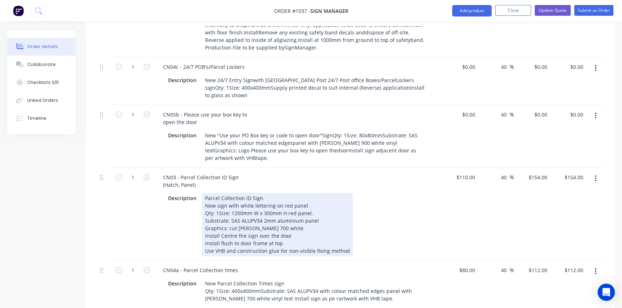
scroll to position [691, 0]
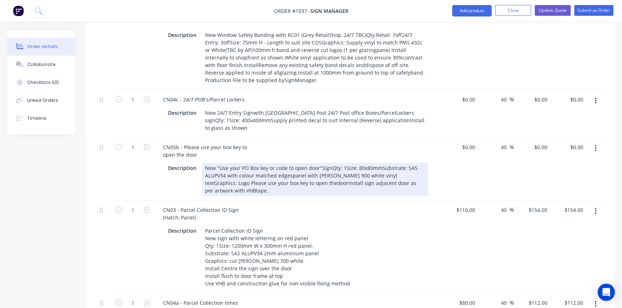
click at [330, 163] on div "New "Use your PO Box key or code to open door"SignQty: 1Size: 80x80mmSubstrate:…" at bounding box center [315, 179] width 226 height 33
click at [375, 163] on div "New "Use your PO Box key or code to open door"Sign Qty: 1Size: 80x80mmSubstrate…" at bounding box center [315, 179] width 226 height 33
click at [239, 163] on div "New "Use your PO Box key or code to open door"Sign Qty: 1Size: 80x80mmSubstrate…" at bounding box center [315, 179] width 226 height 33
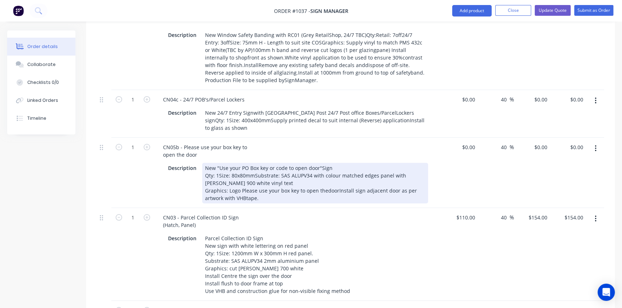
click at [323, 166] on div "New "Use your PO Box key or code to open door"Sign Qty: 1Size: 80x80mmSubstrate…" at bounding box center [315, 183] width 226 height 41
click at [324, 168] on div "New "Use your PO Box key or code to open door"Sign Qty: 1Size: 80x80mmSubstrate…" at bounding box center [315, 183] width 226 height 41
click at [337, 167] on div "New "Use your PO Box key or code to open door"Sign Qty: 1Size: 80x80mmSubstrate…" at bounding box center [315, 183] width 226 height 41
click at [321, 176] on div "New "Use your PO Box key or code to open door"Sign Qty: 1Size: 80x80mmSubstrate…" at bounding box center [315, 183] width 226 height 41
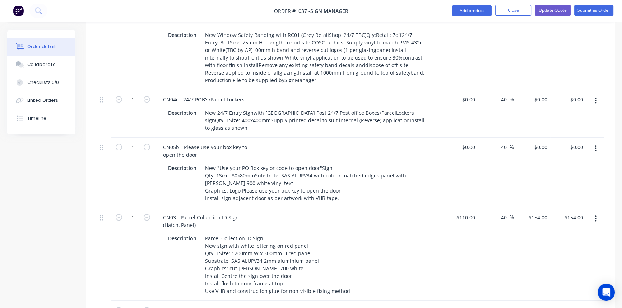
click at [369, 208] on div "CN03 - Parcel Collection ID Sign (Hatch, Panel) Description Parcel Collection I…" at bounding box center [297, 254] width 287 height 93
click at [471, 142] on input "0" at bounding box center [469, 147] width 17 height 10
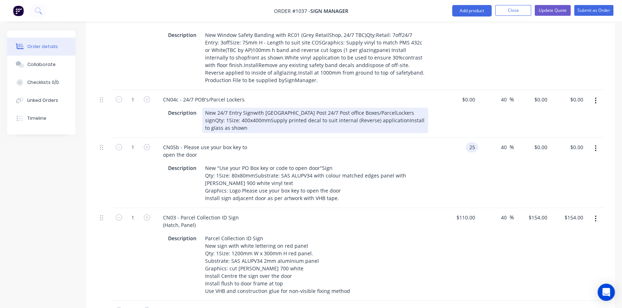
type input "$25.00"
type input "$35.00"
click at [402, 108] on div "New 24/7 Entry Signwith [GEOGRAPHIC_DATA] Post 24/7 Post office Boxes/ParcelLoc…" at bounding box center [315, 120] width 226 height 25
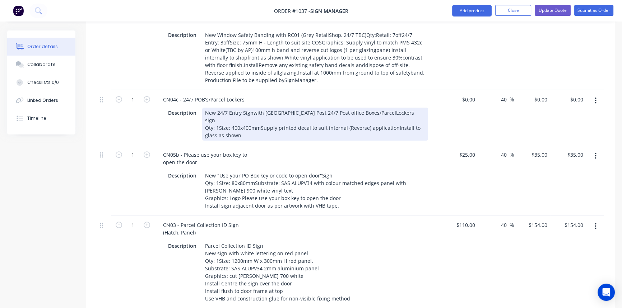
click at [393, 108] on div "New 24/7 Entry Signwith new Australia Post 24/7 Post office Boxes/ParcelLockers…" at bounding box center [315, 124] width 226 height 33
click at [375, 108] on div "New 24/7 Entry Signwith new Australia Post 24/7 Post office Boxes/ParcelLockers…" at bounding box center [315, 124] width 226 height 33
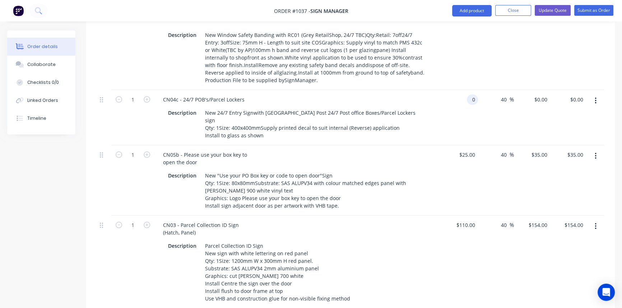
click at [470, 94] on input "0" at bounding box center [474, 99] width 8 height 10
type input "$40.00"
type input "$56.00"
click at [437, 145] on div "CN05b - Please use your box key to open the door Description New "Use your PO B…" at bounding box center [297, 180] width 287 height 70
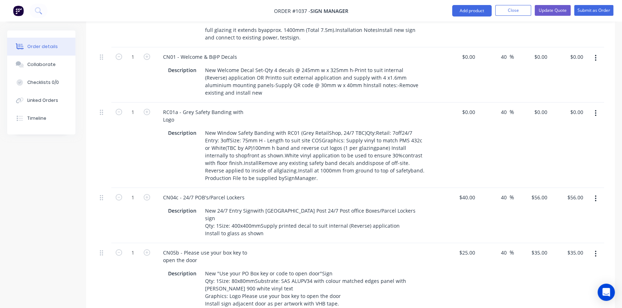
scroll to position [561, 0]
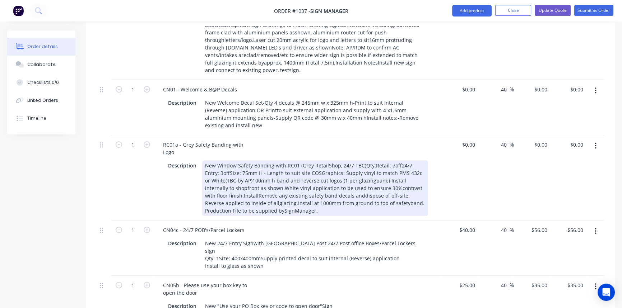
click at [360, 161] on div "New Window Safety Banding with RC01 (Grey RetailShop, 24/7 TBC)Qty:Retail: 7off…" at bounding box center [315, 189] width 226 height 56
click at [364, 161] on div "New Window Safety Banding with RC01 (Grey RetailShop, 24/7 TBC) Qty:Retail: 7of…" at bounding box center [315, 189] width 226 height 56
click at [263, 165] on div "New Window Safety Banding with RC01 (Grey RetailShop, 24/7 TBC) Qty:Retail: 7of…" at bounding box center [315, 189] width 226 height 56
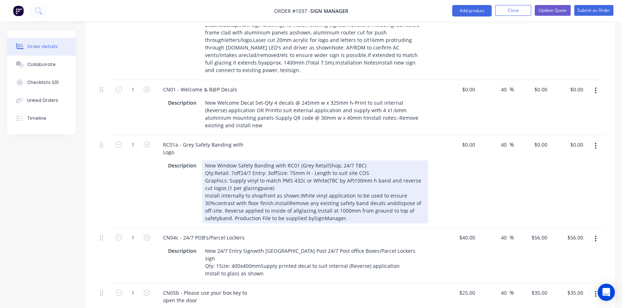
click at [298, 172] on div "New Window Safety Banding with RC01 (Grey RetailShop, 24/7 TBC) Qty:Retail: 7of…" at bounding box center [315, 192] width 226 height 63
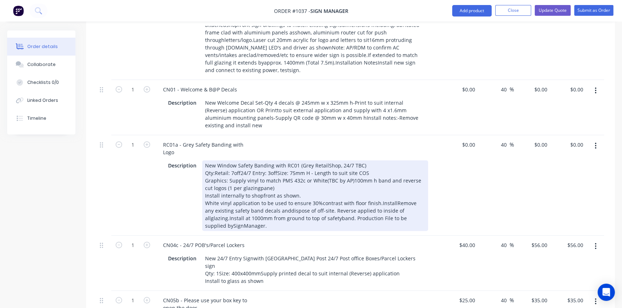
click at [377, 180] on div "New Window Safety Banding with RC01 (Grey RetailShop, 24/7 TBC) Qty:Retail: 7of…" at bounding box center [315, 196] width 226 height 71
click at [219, 187] on div "New Window Safety Banding with RC01 (Grey RetailShop, 24/7 TBC) Qty:Retail: 7of…" at bounding box center [315, 196] width 226 height 71
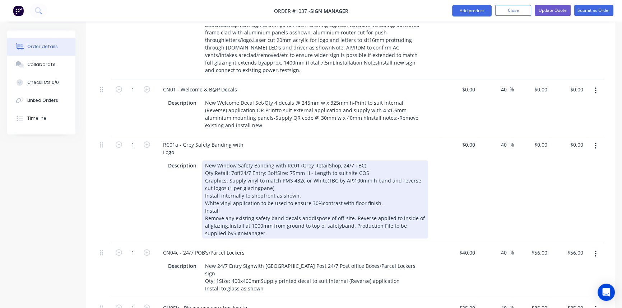
click at [308, 195] on div "New Window Safety Banding with RC01 (Grey RetailShop, 24/7 TBC) Qty:Retail: 7of…" at bounding box center [315, 200] width 226 height 78
click at [227, 203] on div "New Window Safety Banding with RC01 (Grey RetailShop, 24/7 TBC) Qty:Retail: 7of…" at bounding box center [315, 200] width 226 height 78
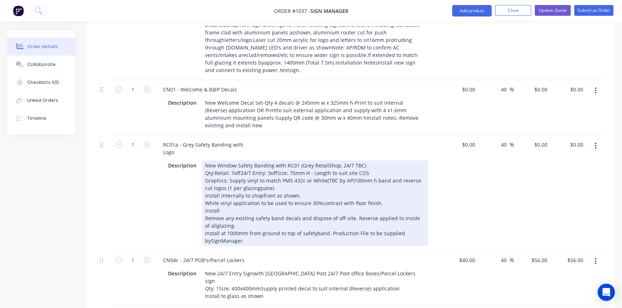
click at [314, 210] on div "New Window Safety Banding with RC01 (Grey RetailShop, 24/7 TBC) Qty:Retail: 7of…" at bounding box center [315, 204] width 226 height 86
click at [209, 201] on div "New Window Safety Banding with RC01 (Grey RetailShop, 24/7 TBC) Qty:Retail: 7of…" at bounding box center [315, 204] width 226 height 86
click at [249, 166] on div "New Window Safety Banding with RC01 (Grey RetailShop, 24/7 TBC) Qty:Retail: 7of…" at bounding box center [315, 204] width 226 height 86
click at [209, 218] on div "New Window Safety Banding with RC01 (Grey RetailShop, 24/7 TBC) Qty:Retail: 7of…" at bounding box center [315, 204] width 226 height 86
click at [214, 218] on div "New Window Safety Banding with RC01 (Grey RetailShop, 24/7 TBC) Qty:Retail: 7of…" at bounding box center [315, 204] width 226 height 86
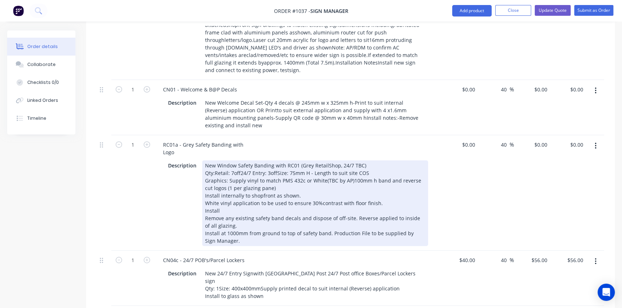
click at [323, 161] on div "New Window Safety Banding with RC01 (Grey RetailShop, 24/7 TBC) Qty:Retail: 7of…" at bounding box center [315, 204] width 226 height 86
click at [213, 161] on div "New Window Safety Banding with RC01 (Grey Retail Shop, 24/7 TBC) Qty:Retail: 7o…" at bounding box center [315, 204] width 226 height 86
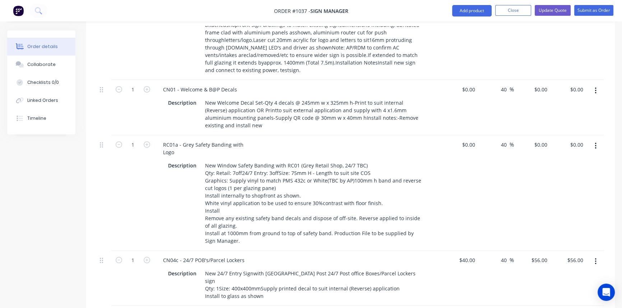
click at [478, 164] on div "40 40 %" at bounding box center [496, 193] width 36 height 116
click at [468, 140] on div "0 $0.00" at bounding box center [468, 145] width 19 height 10
type input "400"
type input "0"
type input "$400.00"
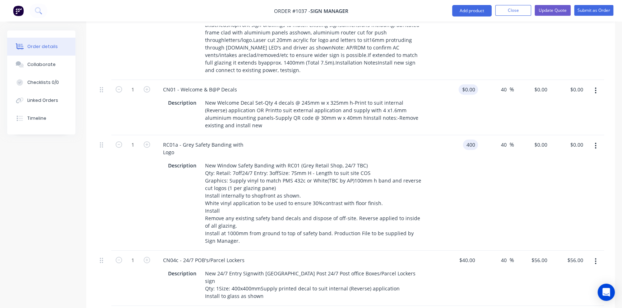
type input "$560.00"
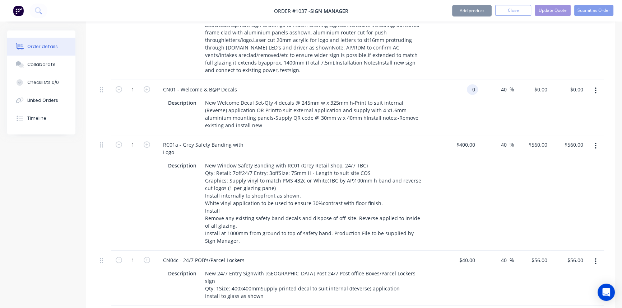
click at [470, 84] on input "0" at bounding box center [474, 89] width 8 height 10
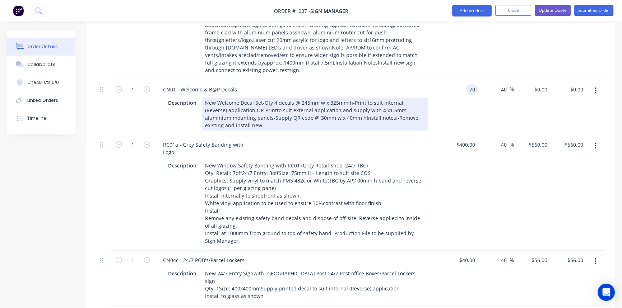
type input "$70.00"
type input "$98.00"
click at [421, 108] on div "CN01 - Welcome & B@P Decals Description New Welcome Decal Set-Qty 4 decals @ 24…" at bounding box center [297, 107] width 287 height 55
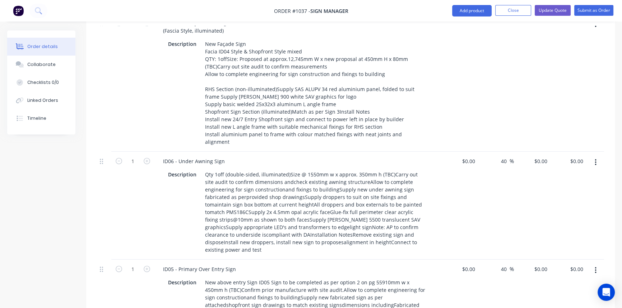
scroll to position [332, 0]
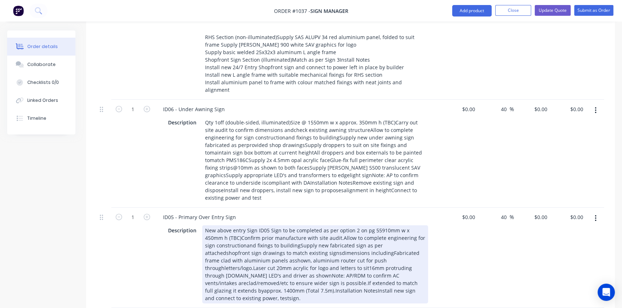
click at [221, 226] on div "New above entry Sign ID05 Sign to be completed as per option 2 on pg 55910mm w …" at bounding box center [315, 265] width 226 height 78
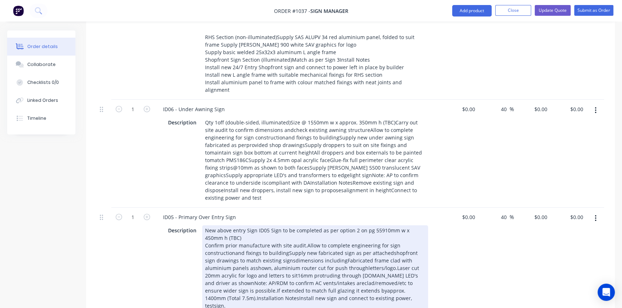
click at [303, 230] on div "New above entry Sign ID05 Sign to be completed as per option 2 on pg 55910mm w …" at bounding box center [315, 269] width 226 height 86
click at [326, 238] on div "New above entry Sign ID05 Sign to be completed as per option 2 on pg 55910mm w …" at bounding box center [315, 269] width 226 height 86
click at [379, 237] on div "New above entry Sign ID05 Sign to be completed as per option 2 on pg 55910mm w …" at bounding box center [315, 269] width 226 height 86
click at [305, 245] on div "New above entry Sign ID05 Sign to be completed as per option 2 on pg 55910mm w …" at bounding box center [315, 269] width 226 height 86
click at [217, 253] on div "New above entry Sign ID05 Sign to be completed as per option 2 on pg 55910mm w …" at bounding box center [315, 269] width 226 height 86
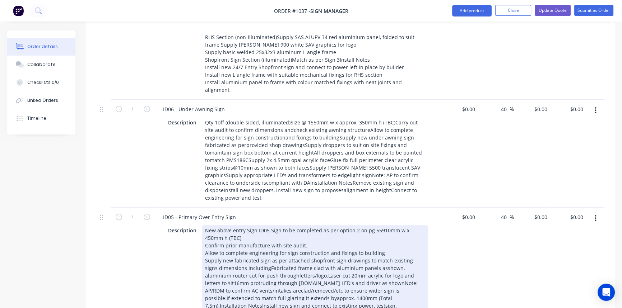
click at [254, 252] on div "New above entry Sign ID05 Sign to be completed as per option 2 on pg 55910mm w …" at bounding box center [315, 269] width 226 height 86
click at [316, 260] on div "New above entry Sign ID05 Sign to be completed as per option 2 on pg 55910mm w …" at bounding box center [315, 272] width 226 height 93
click at [223, 267] on div "New above entry Sign ID05 Sign to be completed as per option 2 on pg 55910mm w …" at bounding box center [315, 272] width 226 height 93
click at [252, 268] on div "New above entry Sign ID05 Sign to be completed as per option 2 on pg 55910mm w …" at bounding box center [315, 272] width 226 height 93
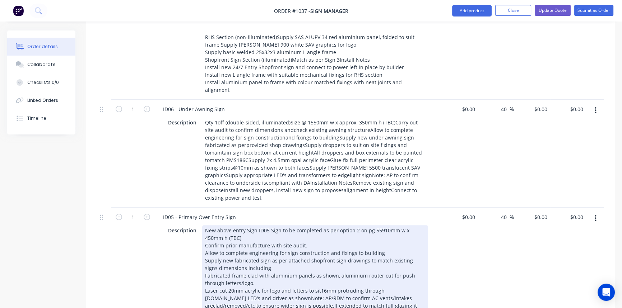
click at [391, 275] on div "New above entry Sign ID05 Sign to be completed as per option 2 on pg 55910mm w …" at bounding box center [315, 276] width 226 height 101
click at [283, 282] on div "New above entry Sign ID05 Sign to be completed as per option 2 on pg 55910mm w …" at bounding box center [315, 276] width 226 height 101
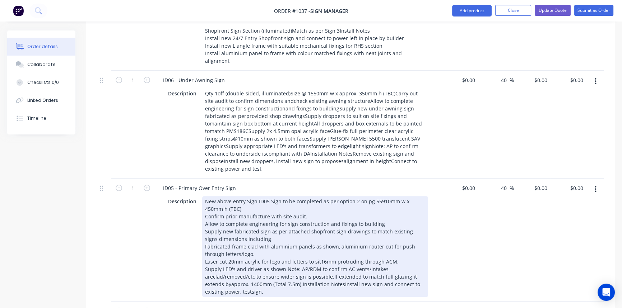
scroll to position [430, 0]
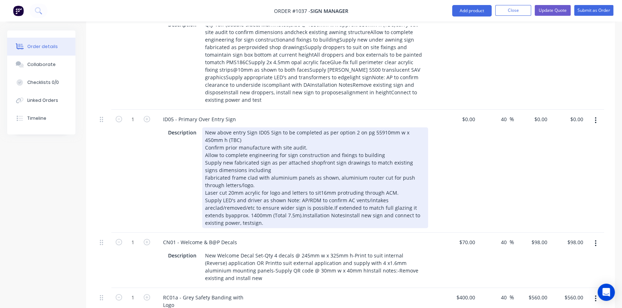
click at [212, 194] on div "New above entry Sign ID05 Sign to be completed as per option 2 on pg 55910mm w …" at bounding box center [315, 177] width 226 height 101
click at [320, 192] on div "New above entry Sign ID05 Sign to be completed as per option 2 on pg 55910mm w …" at bounding box center [315, 177] width 226 height 101
click at [210, 200] on div "New above entry Sign ID05 Sign to be completed as per option 2 on pg 55910mm w …" at bounding box center [315, 177] width 226 height 101
click at [322, 200] on div "New above entry Sign ID05 Sign to be completed as per option 2 on pg 55910mm w …" at bounding box center [315, 177] width 226 height 101
click at [230, 207] on div "New above entry Sign ID05 Sign to be completed as per option 2 on pg 55910mm w …" at bounding box center [315, 177] width 226 height 101
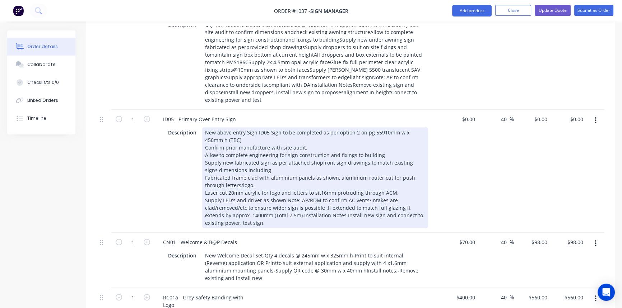
click at [281, 200] on div "New above entry Sign ID05 Sign to be completed as per option 2 on pg 55910mm w …" at bounding box center [315, 177] width 226 height 101
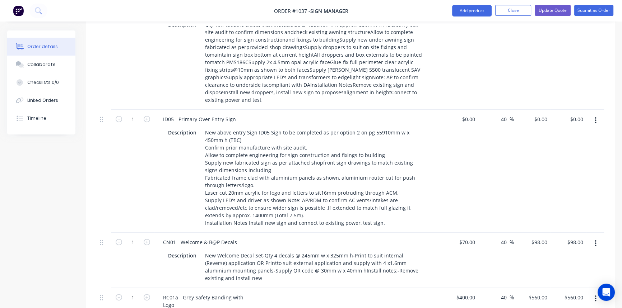
click at [461, 203] on div "$0.00 $0.00" at bounding box center [460, 171] width 36 height 123
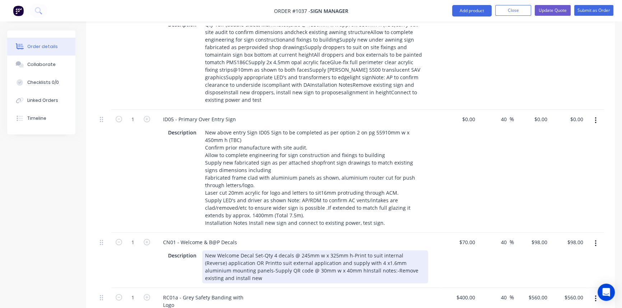
click at [251, 251] on div "New Welcome Decal Set-Qty 4 decals @ 245mm w x 325mm h-Print to suit internal (…" at bounding box center [315, 267] width 226 height 33
click at [334, 254] on div "New Welcome Decal Set-Qty 4 decals @ 245mm w x 325mm h-Print to suit internal (…" at bounding box center [315, 267] width 226 height 33
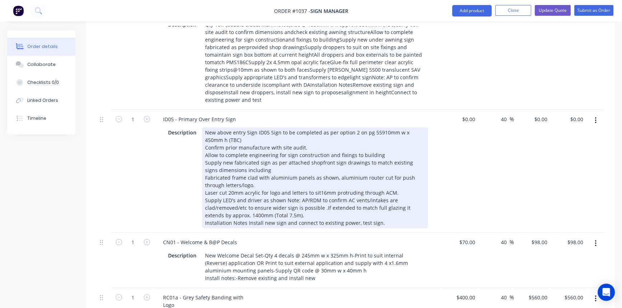
click at [418, 185] on div "New above entry Sign ID05 Sign to be completed as per option 2 on pg 55910mm w …" at bounding box center [315, 177] width 226 height 101
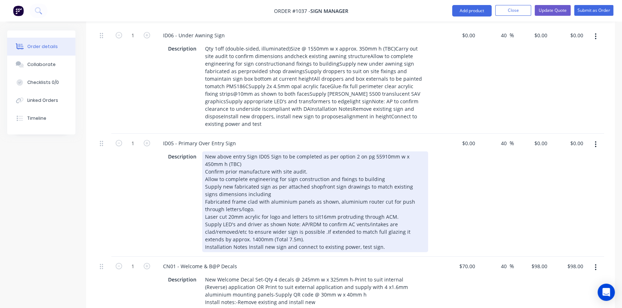
scroll to position [365, 0]
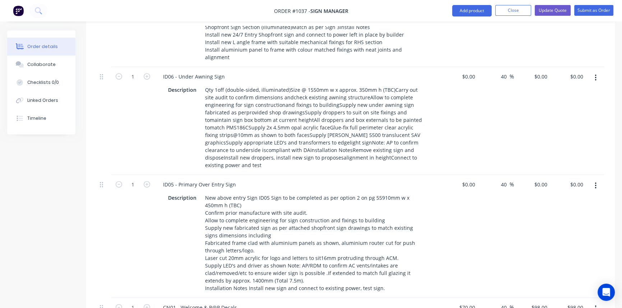
click at [494, 227] on div "40 40 %" at bounding box center [496, 236] width 36 height 123
click at [552, 10] on button "Update Quote" at bounding box center [553, 10] width 36 height 11
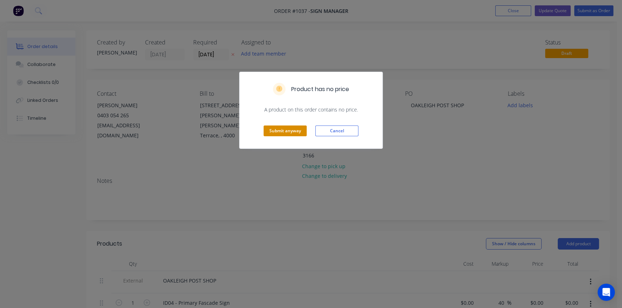
click at [279, 130] on button "Submit anyway" at bounding box center [285, 131] width 43 height 11
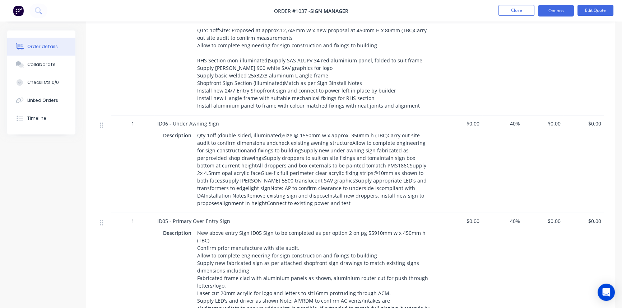
scroll to position [294, 0]
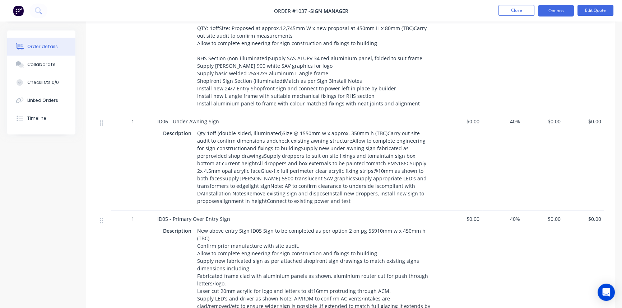
click at [279, 128] on div "Qty 1off (double-sided, illuminated)Size @ 1550mm w x approx. 350mm h (TBC)Carr…" at bounding box center [313, 167] width 239 height 78
click at [280, 128] on div "Qty 1off (double-sided, illuminated)Size @ 1550mm w x approx. 350mm h (TBC)Carr…" at bounding box center [313, 167] width 239 height 78
click at [592, 15] on button "Edit Quote" at bounding box center [595, 10] width 36 height 11
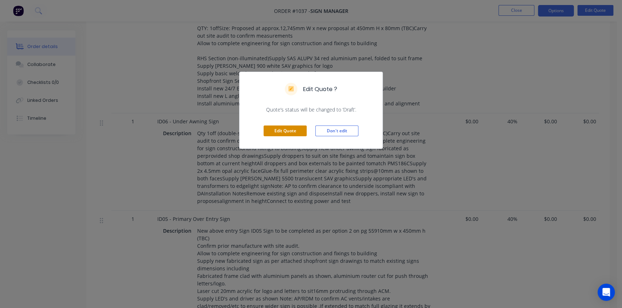
click at [292, 129] on button "Edit Quote" at bounding box center [285, 131] width 43 height 11
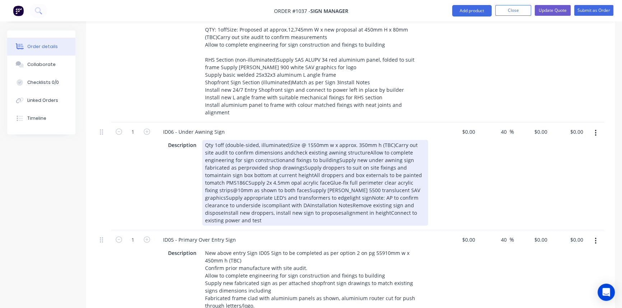
scroll to position [326, 0]
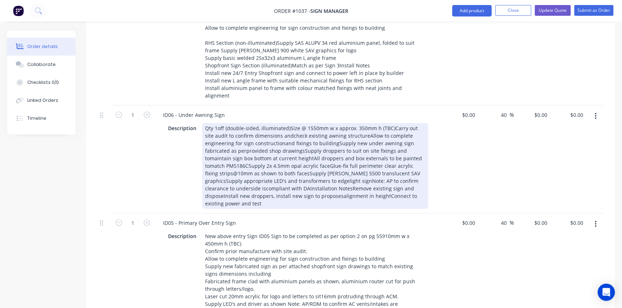
click at [287, 123] on div "Qty 1off (double-sided, illuminated)Size @ 1550mm w x approx. 350mm h (TBC)Carr…" at bounding box center [315, 166] width 226 height 86
click at [308, 128] on div "Qty 1off (double-sided, illuminated) Size @ 1550mm w x approx. 350mm h (TBC)Car…" at bounding box center [315, 166] width 226 height 86
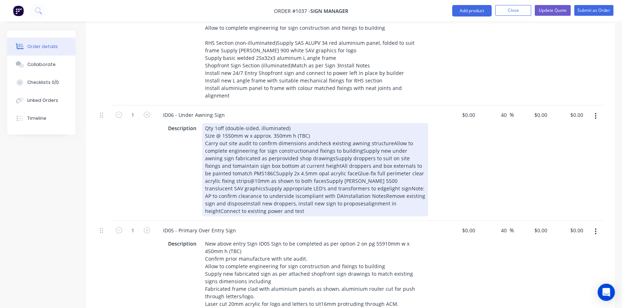
click at [315, 136] on div "Qty 1off (double-sided, illuminated) Size @ 1550mm w x approx. 350mm h (TBC) Ca…" at bounding box center [315, 169] width 226 height 93
click at [387, 136] on div "Qty 1off (double-sided, illuminated) Size @ 1550mm w x approx. 350mm h (TBC) Ca…" at bounding box center [315, 169] width 226 height 93
click at [325, 143] on div "Qty 1off (double-sided, illuminated) Size @ 1550mm w x approx. 350mm h (TBC) Ca…" at bounding box center [315, 169] width 226 height 93
click at [379, 143] on div "Qty 1off (double-sided, illuminated) Size @ 1550mm w x approx. 350mm h (TBC) Ca…" at bounding box center [315, 169] width 226 height 93
click at [317, 150] on div "Qty 1off (double-sided, illuminated) Size @ 1550mm w x approx. 350mm h (TBC) Ca…" at bounding box center [315, 169] width 226 height 93
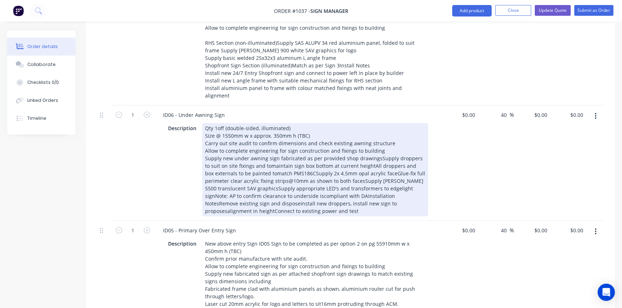
click at [374, 150] on div "Qty 1off (double-sided, illuminated) Size @ 1550mm w x approx. 350mm h (TBC) Ca…" at bounding box center [315, 169] width 226 height 93
click at [308, 158] on div "Qty 1off (double-sided, illuminated) Size @ 1550mm w x approx. 350mm h (TBC) Ca…" at bounding box center [315, 169] width 226 height 93
click at [409, 158] on div "Qty 1off (double-sided, illuminated) Size @ 1550mm w x approx. 350mm h (TBC) Ca…" at bounding box center [315, 169] width 226 height 93
click at [411, 157] on div "Qty 1off (double-sided, illuminated) Size @ 1550mm w x approx. 350mm h (TBC) Ca…" at bounding box center [315, 169] width 226 height 93
click at [315, 166] on div "Qty 1off (double-sided, illuminated) Size @ 1550mm w x approx. 350mm h (TBC) Ca…" at bounding box center [315, 169] width 226 height 93
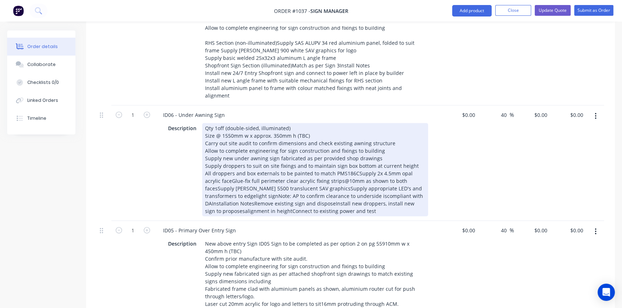
click at [213, 175] on div "Qty 1off (double-sided, illuminated) Size @ 1550mm w x approx. 350mm h (TBC) Ca…" at bounding box center [315, 169] width 226 height 93
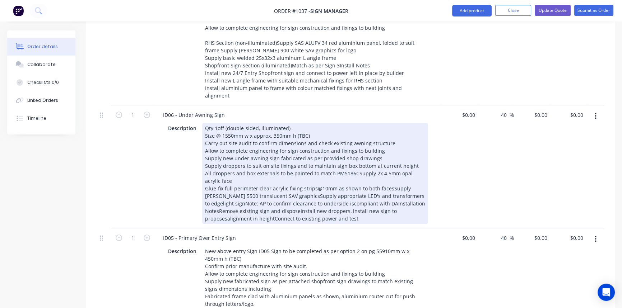
click at [387, 180] on div "Qty 1off (double-sided, illuminated) Size @ 1550mm w x approx. 350mm h (TBC) Ca…" at bounding box center [315, 173] width 226 height 101
click at [306, 186] on div "Qty 1off (double-sided, illuminated) Size @ 1550mm w x approx. 350mm h (TBC) Ca…" at bounding box center [315, 173] width 226 height 101
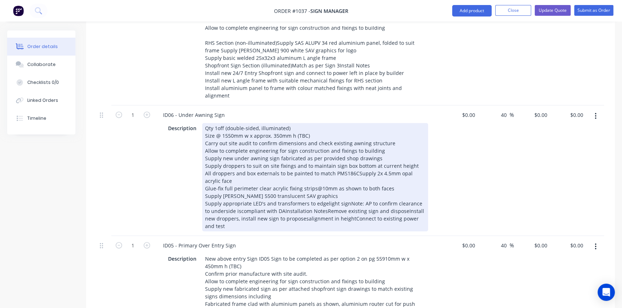
click at [324, 195] on div "Qty 1off (double-sided, illuminated) Size @ 1550mm w x approx. 350mm h (TBC) Ca…" at bounding box center [315, 177] width 226 height 108
click at [346, 196] on div "Qty 1off (double-sided, illuminated) Size @ 1550mm w x approx. 350mm h (TBC) Ca…" at bounding box center [315, 177] width 226 height 108
click at [311, 204] on div "Qty 1off (double-sided, illuminated) Size @ 1550mm w x approx. 350mm h (TBC) Ca…" at bounding box center [315, 177] width 226 height 108
click at [354, 203] on div "Qty 1off (double-sided, illuminated) Size @ 1550mm w x approx. 350mm h (TBC) Ca…" at bounding box center [315, 177] width 226 height 108
click at [245, 210] on div "Qty 1off (double-sided, illuminated) Size @ 1550mm w x approx. 350mm h (TBC) Ca…" at bounding box center [315, 177] width 226 height 108
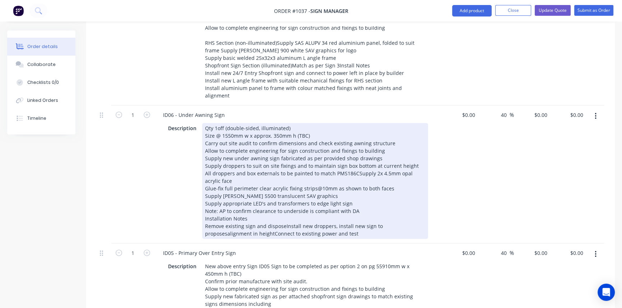
click at [283, 218] on div "Qty 1off (double-sided, illuminated) Size @ 1550mm w x approx. 350mm h (TBC) Ca…" at bounding box center [315, 181] width 226 height 116
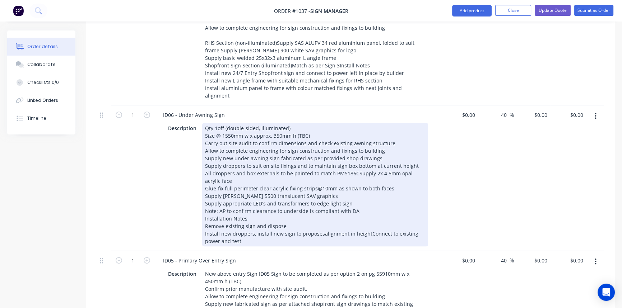
click at [319, 227] on div "Qty 1off (double-sided, illuminated) Size @ 1550mm w x approx. 350mm h (TBC) Ca…" at bounding box center [315, 185] width 226 height 124
click at [367, 226] on div "Qty 1off (double-sided, illuminated) Size @ 1550mm w x approx. 350mm h (TBC) Ca…" at bounding box center [315, 185] width 226 height 124
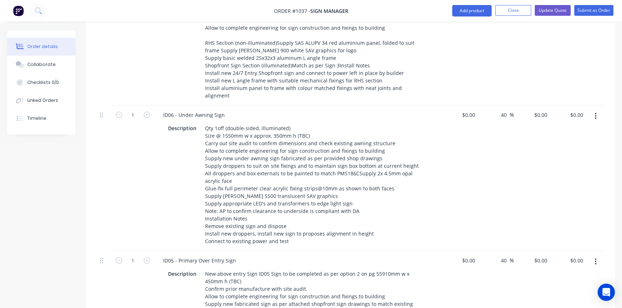
click at [453, 208] on div "$0.00 $0.00" at bounding box center [460, 179] width 36 height 146
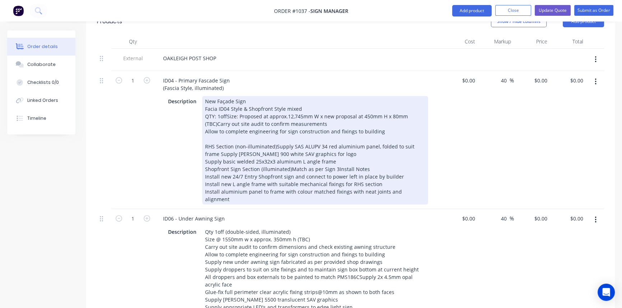
scroll to position [196, 0]
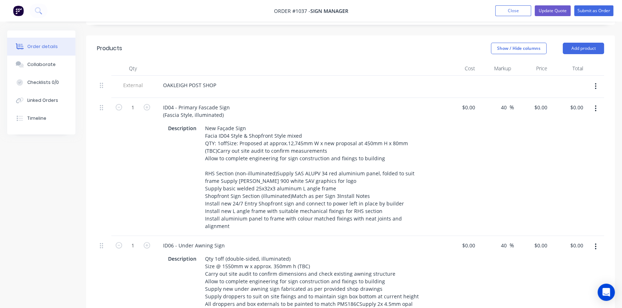
click at [491, 175] on div "40 40 %" at bounding box center [496, 167] width 36 height 138
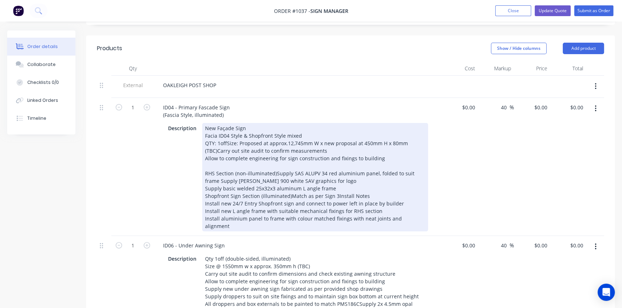
click at [334, 195] on div "New Façade Sign Facia ID04 Style & Shopfront Style mixed QTY: 1offSize: Propose…" at bounding box center [315, 177] width 226 height 108
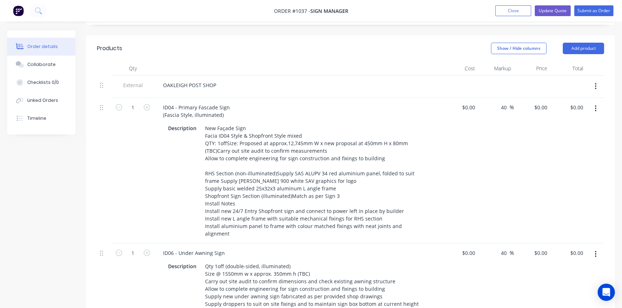
click at [485, 186] on div "40 40 %" at bounding box center [496, 171] width 36 height 146
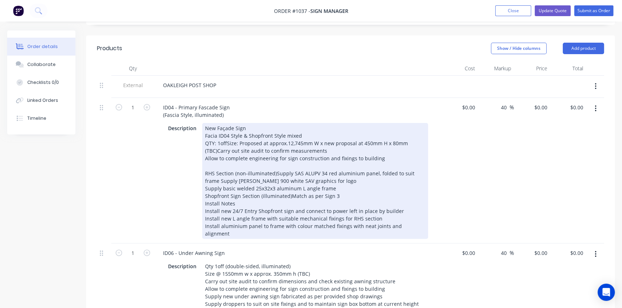
click at [226, 142] on div "New Façade Sign Facia ID04 Style & Shopfront Style mixed QTY: 1offSize: Propose…" at bounding box center [315, 181] width 226 height 116
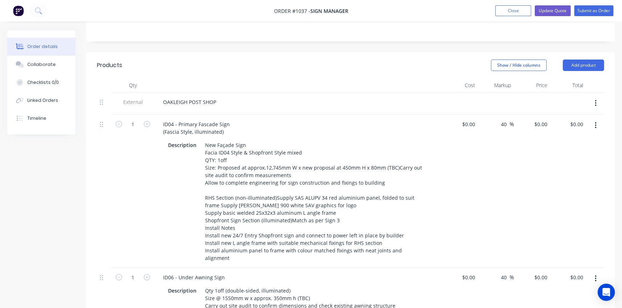
scroll to position [163, 0]
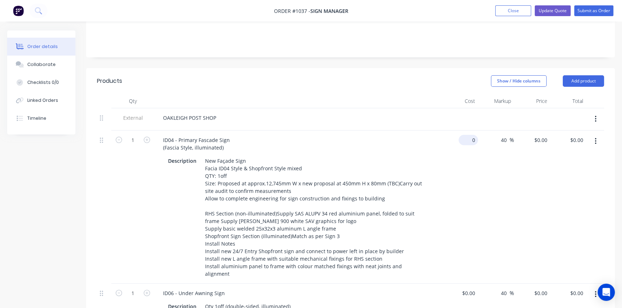
click at [474, 142] on input "0" at bounding box center [469, 140] width 17 height 10
click at [466, 140] on div "0 $0.00" at bounding box center [460, 207] width 36 height 153
type input "$5,800.00"
type input "$8,120.00"
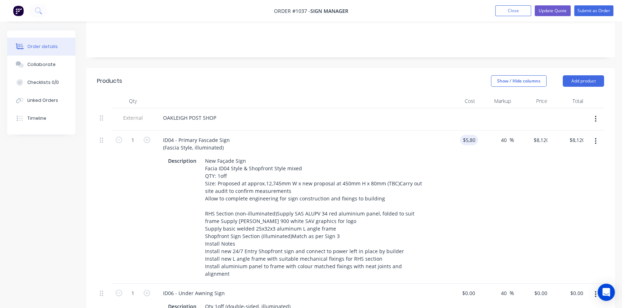
click at [454, 198] on div "$5,800.00 5800" at bounding box center [460, 207] width 36 height 153
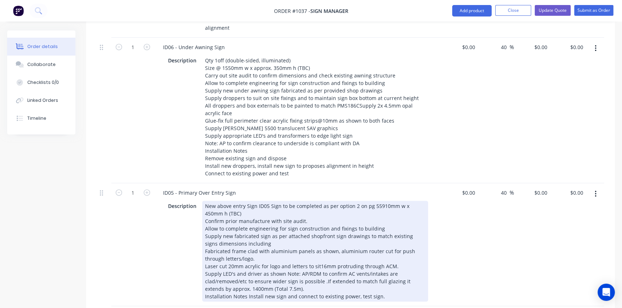
scroll to position [424, 0]
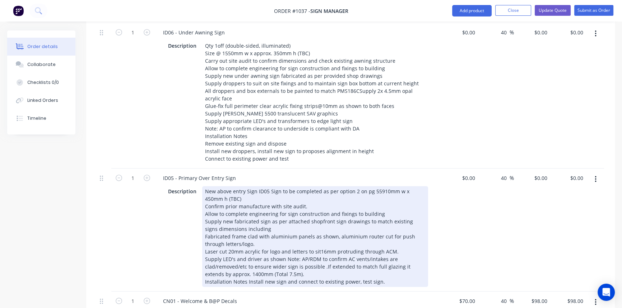
click at [370, 186] on div "New above entry Sign ID05 Sign to be completed as per option 2 on pg 55910mm w …" at bounding box center [315, 236] width 226 height 101
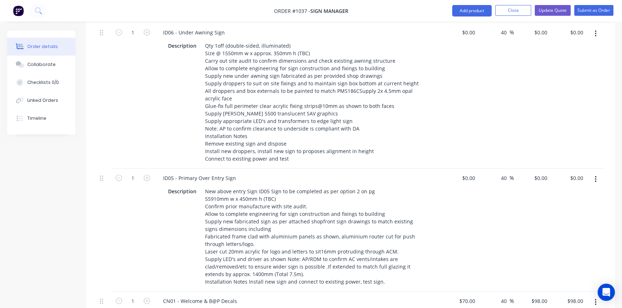
click at [456, 226] on div "$0.00 $0.00" at bounding box center [460, 230] width 36 height 123
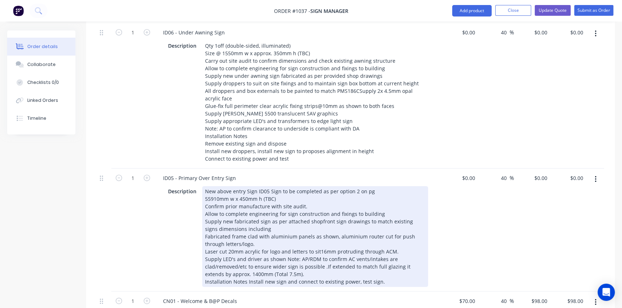
click at [205, 190] on div "New above entry Sign ID05 Sign to be completed as per option 2 on pg 55910mm w …" at bounding box center [315, 236] width 226 height 101
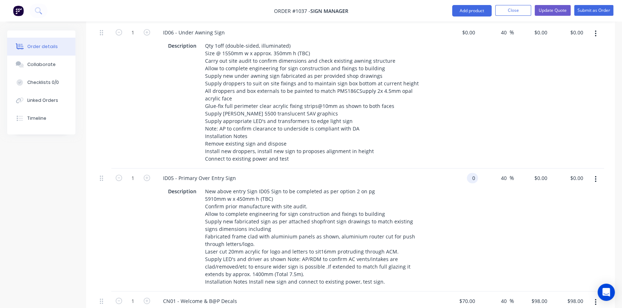
click at [468, 173] on div "0 0" at bounding box center [472, 178] width 11 height 10
type input "$3,500.00"
type input "$4,900.00"
click at [516, 230] on div "$4,900.00 $4,900.00" at bounding box center [532, 230] width 36 height 123
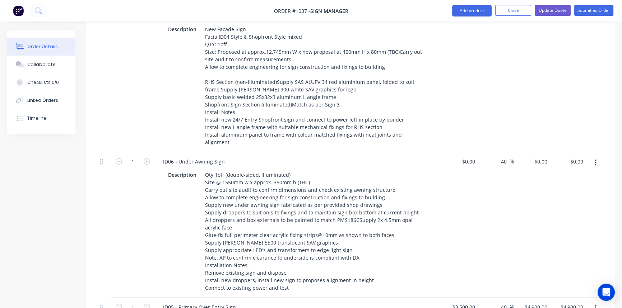
scroll to position [294, 0]
click at [469, 159] on div "0 $0.00" at bounding box center [469, 163] width 17 height 10
click at [466, 158] on input "2200" at bounding box center [470, 163] width 15 height 10
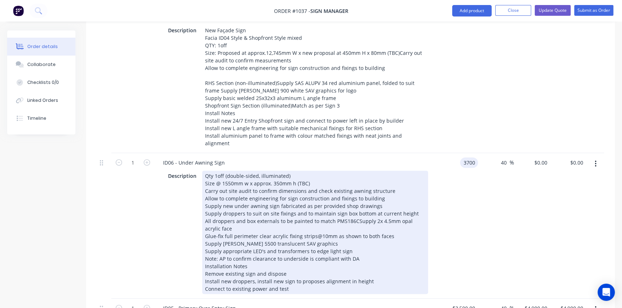
type input "$3,700.00"
type input "$5,180.00"
click at [441, 219] on div "ID06 - Under Awning Sign Description Qty 1off (double-sided, illuminated) Size …" at bounding box center [297, 226] width 287 height 146
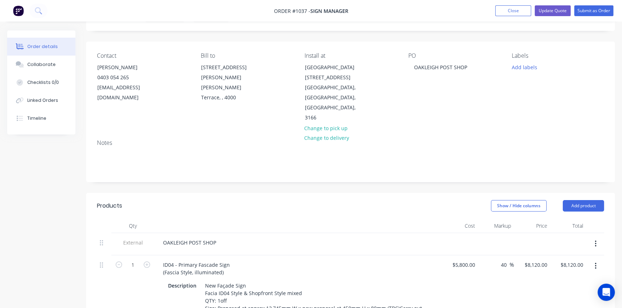
scroll to position [0, 0]
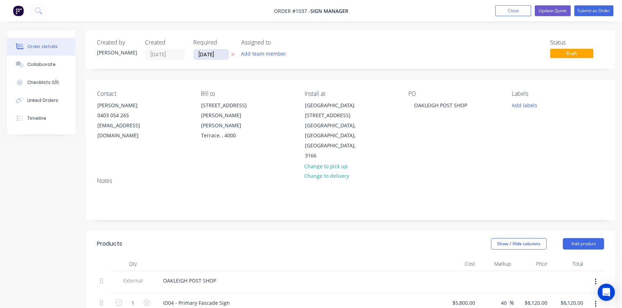
click at [219, 52] on input "[DATE]" at bounding box center [211, 54] width 35 height 11
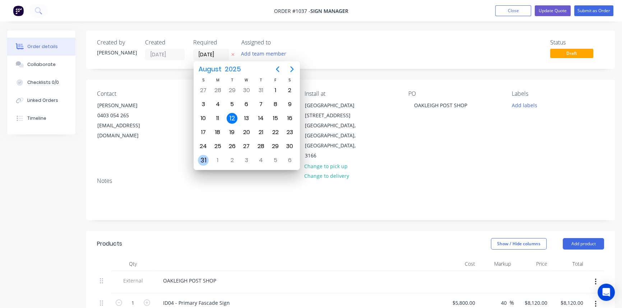
click at [201, 161] on div "31" at bounding box center [203, 160] width 11 height 11
type input "31/08/25"
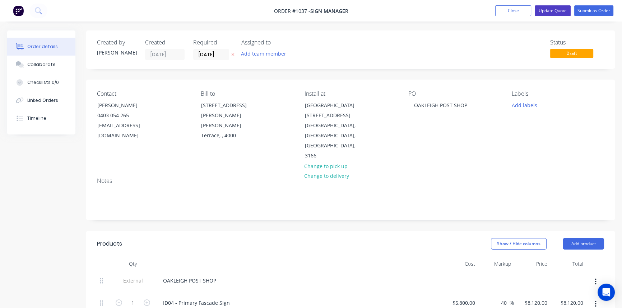
click at [549, 13] on button "Update Quote" at bounding box center [553, 10] width 36 height 11
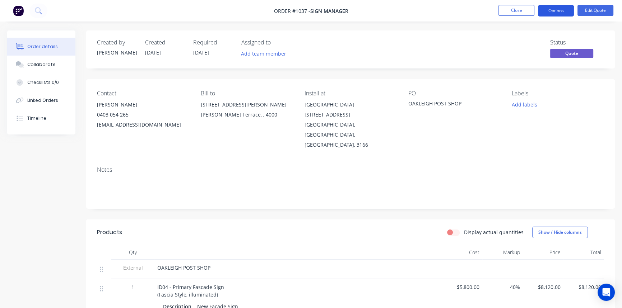
click at [554, 9] on button "Options" at bounding box center [556, 10] width 36 height 11
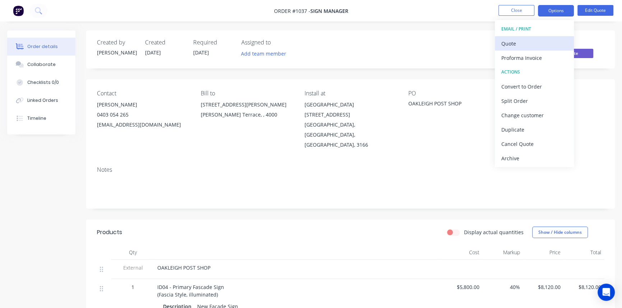
click at [525, 44] on div "Quote" at bounding box center [534, 43] width 66 height 10
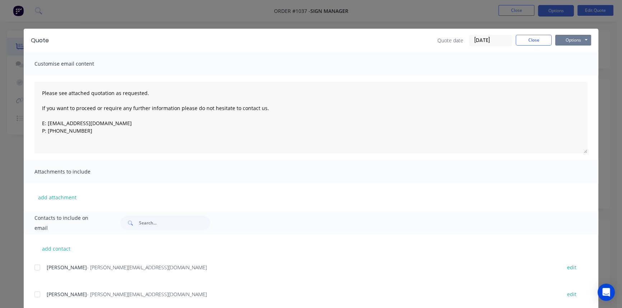
click at [578, 40] on button "Options" at bounding box center [573, 40] width 36 height 11
click at [570, 62] on button "Print" at bounding box center [578, 65] width 46 height 12
click at [535, 42] on button "Close" at bounding box center [534, 40] width 36 height 11
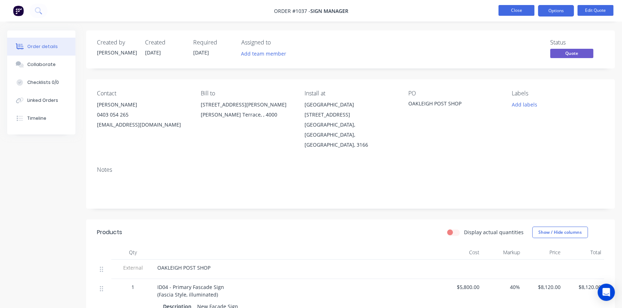
click at [519, 10] on button "Close" at bounding box center [516, 10] width 36 height 11
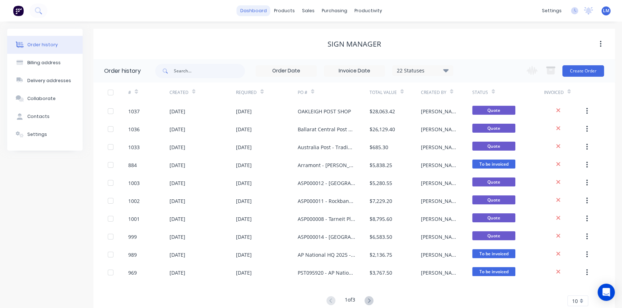
click at [254, 10] on link "dashboard" at bounding box center [254, 10] width 34 height 11
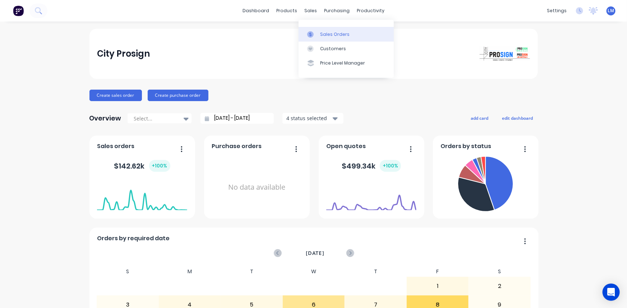
click at [326, 33] on div "Sales Orders" at bounding box center [334, 34] width 29 height 6
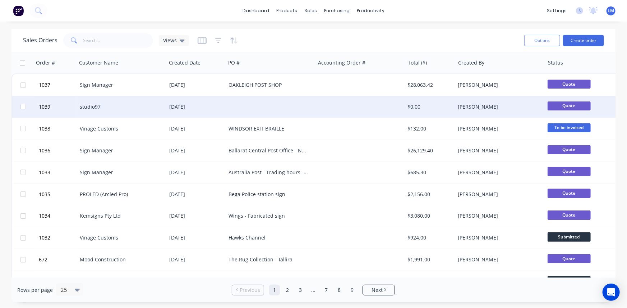
click at [275, 106] on div at bounding box center [270, 107] width 89 height 22
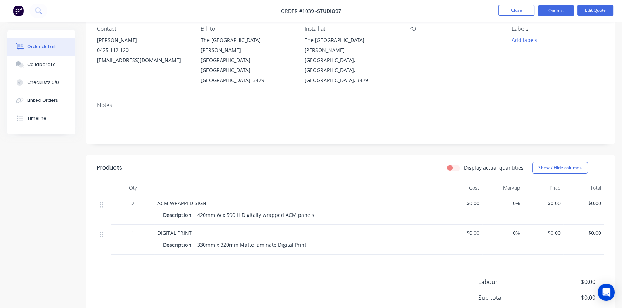
scroll to position [65, 0]
click at [475, 199] on span "$0.00" at bounding box center [462, 203] width 35 height 8
click at [592, 13] on button "Edit Quote" at bounding box center [595, 10] width 36 height 11
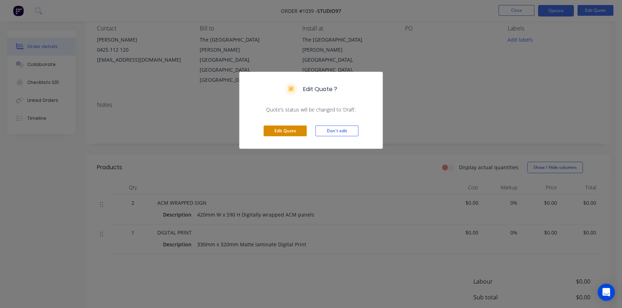
click at [281, 127] on button "Edit Quote" at bounding box center [285, 131] width 43 height 11
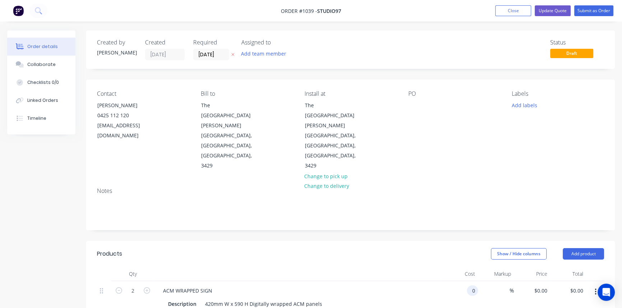
click at [470, 286] on input "0" at bounding box center [474, 291] width 8 height 10
type input "$60.00"
type input "$120.00"
click at [505, 286] on input at bounding box center [505, 291] width 8 height 10
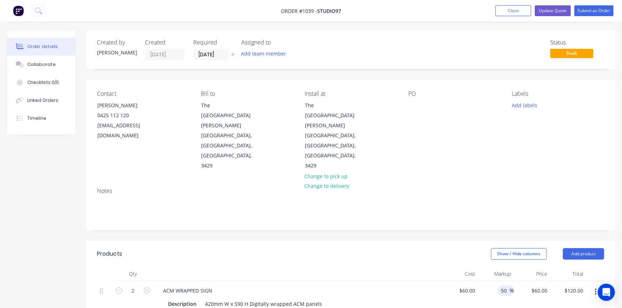
type input "50"
type input "$90.00"
type input "$180.00"
click at [503, 282] on div "50 50 %" at bounding box center [496, 298] width 36 height 33
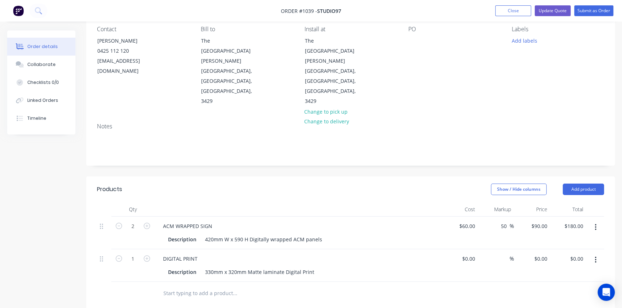
scroll to position [65, 0]
click at [506, 254] on input at bounding box center [505, 259] width 8 height 10
type input "50"
click at [473, 254] on input "0" at bounding box center [474, 259] width 8 height 10
type input "$35.00"
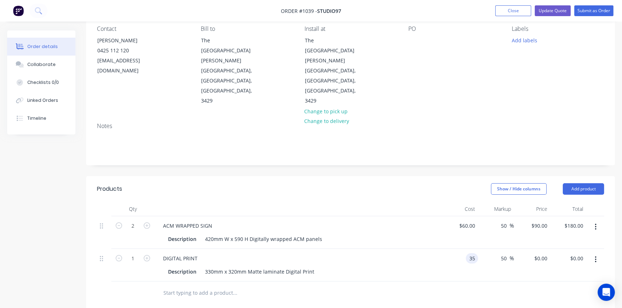
type input "$52.50"
click at [431, 282] on div at bounding box center [350, 293] width 507 height 23
click at [553, 11] on button "Update Quote" at bounding box center [553, 10] width 36 height 11
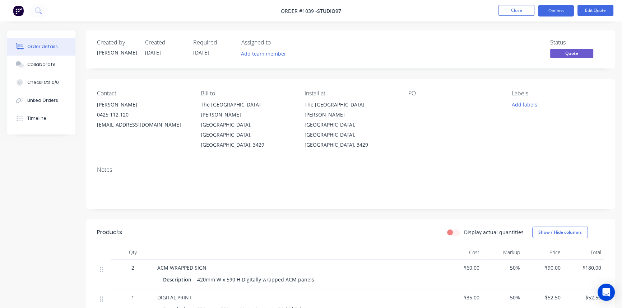
click at [553, 11] on button "Options" at bounding box center [556, 10] width 36 height 11
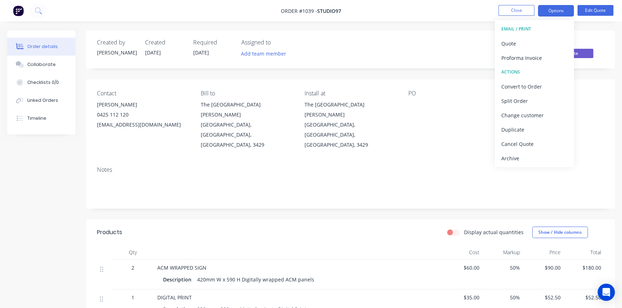
click at [449, 43] on div "Status Quote" at bounding box center [458, 49] width 291 height 21
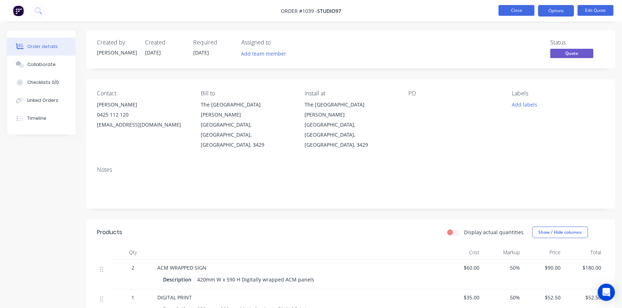
click at [516, 8] on button "Close" at bounding box center [516, 10] width 36 height 11
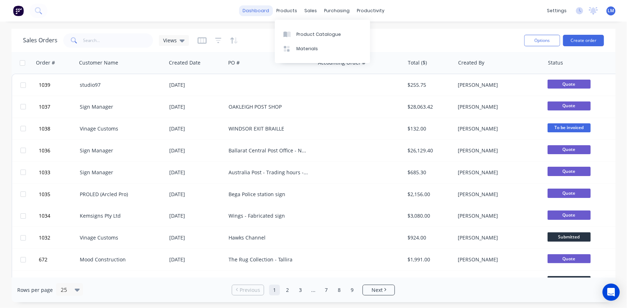
click at [253, 13] on link "dashboard" at bounding box center [256, 10] width 34 height 11
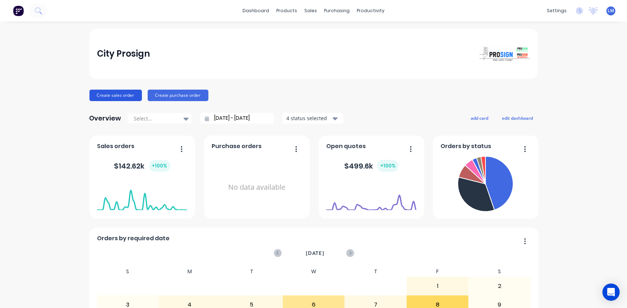
click at [118, 93] on button "Create sales order" at bounding box center [115, 95] width 52 height 11
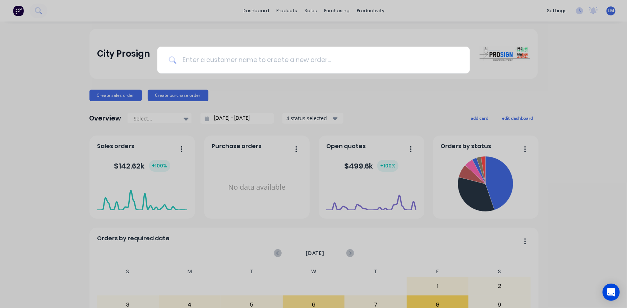
click at [220, 60] on input at bounding box center [317, 60] width 282 height 27
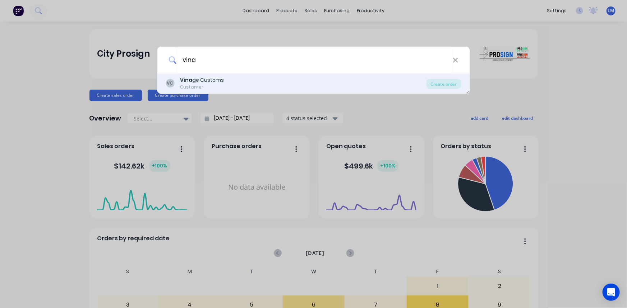
type input "vina"
click at [210, 79] on div "Vina ge Customs" at bounding box center [202, 80] width 44 height 8
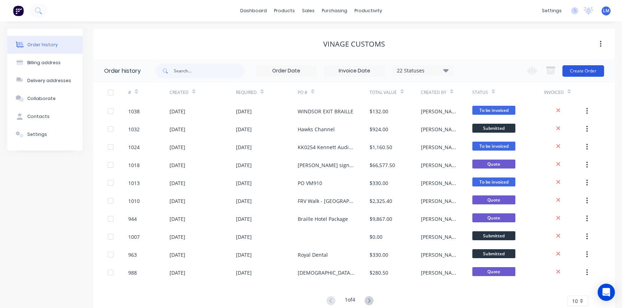
click at [582, 71] on button "Create Order" at bounding box center [583, 70] width 42 height 11
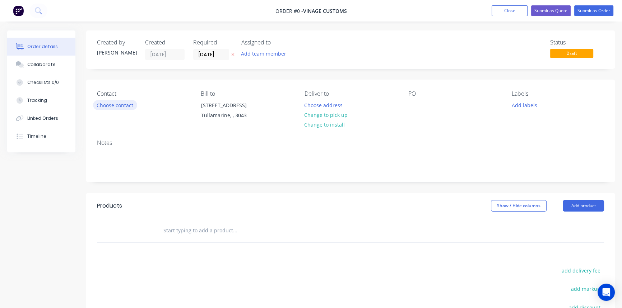
click at [127, 100] on button "Choose contact" at bounding box center [115, 105] width 44 height 10
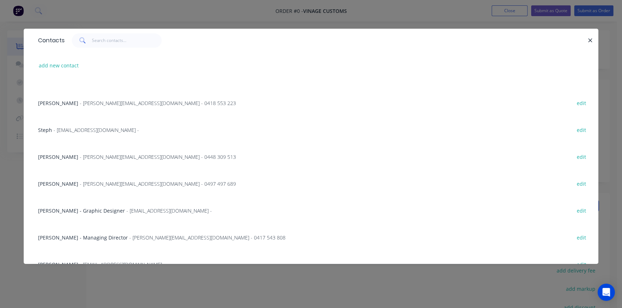
scroll to position [32, 0]
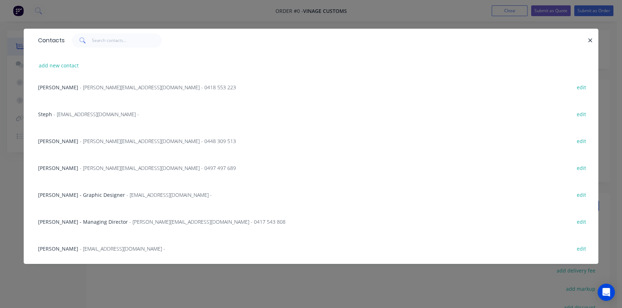
click at [92, 191] on div "Megan Thomas - Graphic Designer - design3@vinagcustoms.com -" at bounding box center [125, 195] width 174 height 8
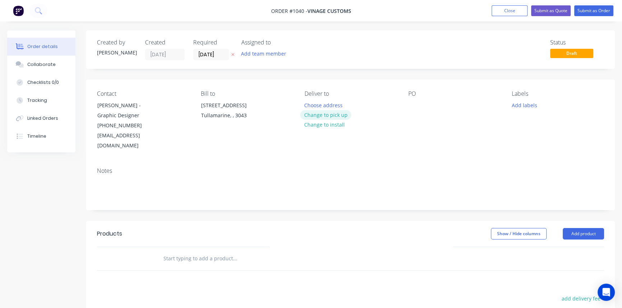
click at [334, 114] on button "Change to pick up" at bounding box center [325, 115] width 51 height 10
click at [409, 107] on div at bounding box center [413, 105] width 11 height 10
paste div
click at [588, 228] on button "Add product" at bounding box center [583, 233] width 41 height 11
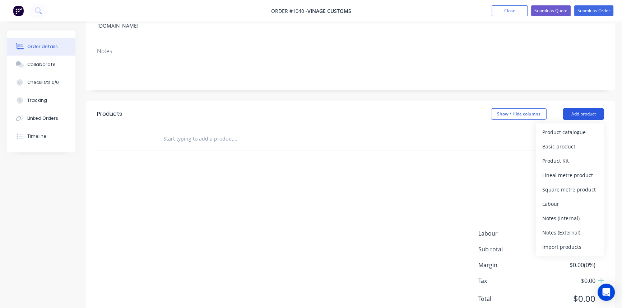
scroll to position [135, 0]
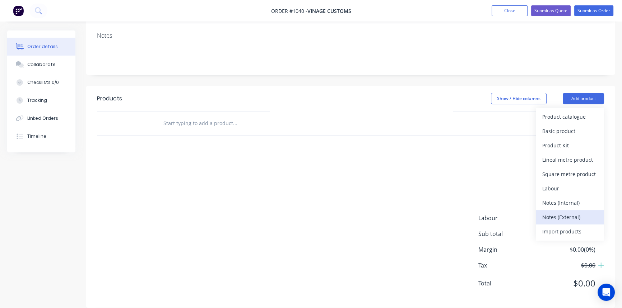
click at [564, 212] on div "Notes (External)" at bounding box center [569, 217] width 55 height 10
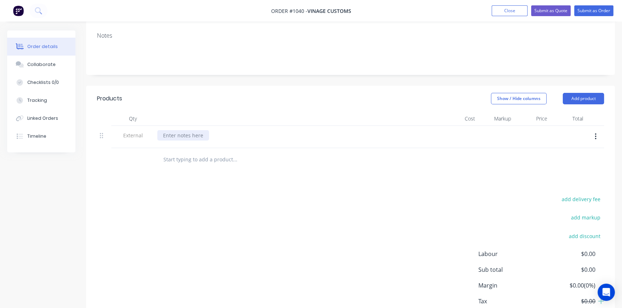
click at [166, 130] on div at bounding box center [183, 135] width 52 height 10
paste div
click at [205, 153] on input "text" at bounding box center [235, 160] width 144 height 14
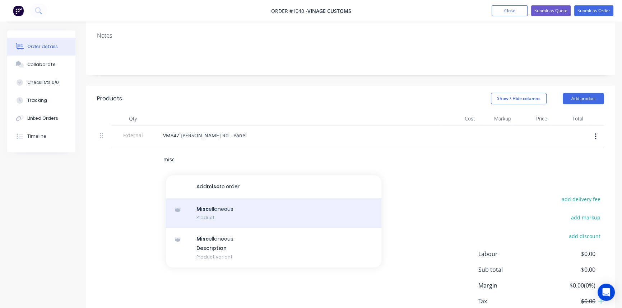
type input "misc"
click at [232, 213] on div "Misc ellaneous Product" at bounding box center [273, 214] width 215 height 30
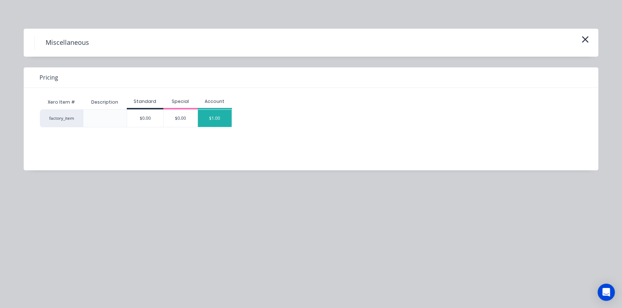
click at [220, 126] on div "$1.00" at bounding box center [215, 118] width 34 height 17
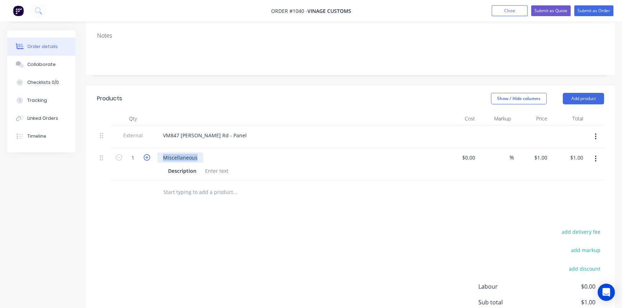
drag, startPoint x: 199, startPoint y: 145, endPoint x: 147, endPoint y: 146, distance: 51.4
click at [147, 148] on div "1 Miscellaneous Description $0.00 $0.00 % $1.00 $1.00 $1.00 $1.00" at bounding box center [350, 164] width 507 height 33
paste div
click at [207, 166] on div at bounding box center [216, 171] width 29 height 10
paste div
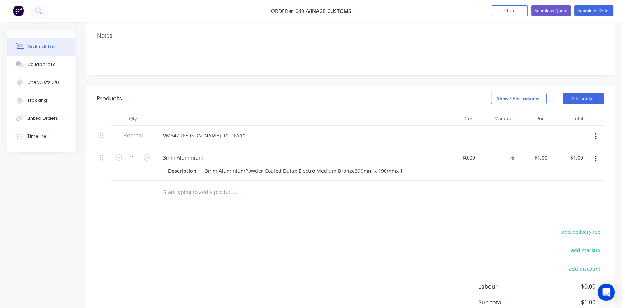
click at [297, 212] on div "Products Show / Hide columns Add product Qty Cost Markup Price Total External V…" at bounding box center [350, 231] width 529 height 291
click at [244, 166] on div "3mm AluminiumPowder Coated Dulux Electro Medium Bronze390mm x 190mmx 1" at bounding box center [304, 171] width 204 height 10
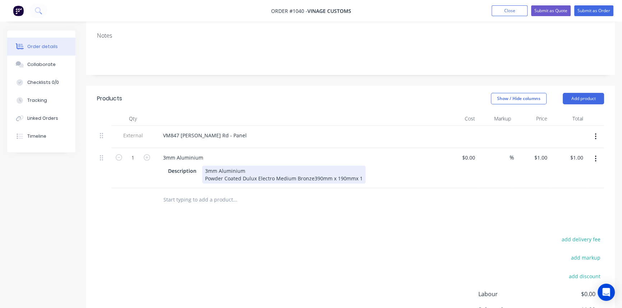
click at [311, 168] on div "3mm Aluminium Powder Coated Dulux Electro Medium Bronze390mm x 190mmx 1" at bounding box center [283, 175] width 163 height 18
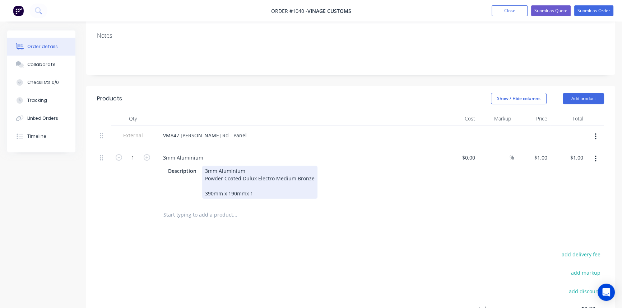
click at [245, 182] on div "3mm Aluminium Powder Coated Dulux Electro Medium Bronze 390mm x 190mmx 1" at bounding box center [259, 182] width 115 height 33
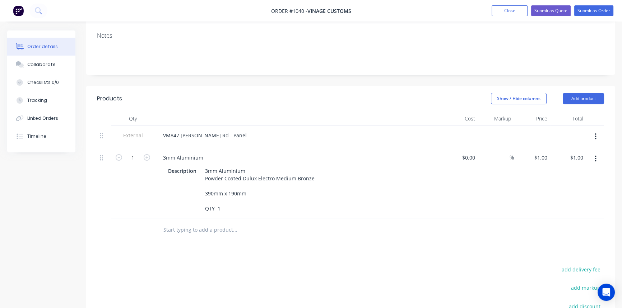
click at [425, 228] on div at bounding box center [350, 230] width 507 height 23
click at [506, 153] on input at bounding box center [505, 158] width 8 height 10
type input "50"
type input "$0.00"
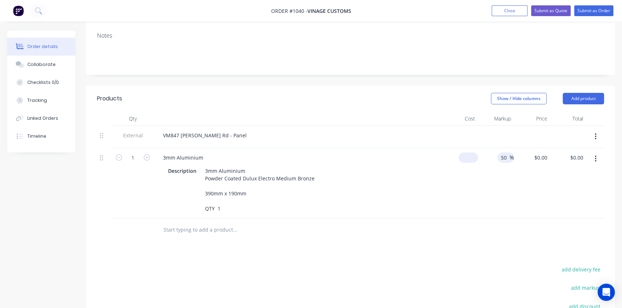
click at [473, 153] on input at bounding box center [469, 158] width 17 height 10
type input "$90.00"
type input "$135.00"
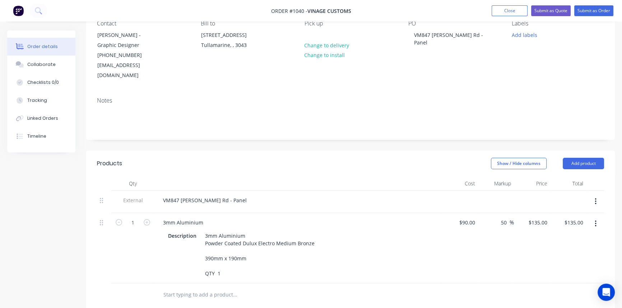
scroll to position [0, 0]
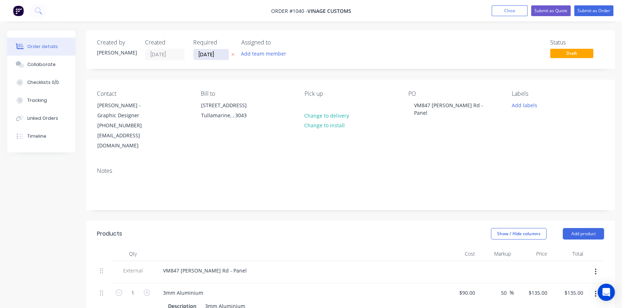
click at [211, 56] on input "[DATE]" at bounding box center [211, 54] width 35 height 11
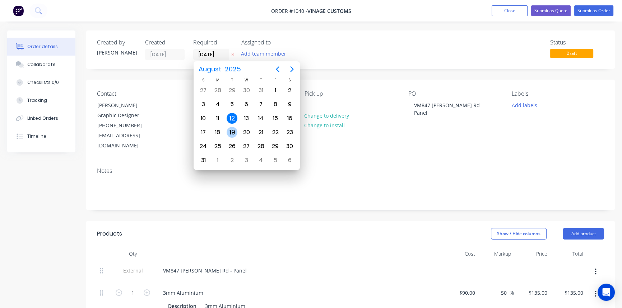
click at [233, 129] on div "19" at bounding box center [232, 132] width 11 height 11
type input "19/08/25"
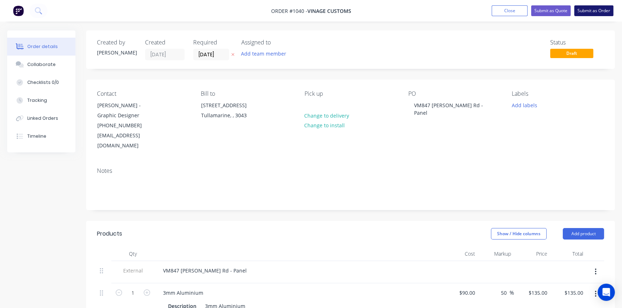
click at [584, 8] on button "Submit as Order" at bounding box center [593, 10] width 39 height 11
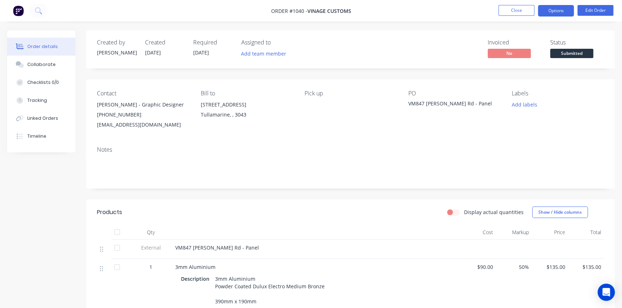
click at [563, 11] on button "Options" at bounding box center [556, 10] width 36 height 11
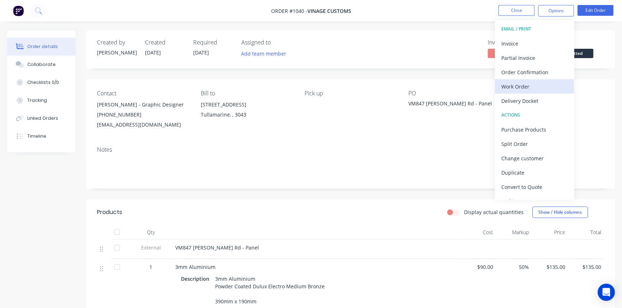
click at [524, 85] on div "Work Order" at bounding box center [534, 87] width 66 height 10
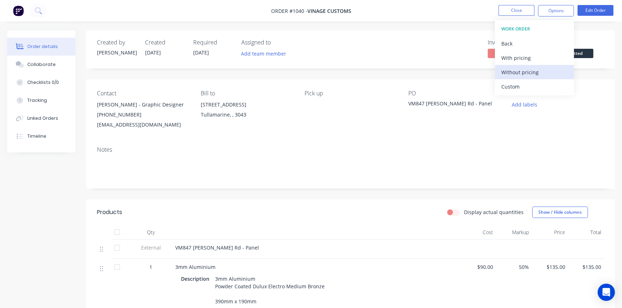
click at [525, 71] on div "Without pricing" at bounding box center [534, 72] width 66 height 10
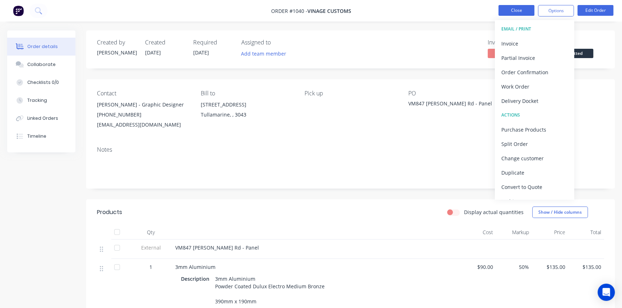
click at [514, 9] on button "Close" at bounding box center [516, 10] width 36 height 11
